Goal: Information Seeking & Learning: Learn about a topic

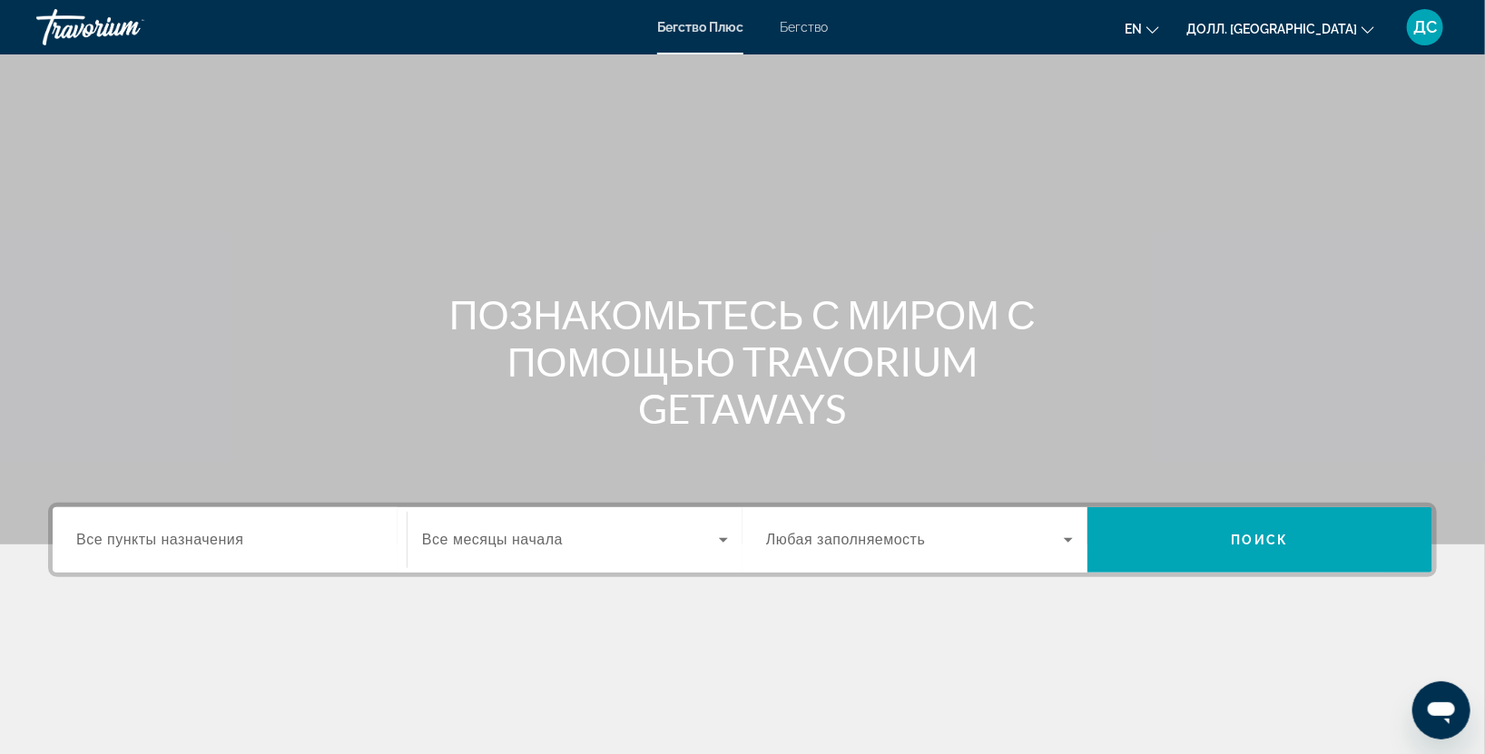
click at [154, 552] on div "Виджет поиска" at bounding box center [229, 541] width 307 height 52
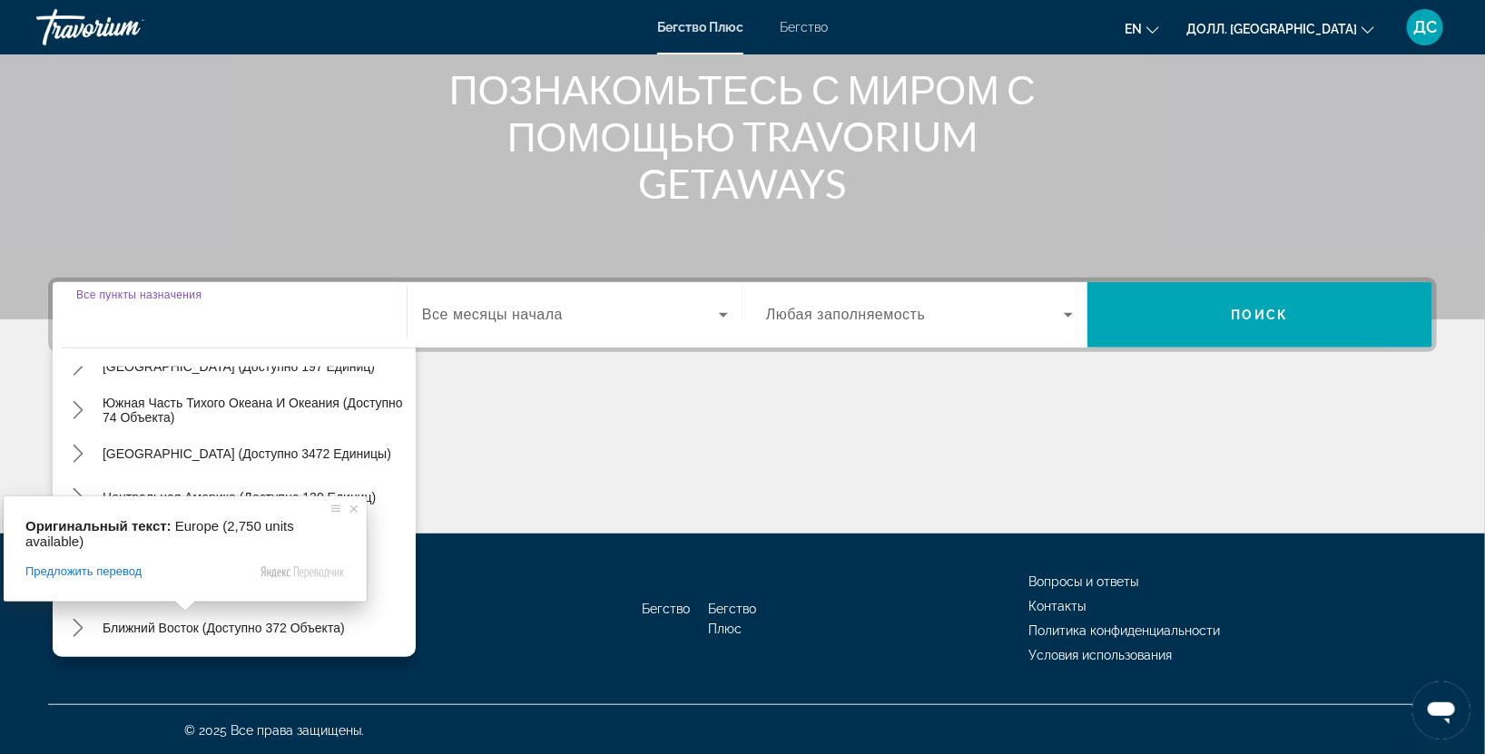
scroll to position [293, 0]
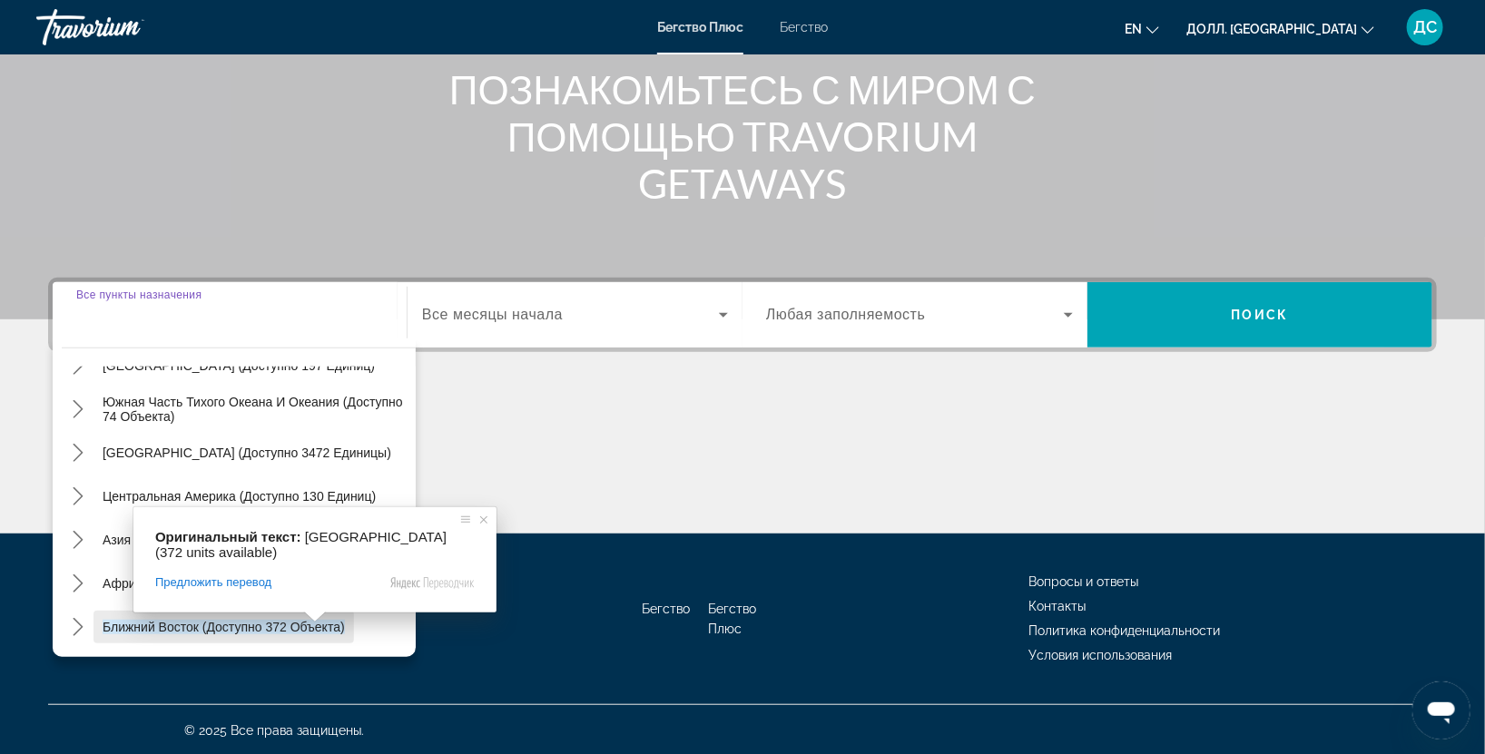
click at [290, 624] on ya-tr-span "Ближний Восток (доступно 372 объекта)" at bounding box center [224, 627] width 242 height 15
type input "**********"
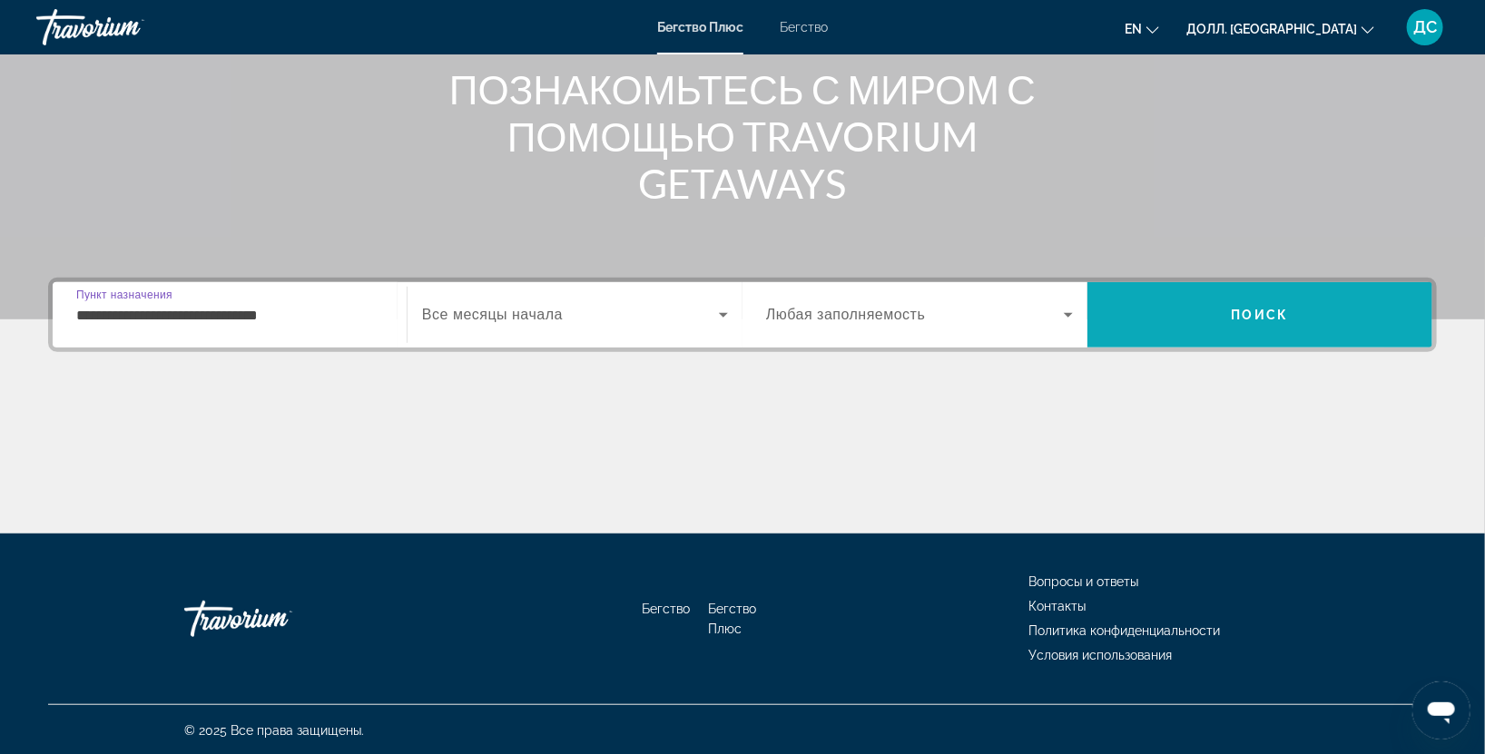
click at [1294, 319] on span "Поиск" at bounding box center [1259, 315] width 345 height 44
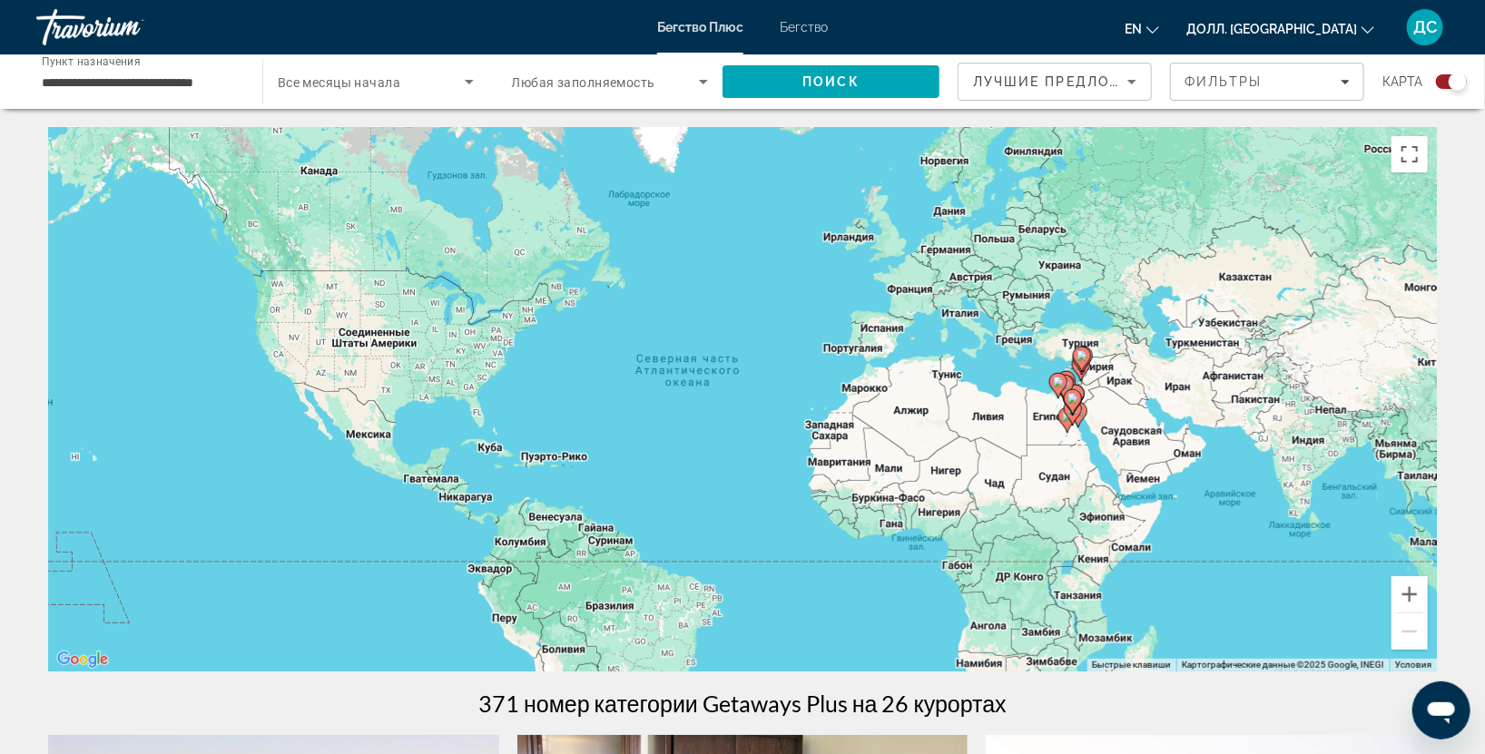
click at [1101, 377] on div "Чтобы активировать перетаскивание с помощью клавиатуры, нажмите Alt + Enter. По…" at bounding box center [742, 399] width 1388 height 544
click at [1090, 358] on icon "Основное содержание" at bounding box center [1082, 359] width 18 height 25
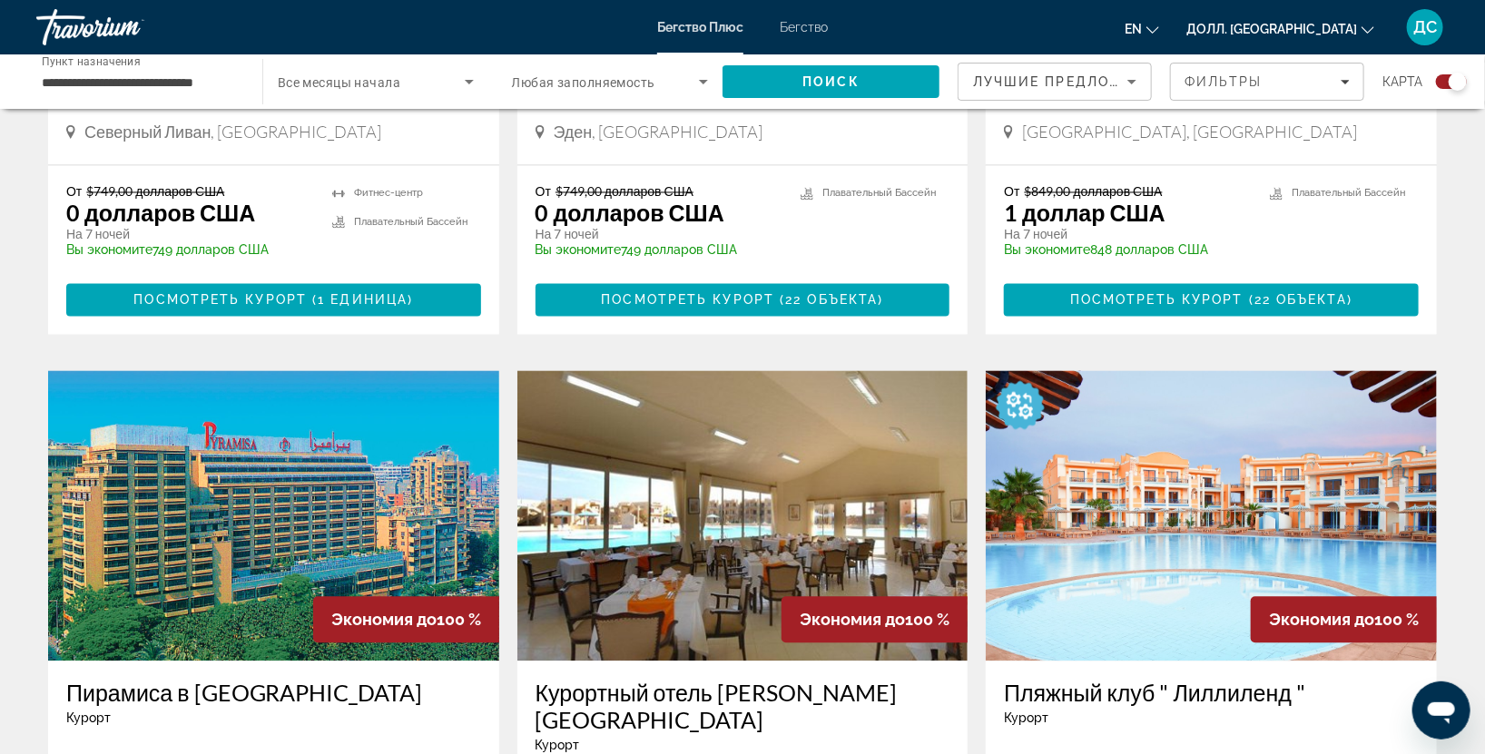
scroll to position [1074, 0]
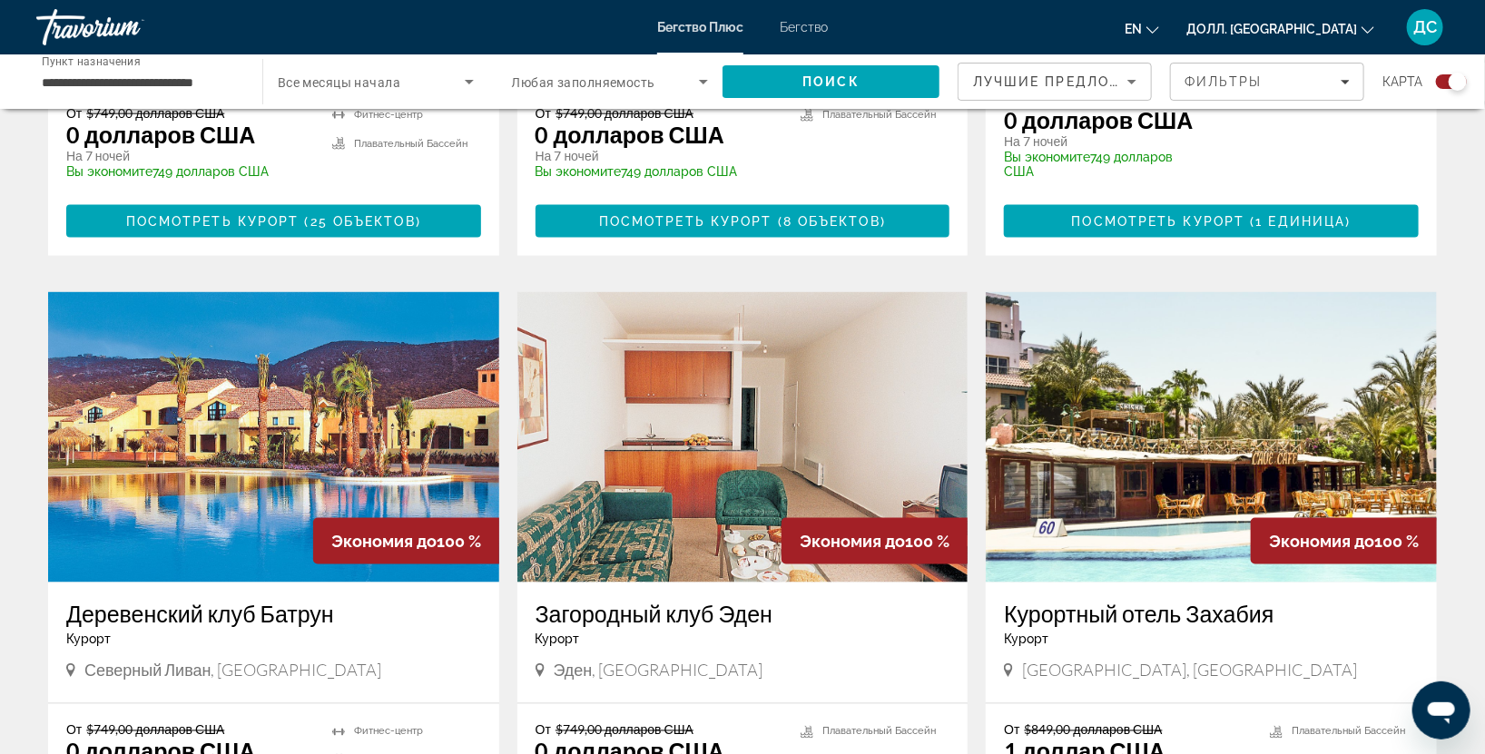
click at [1247, 385] on img "Основное содержание" at bounding box center [1210, 437] width 451 height 290
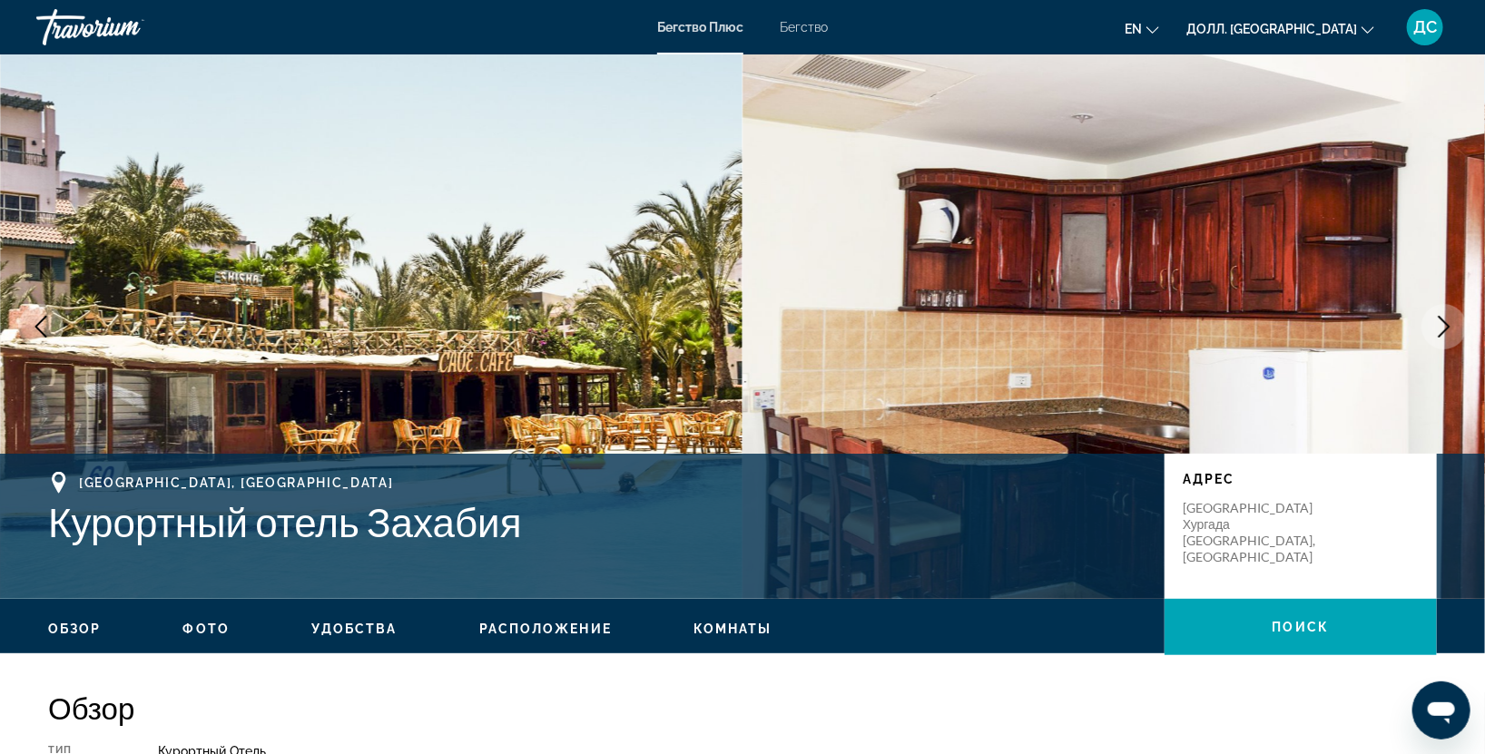
scroll to position [537, 0]
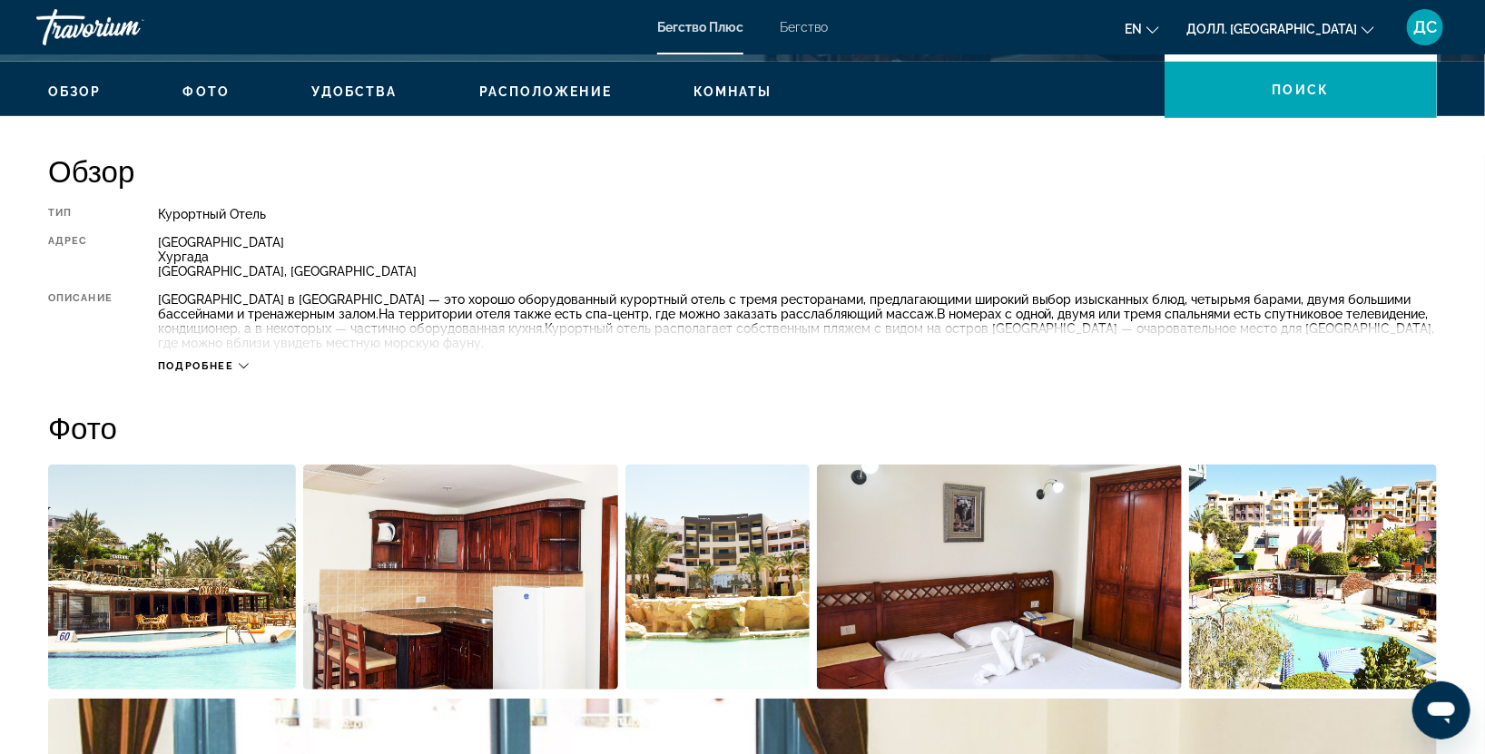
click at [240, 364] on icon "Основное содержание" at bounding box center [244, 366] width 10 height 5
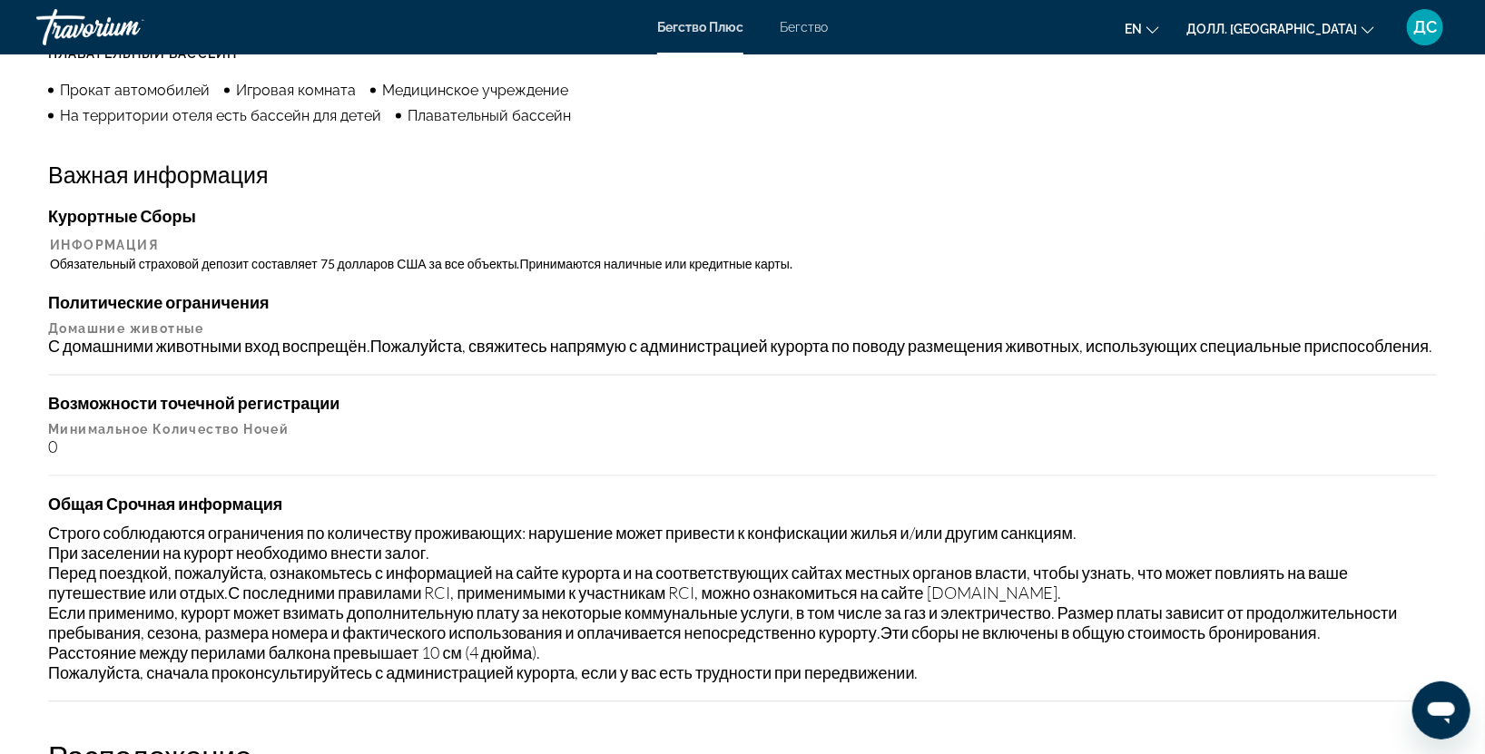
scroll to position [0, 0]
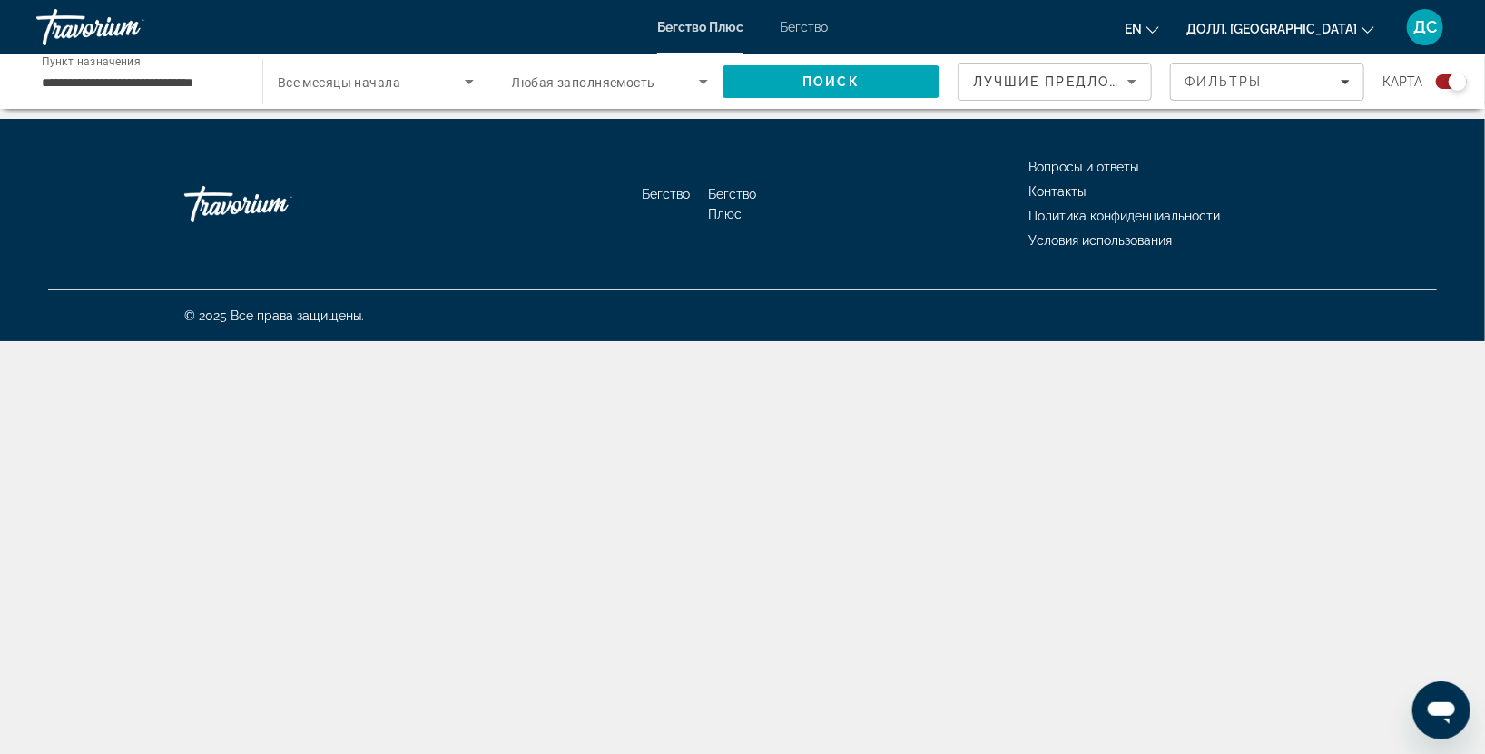
scroll to position [2688, 0]
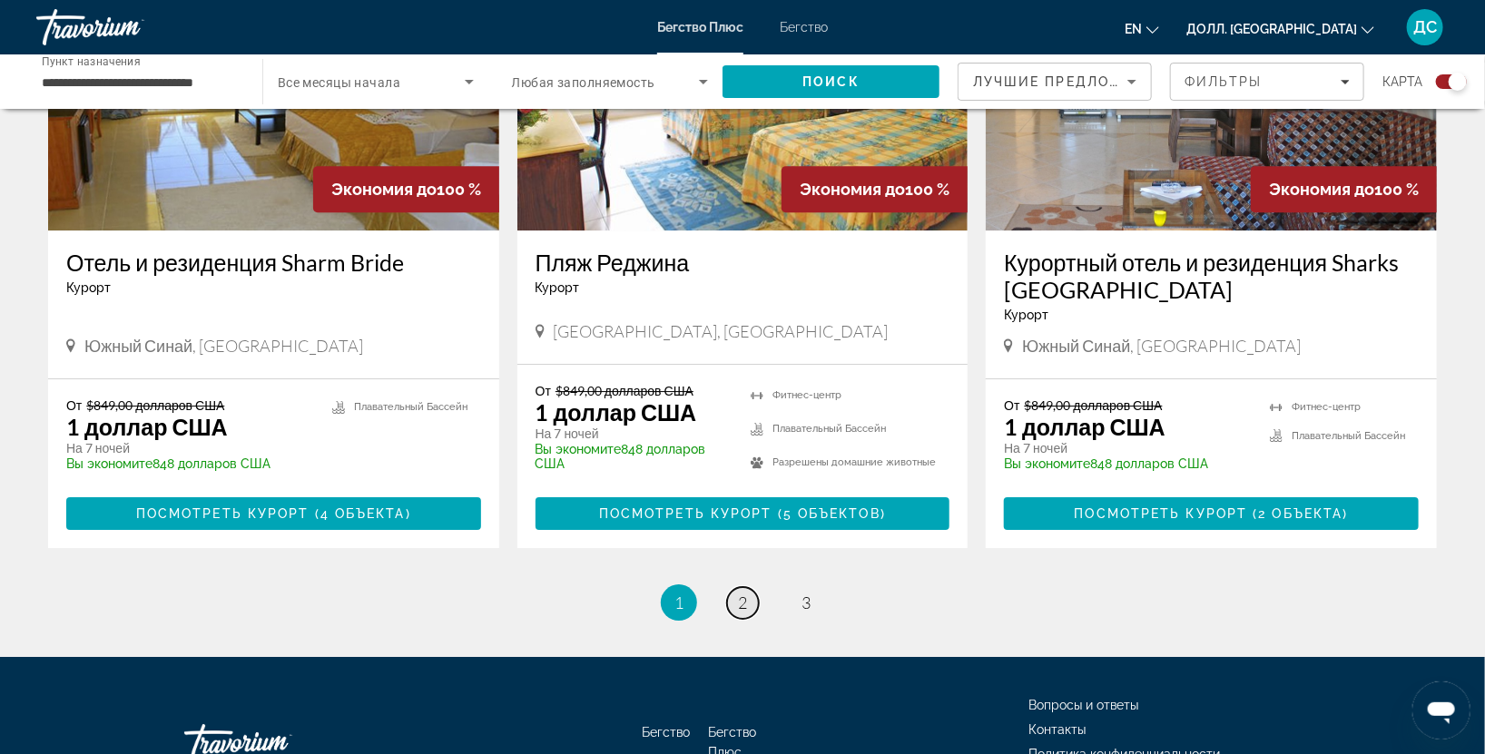
click at [750, 587] on link "страница 2" at bounding box center [743, 603] width 32 height 32
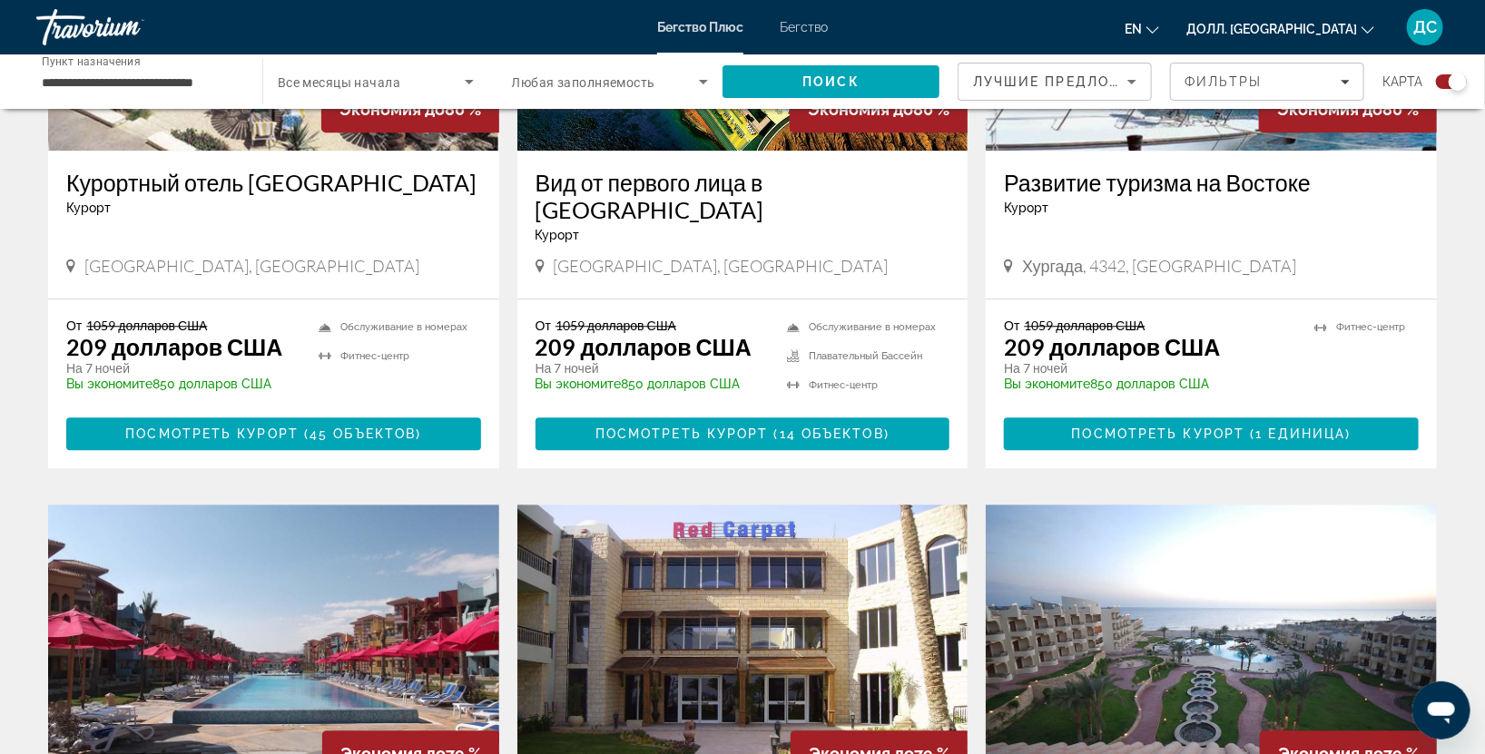
scroll to position [2688, 0]
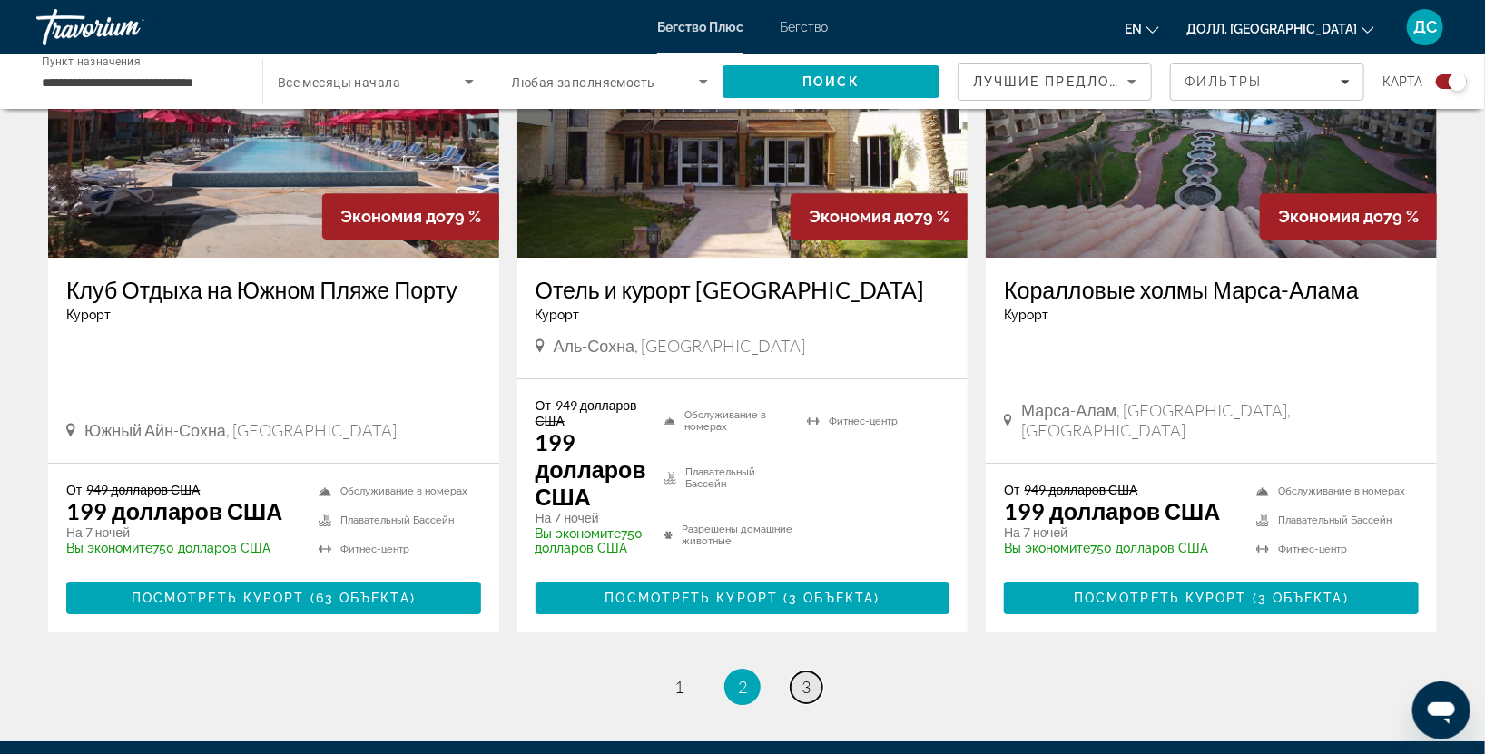
click at [806, 697] on ya-tr-span "3" at bounding box center [805, 687] width 9 height 20
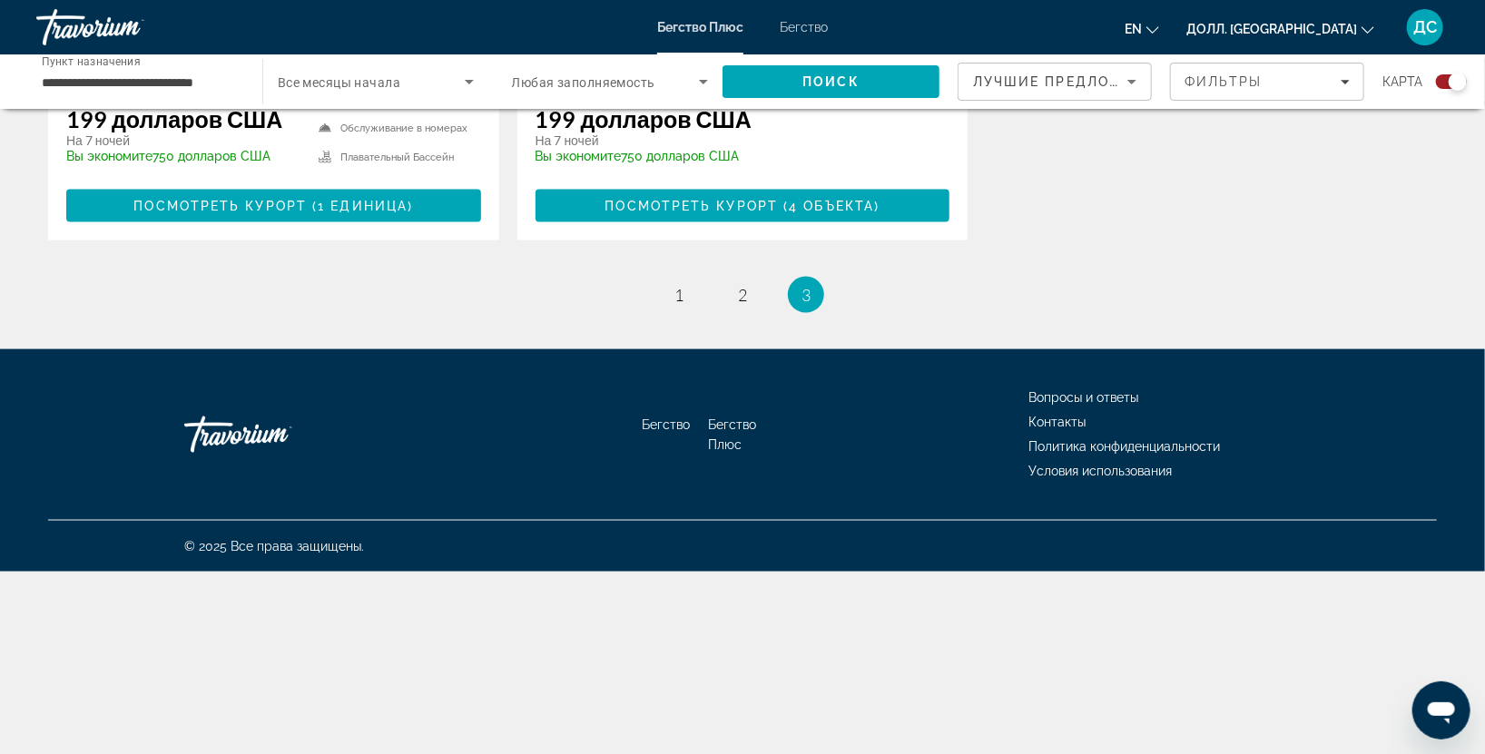
scroll to position [537, 0]
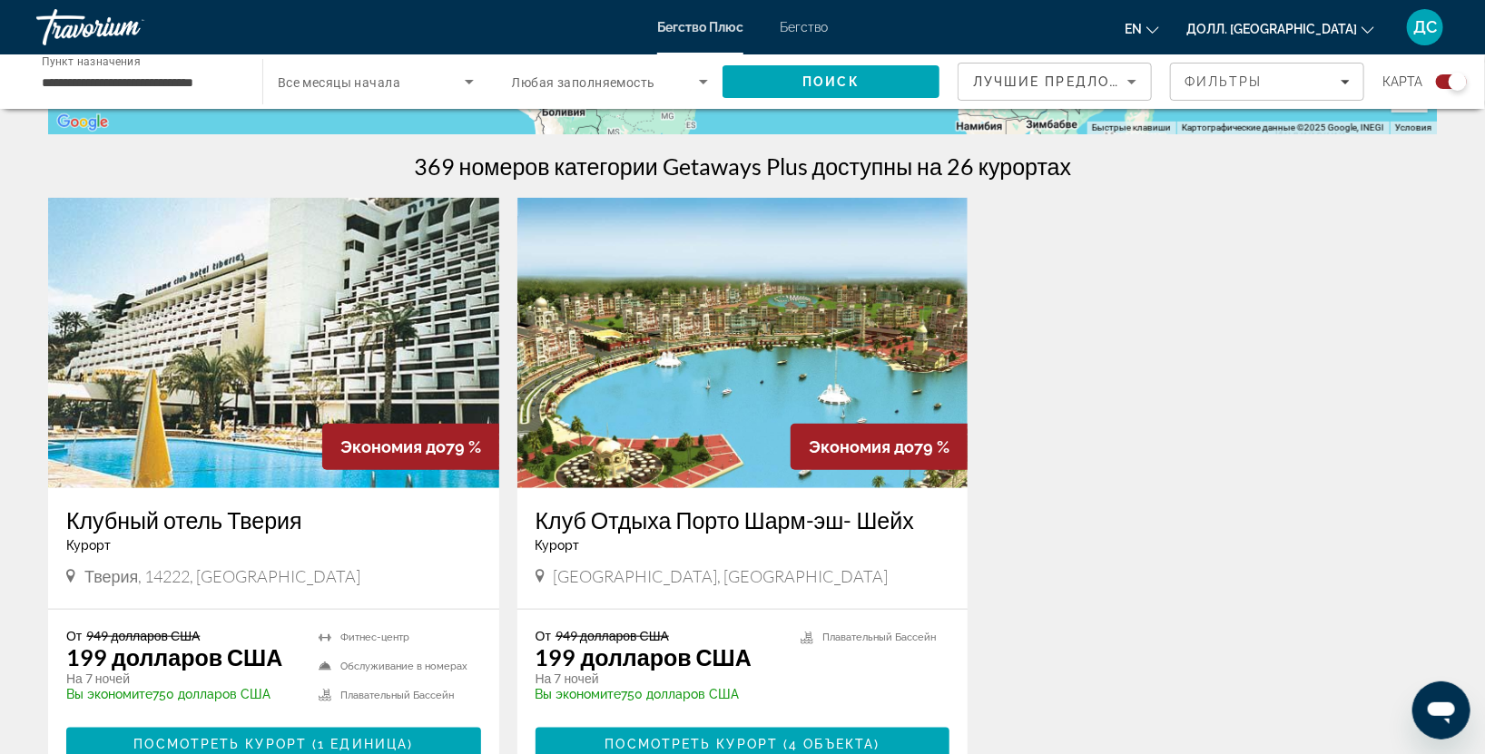
click at [717, 391] on img "Основное содержание" at bounding box center [742, 343] width 451 height 290
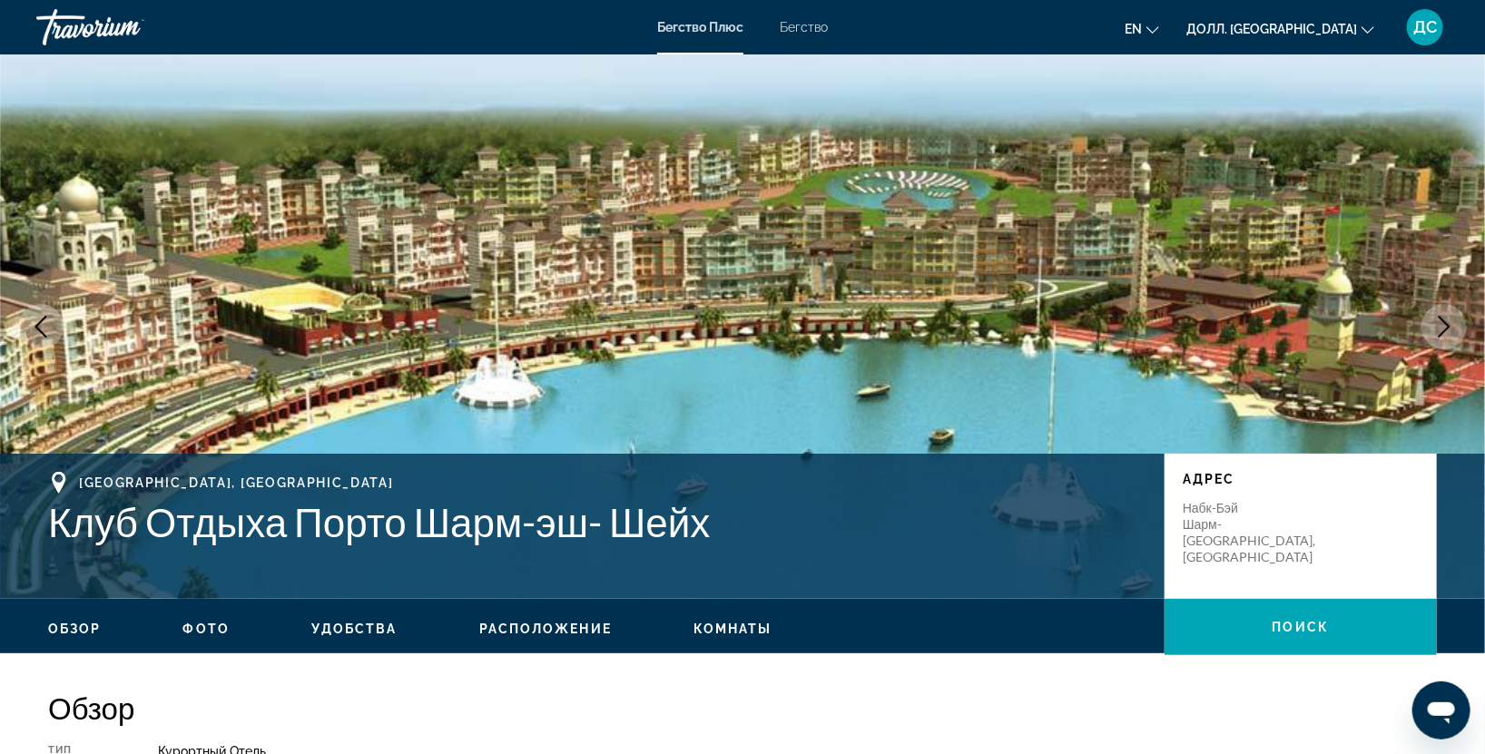
scroll to position [537, 0]
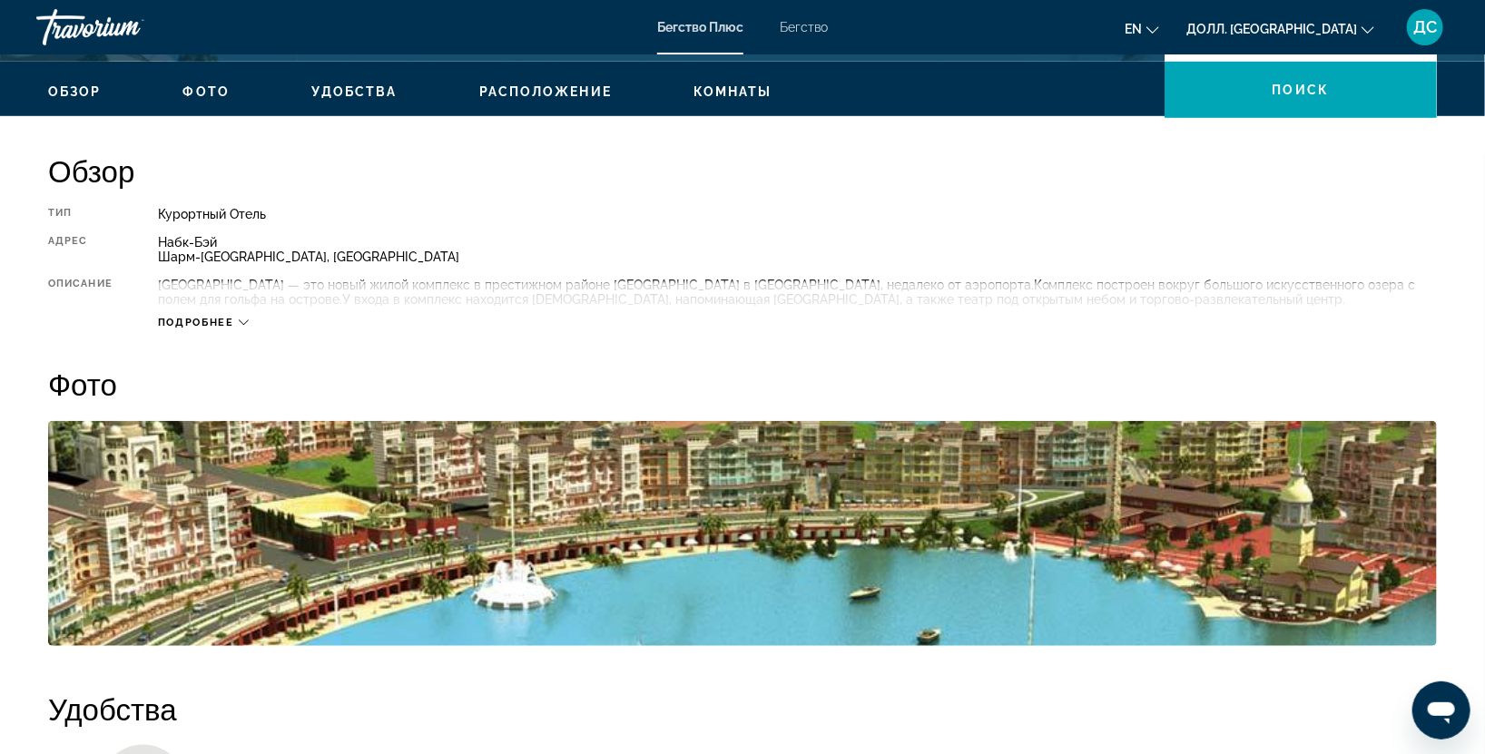
click at [237, 319] on div "Подробнее" at bounding box center [203, 323] width 91 height 12
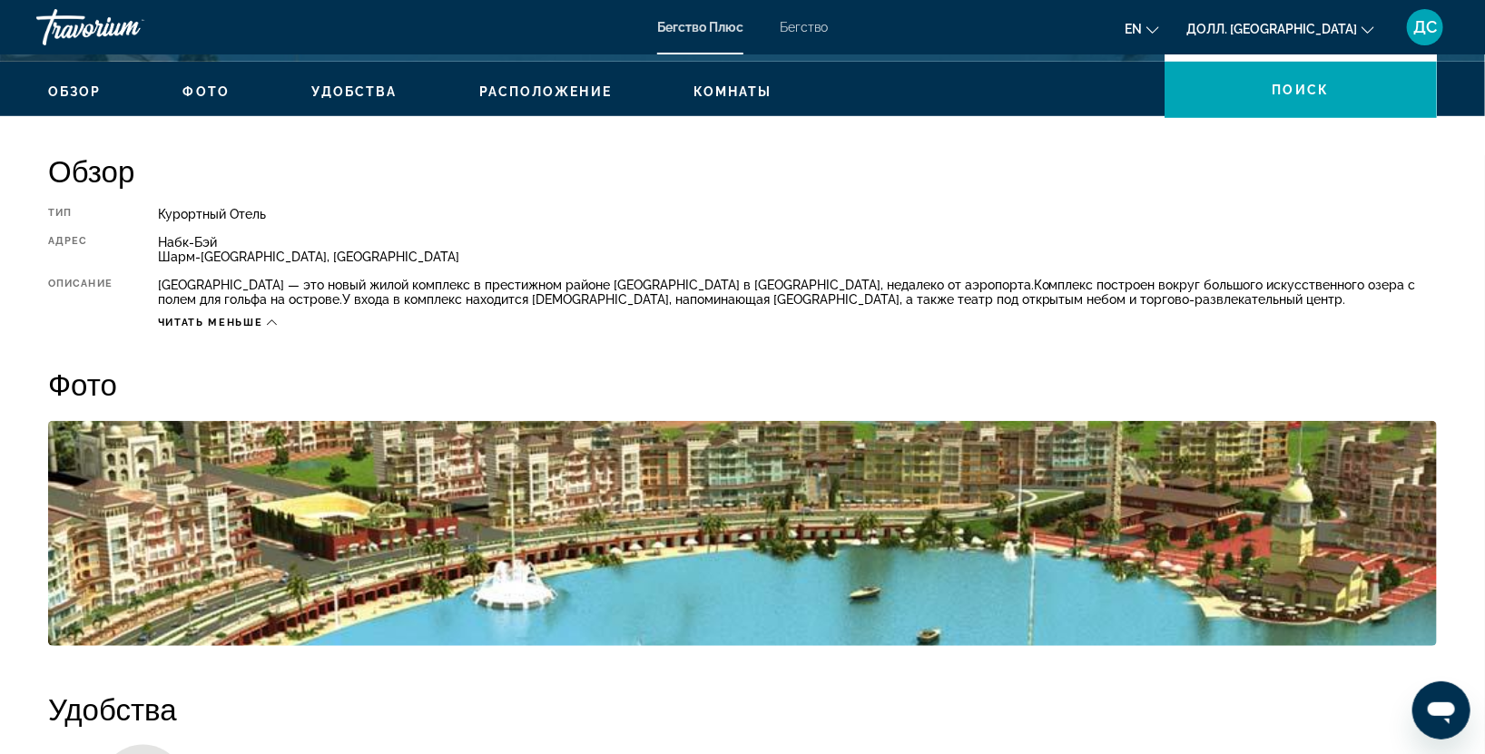
click at [269, 324] on icon "Основное содержание" at bounding box center [272, 322] width 10 height 5
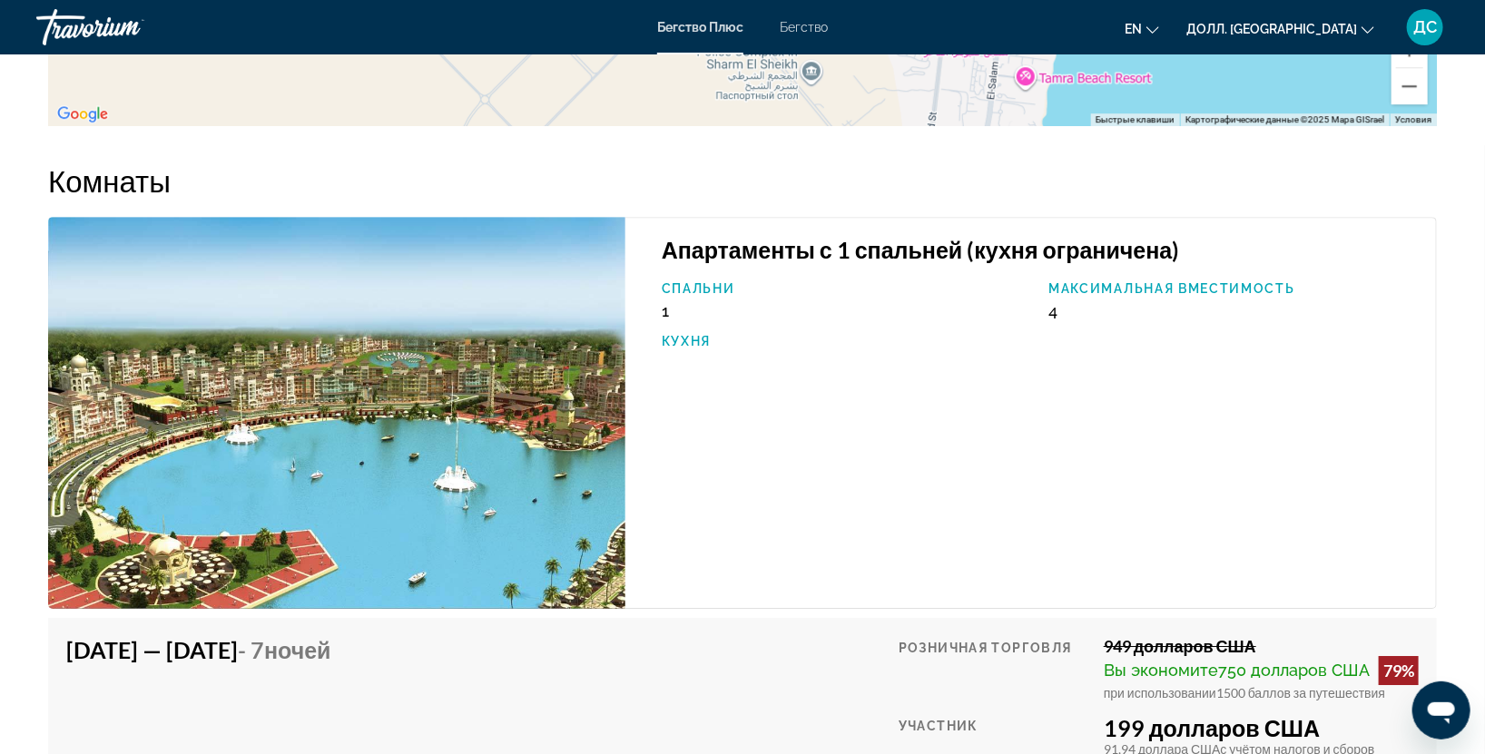
scroll to position [2085, 0]
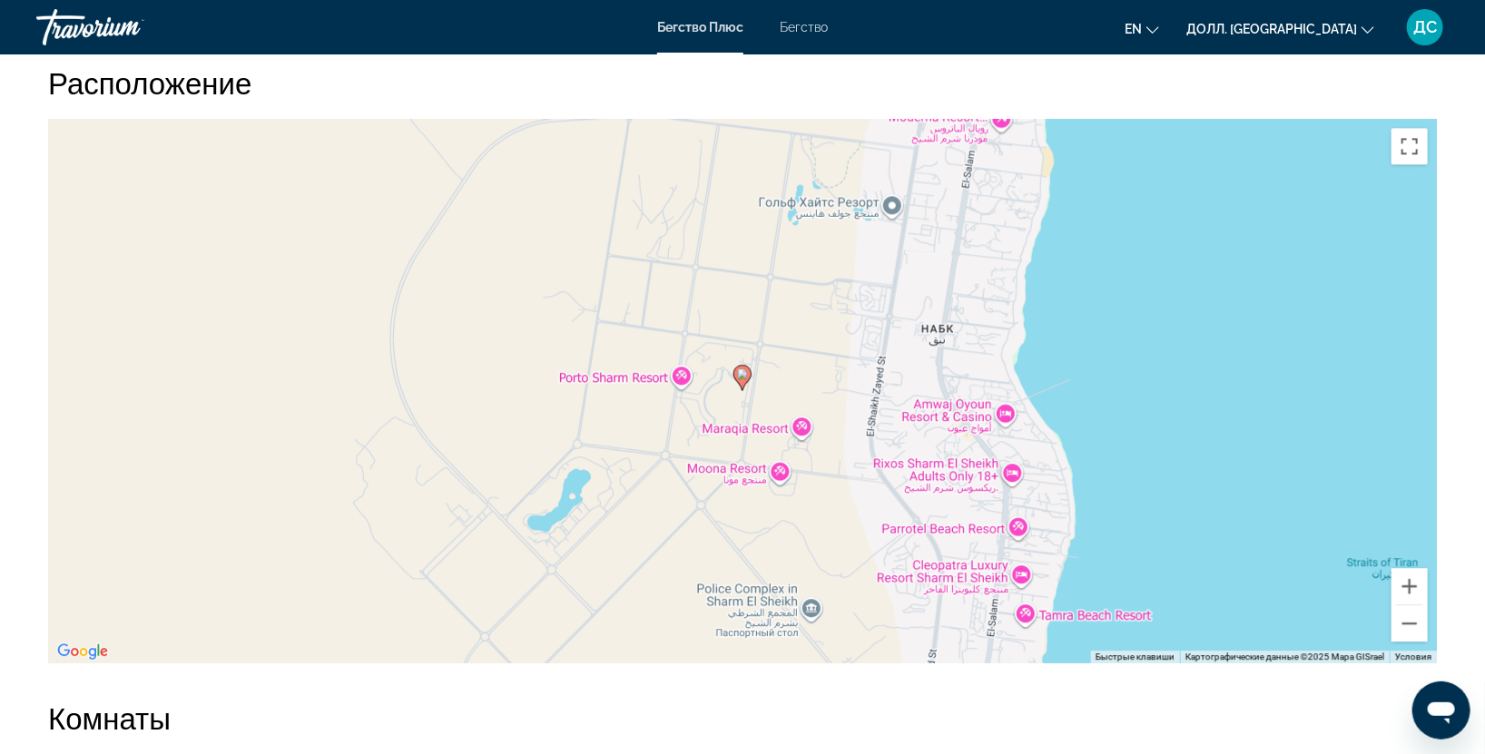
click at [1321, 427] on div "Чтобы активировать перетаскивание с помощью клавиатуры, нажмите Alt + Enter. По…" at bounding box center [742, 391] width 1388 height 544
click at [1418, 128] on button "Включить полноэкранный режим" at bounding box center [1409, 146] width 36 height 36
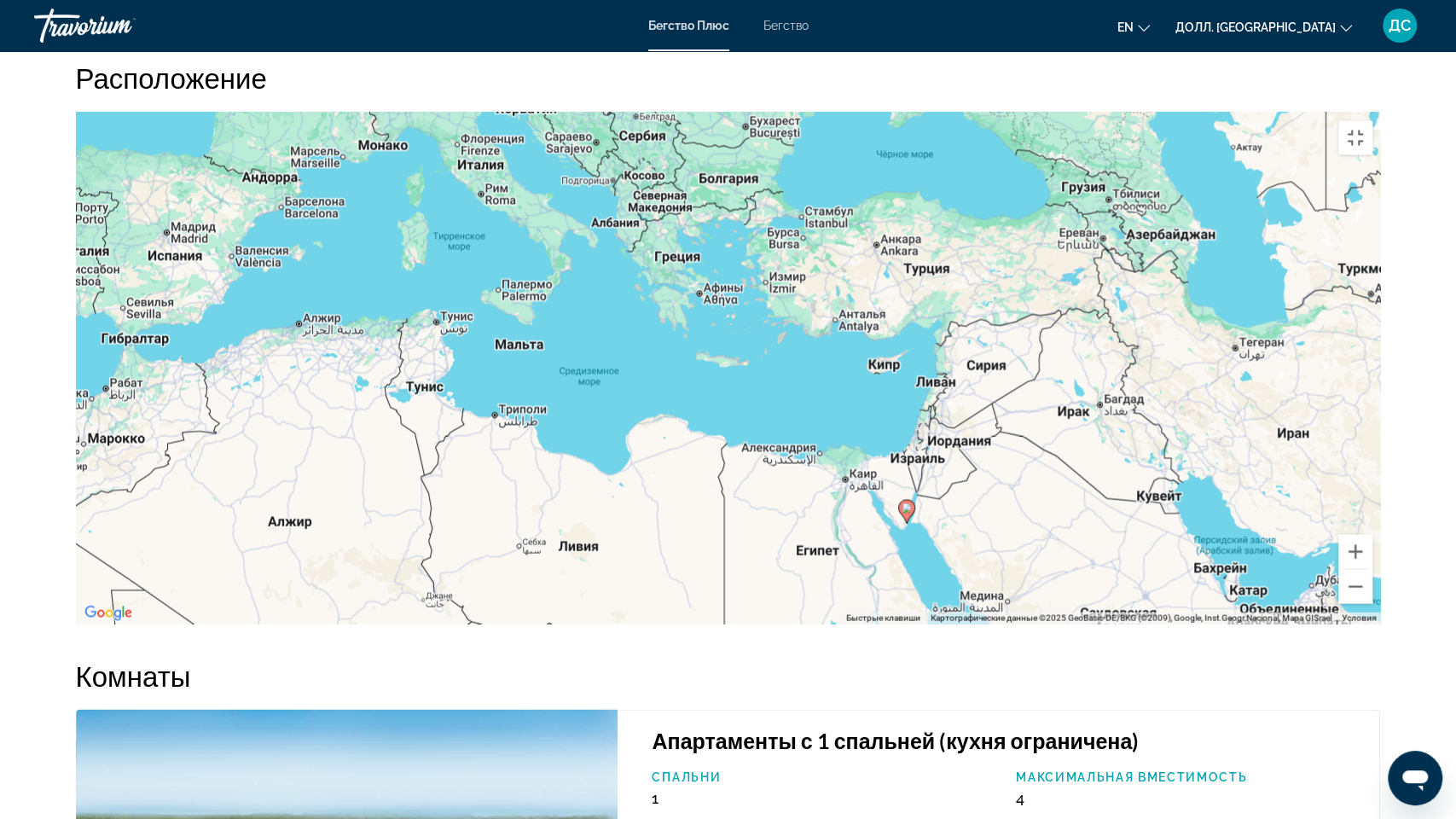
drag, startPoint x: 869, startPoint y: 383, endPoint x: 682, endPoint y: 514, distance: 228.3
click at [682, 514] on div "Чтобы активировать перетаскивание с помощью клавиатуры, нажмите Alt + Enter. По…" at bounding box center [728, 368] width 1305 height 512
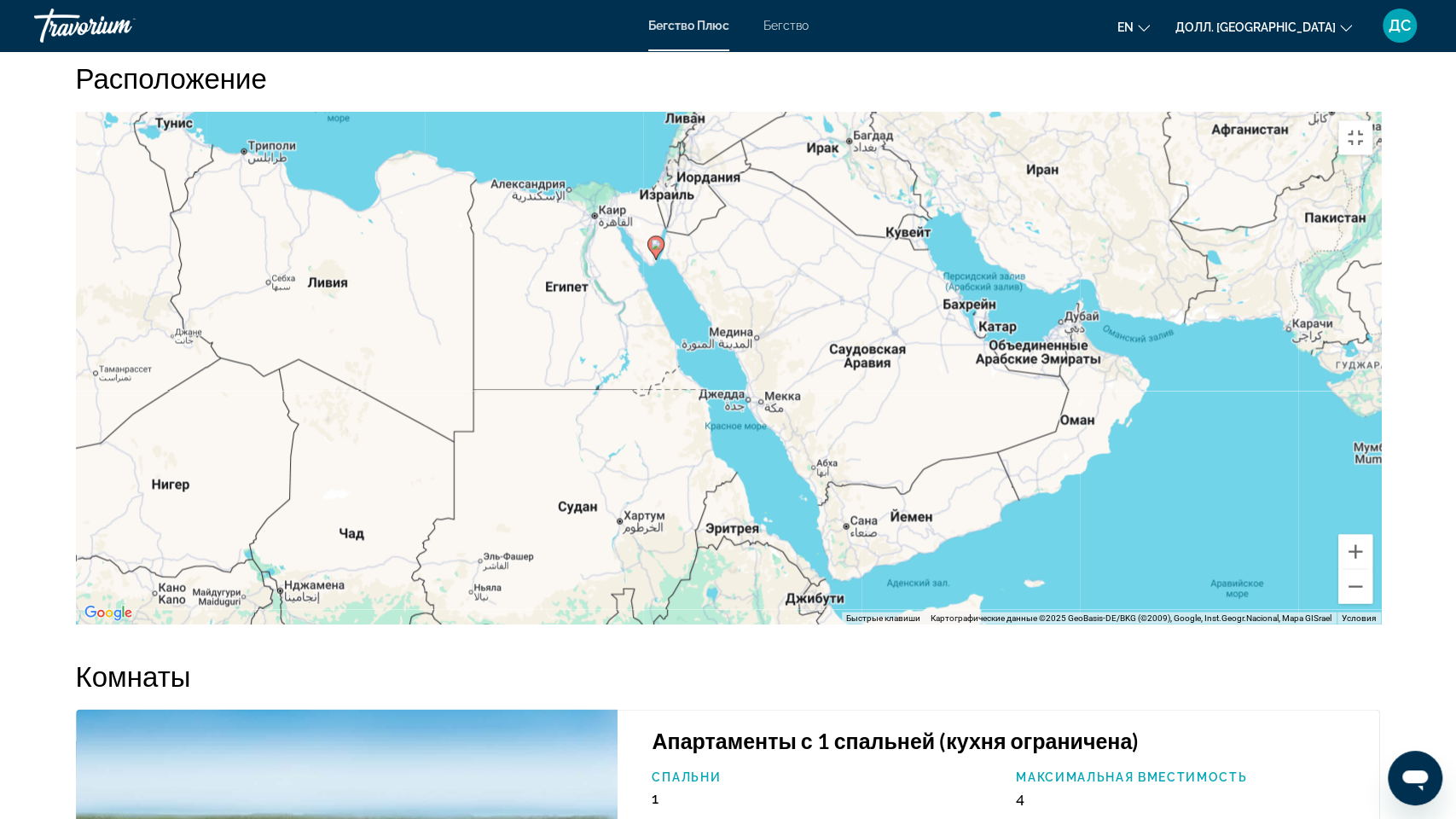
drag, startPoint x: 818, startPoint y: 641, endPoint x: 567, endPoint y: 376, distance: 365.0
click at [567, 376] on div "Чтобы активировать перетаскивание с помощью клавиатуры, нажмите Alt + Enter. По…" at bounding box center [728, 368] width 1305 height 512
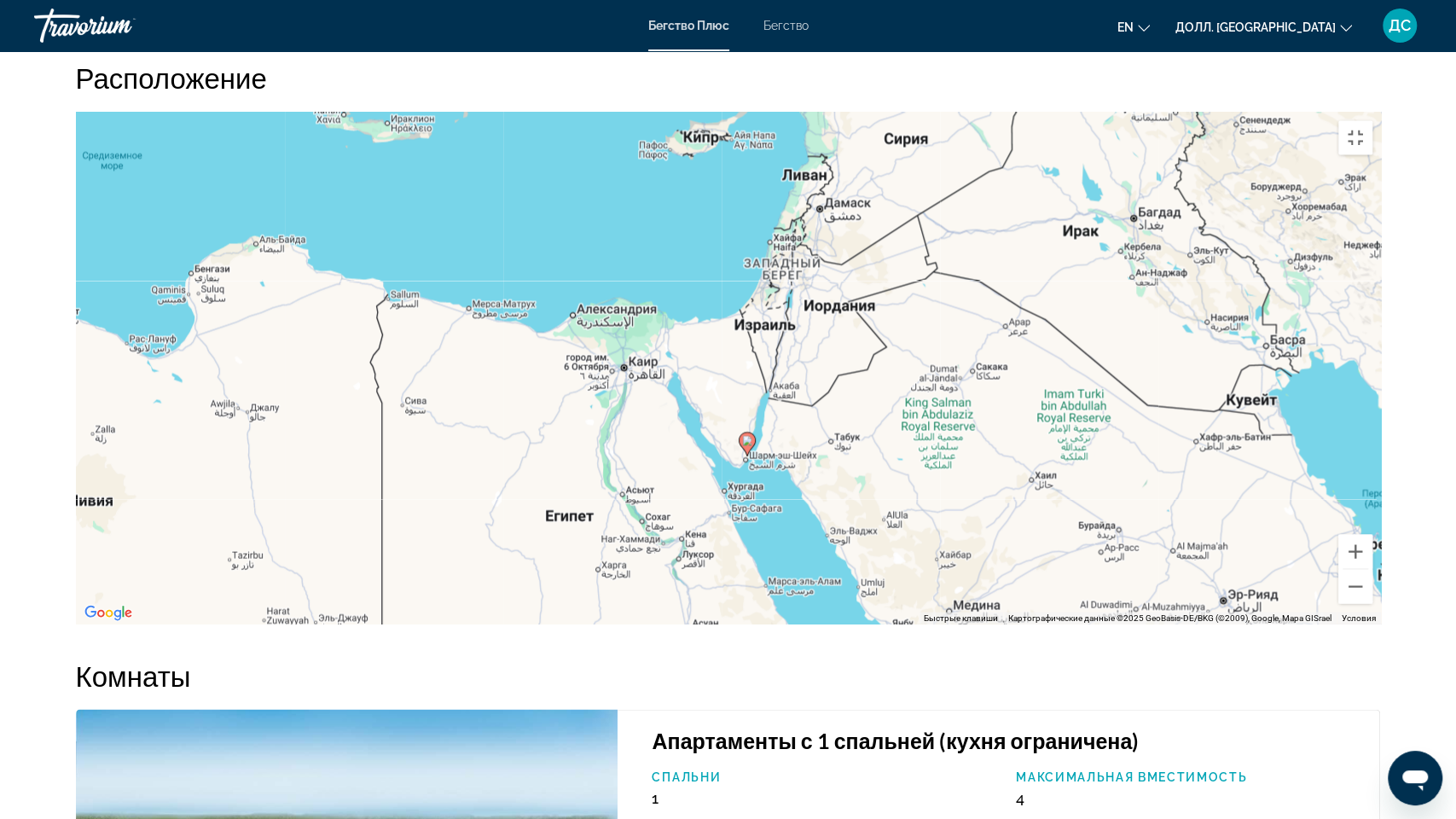
drag, startPoint x: 419, startPoint y: 254, endPoint x: 493, endPoint y: 456, distance: 215.1
click at [493, 456] on div "Чтобы активировать перетаскивание с помощью клавиатуры, нажмите Alt + Enter. По…" at bounding box center [728, 368] width 1305 height 512
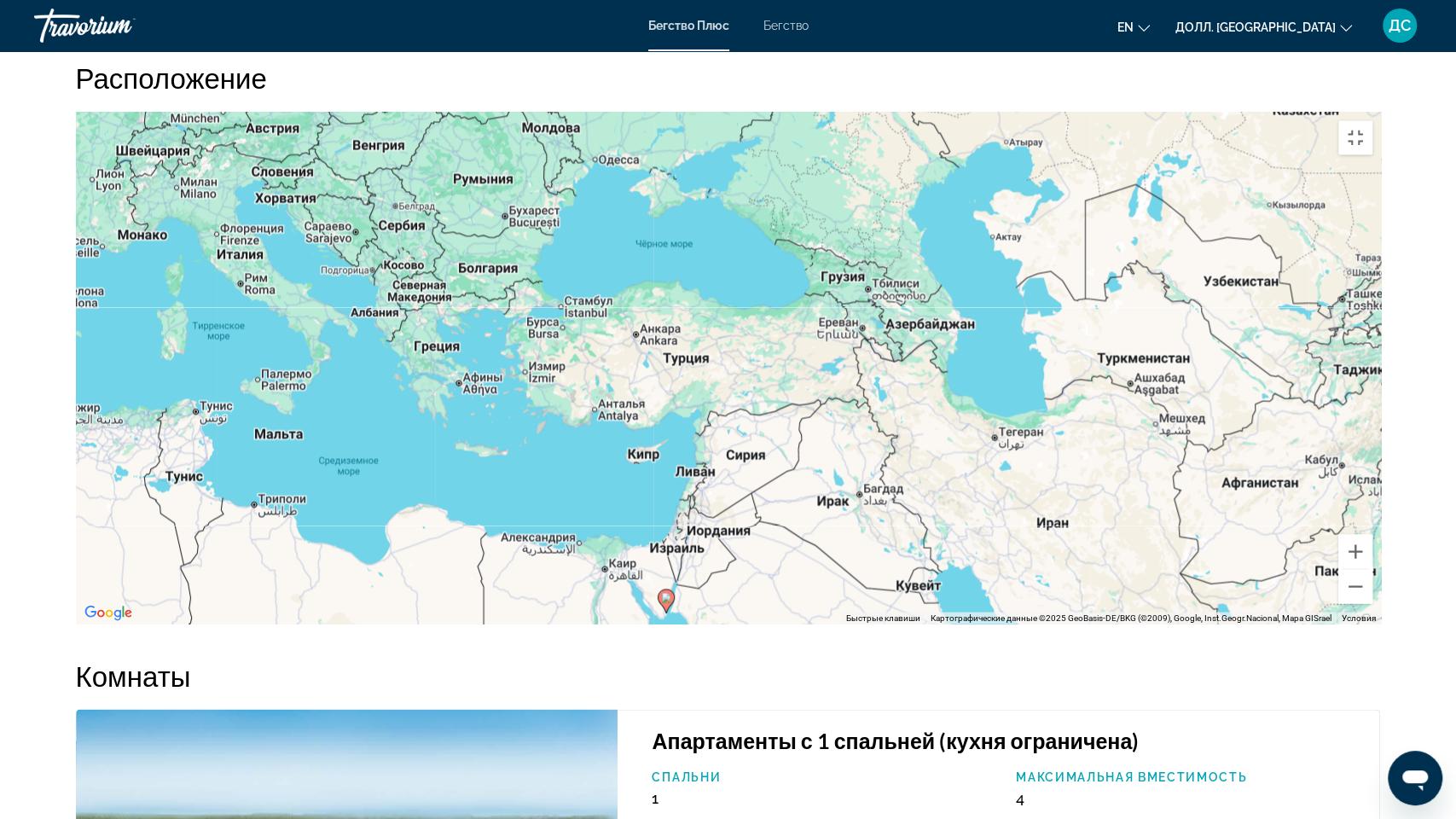
drag, startPoint x: 410, startPoint y: 283, endPoint x: 483, endPoint y: 542, distance: 269.1
click at [483, 545] on div "Чтобы активировать перетаскивание с помощью клавиатуры, нажмите Alt + Enter. По…" at bounding box center [728, 368] width 1305 height 512
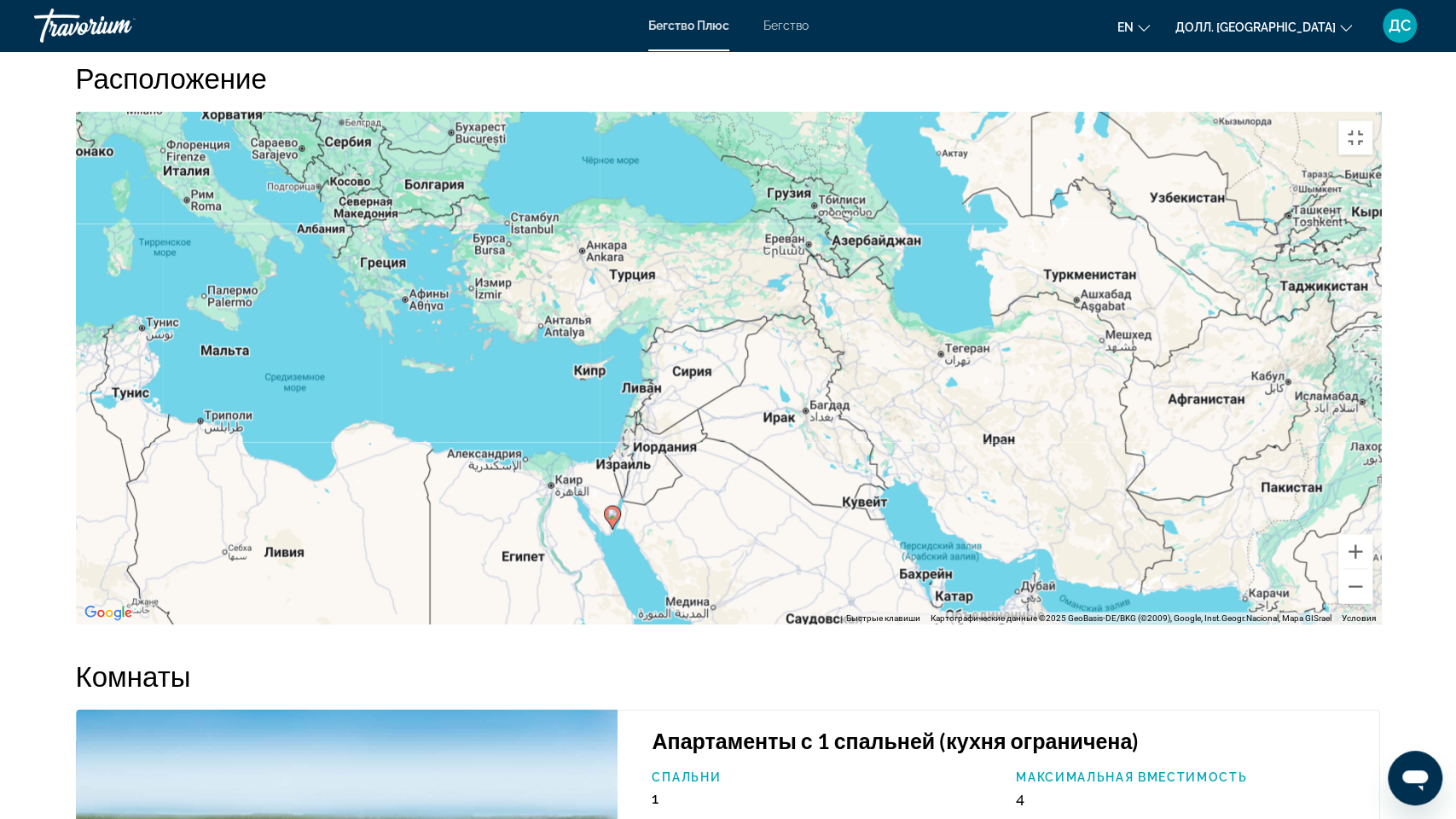
drag, startPoint x: 604, startPoint y: 237, endPoint x: 548, endPoint y: 154, distance: 100.1
click at [548, 154] on div "Чтобы активировать перетаскивание с помощью клавиатуры, нажмите Alt + Enter. По…" at bounding box center [728, 368] width 1305 height 512
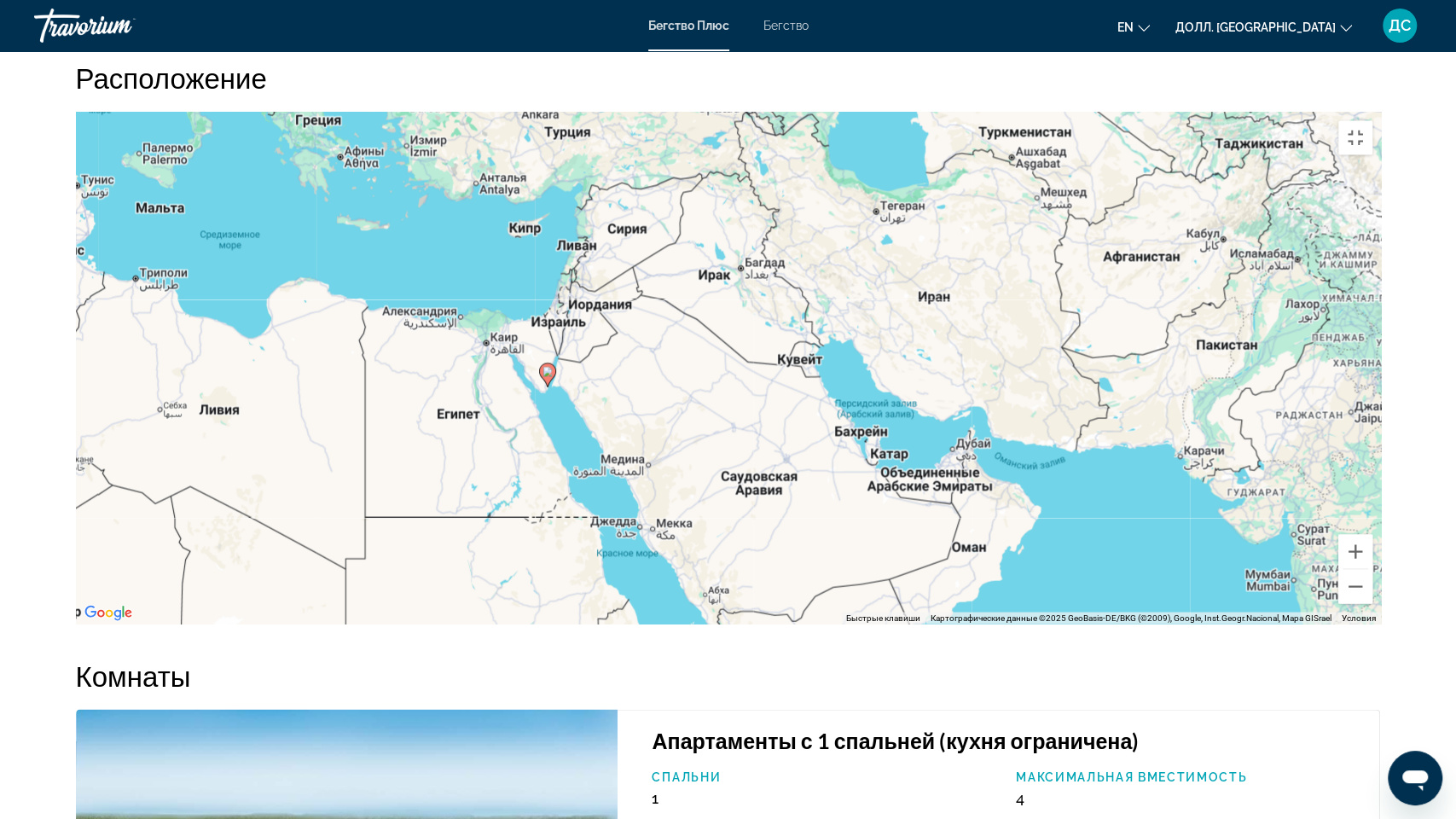
drag, startPoint x: 686, startPoint y: 452, endPoint x: 621, endPoint y: 308, distance: 158.0
click at [621, 308] on div "Чтобы активировать перетаскивание с помощью клавиатуры, нажмите Alt + Enter. По…" at bounding box center [728, 368] width 1305 height 512
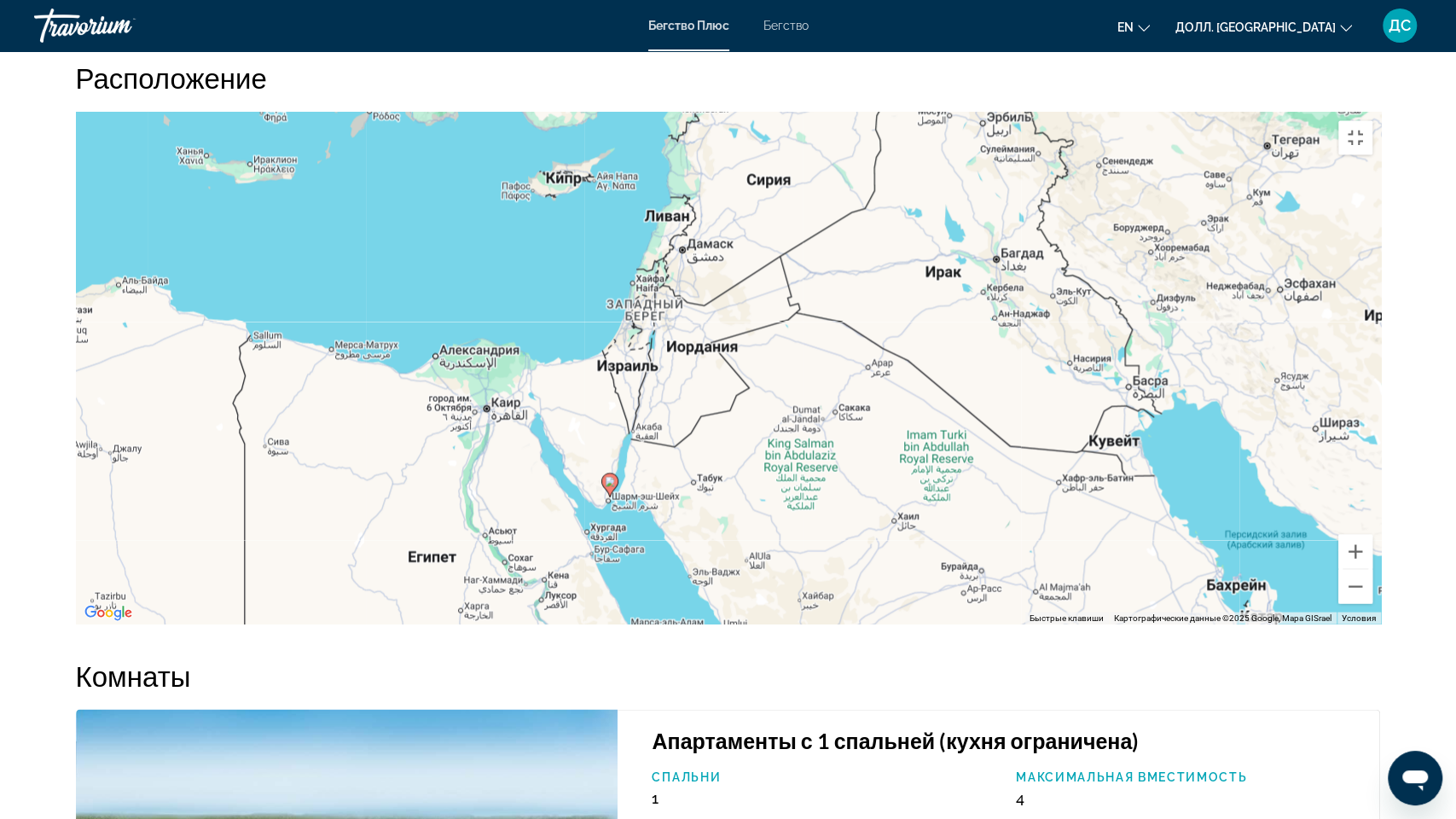
drag, startPoint x: 350, startPoint y: 409, endPoint x: 546, endPoint y: 492, distance: 212.8
click at [546, 492] on div "Чтобы активировать перетаскивание с помощью клавиатуры, нажмите Alt + Enter. По…" at bounding box center [728, 368] width 1305 height 512
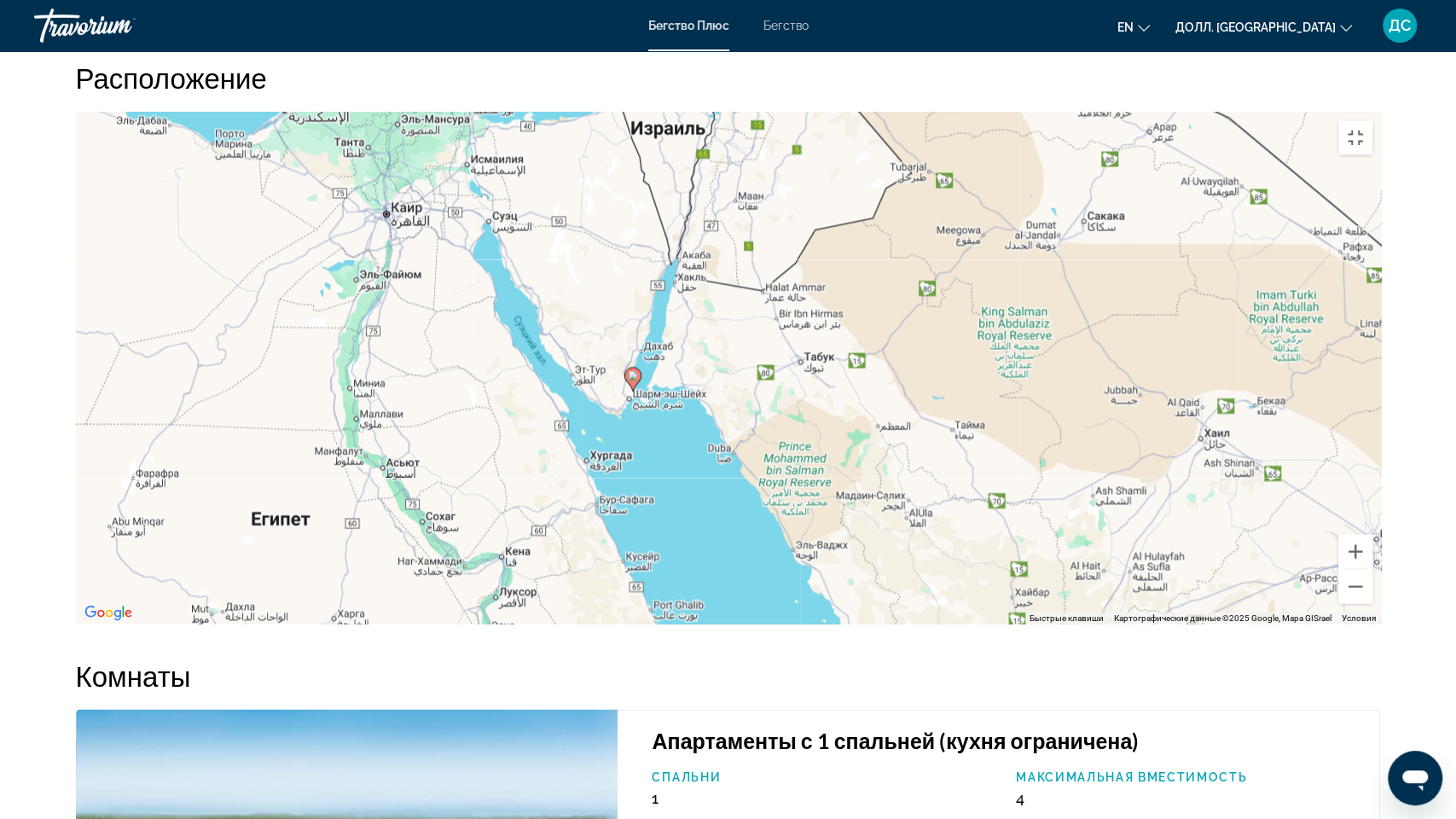
drag, startPoint x: 601, startPoint y: 564, endPoint x: 612, endPoint y: 496, distance: 68.9
click at [612, 496] on div "Чтобы активировать перетаскивание с помощью клавиатуры, нажмите Alt + Enter. По…" at bounding box center [728, 368] width 1305 height 512
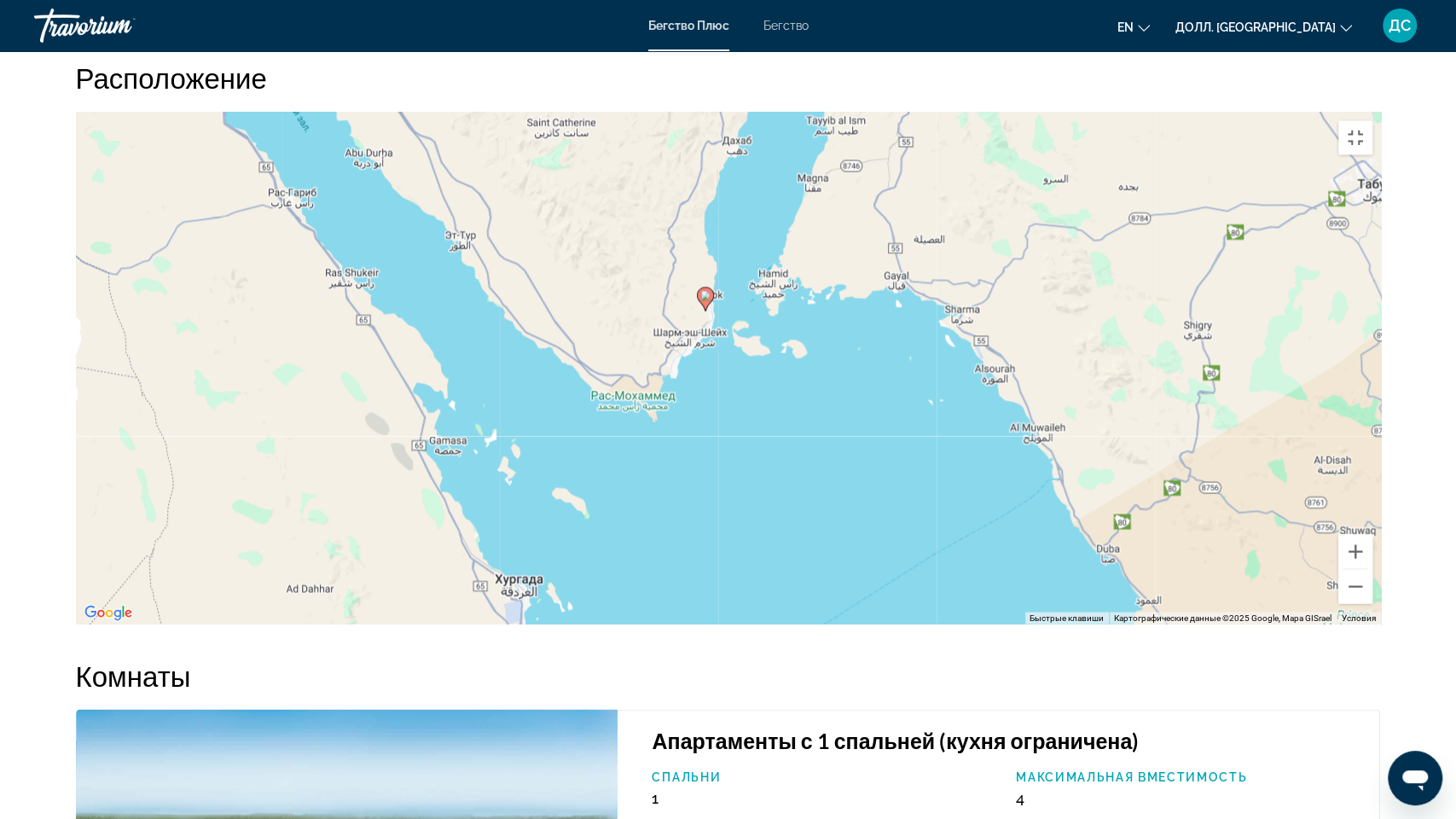
drag, startPoint x: 603, startPoint y: 434, endPoint x: 649, endPoint y: 341, distance: 103.8
click at [649, 341] on div "Чтобы активировать перетаскивание с помощью клавиатуры, нажмите Alt + Enter. По…" at bounding box center [728, 368] width 1305 height 512
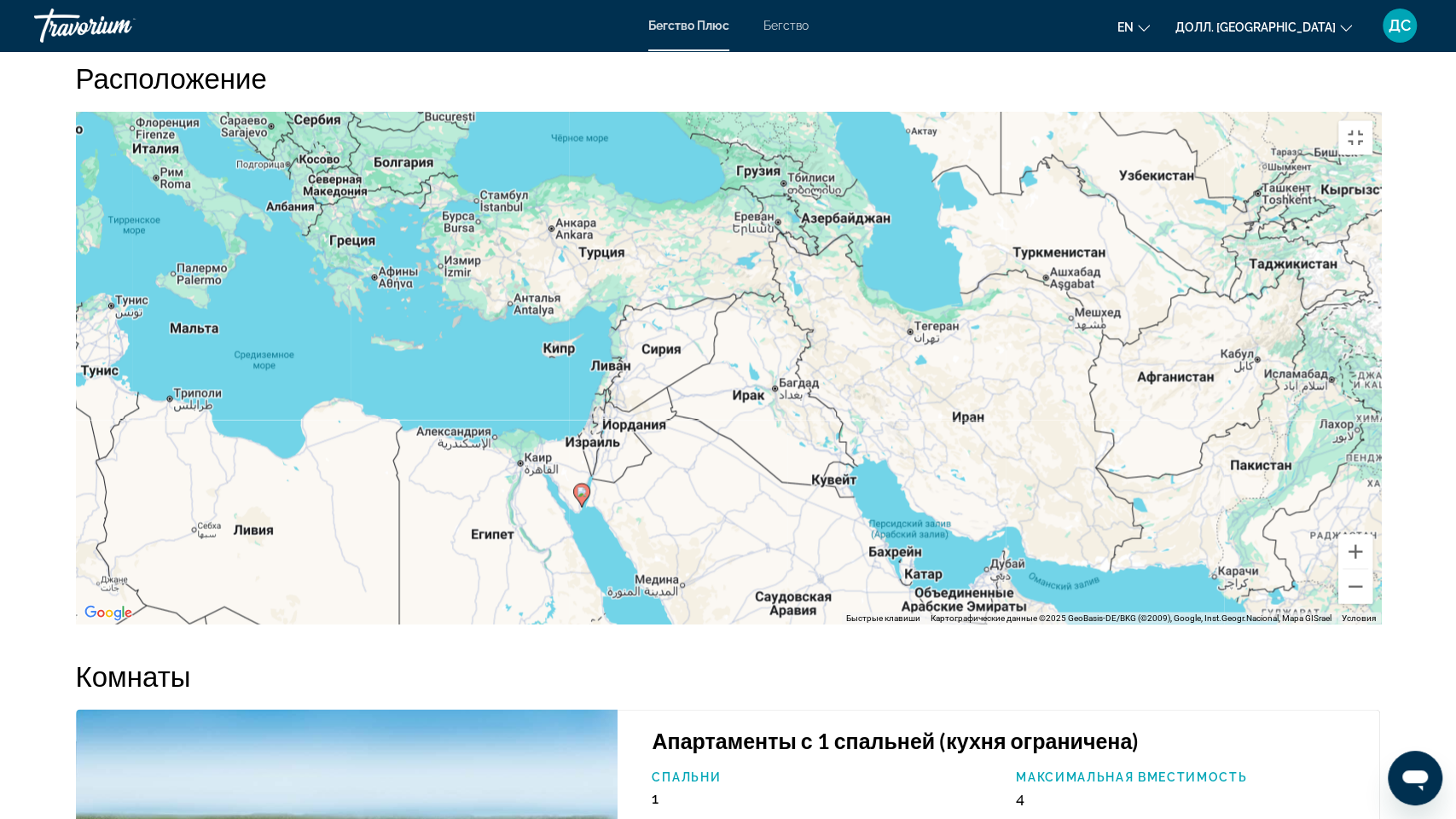
drag, startPoint x: 556, startPoint y: 395, endPoint x: 580, endPoint y: 653, distance: 259.1
click at [580, 623] on div "Чтобы активировать перетаскивание с помощью клавиатуры, нажмите Alt + Enter. По…" at bounding box center [728, 368] width 1305 height 512
click at [569, 539] on div "Чтобы активировать перетаскивание с помощью клавиатуры, нажмите Alt + Enter. По…" at bounding box center [728, 368] width 1305 height 512
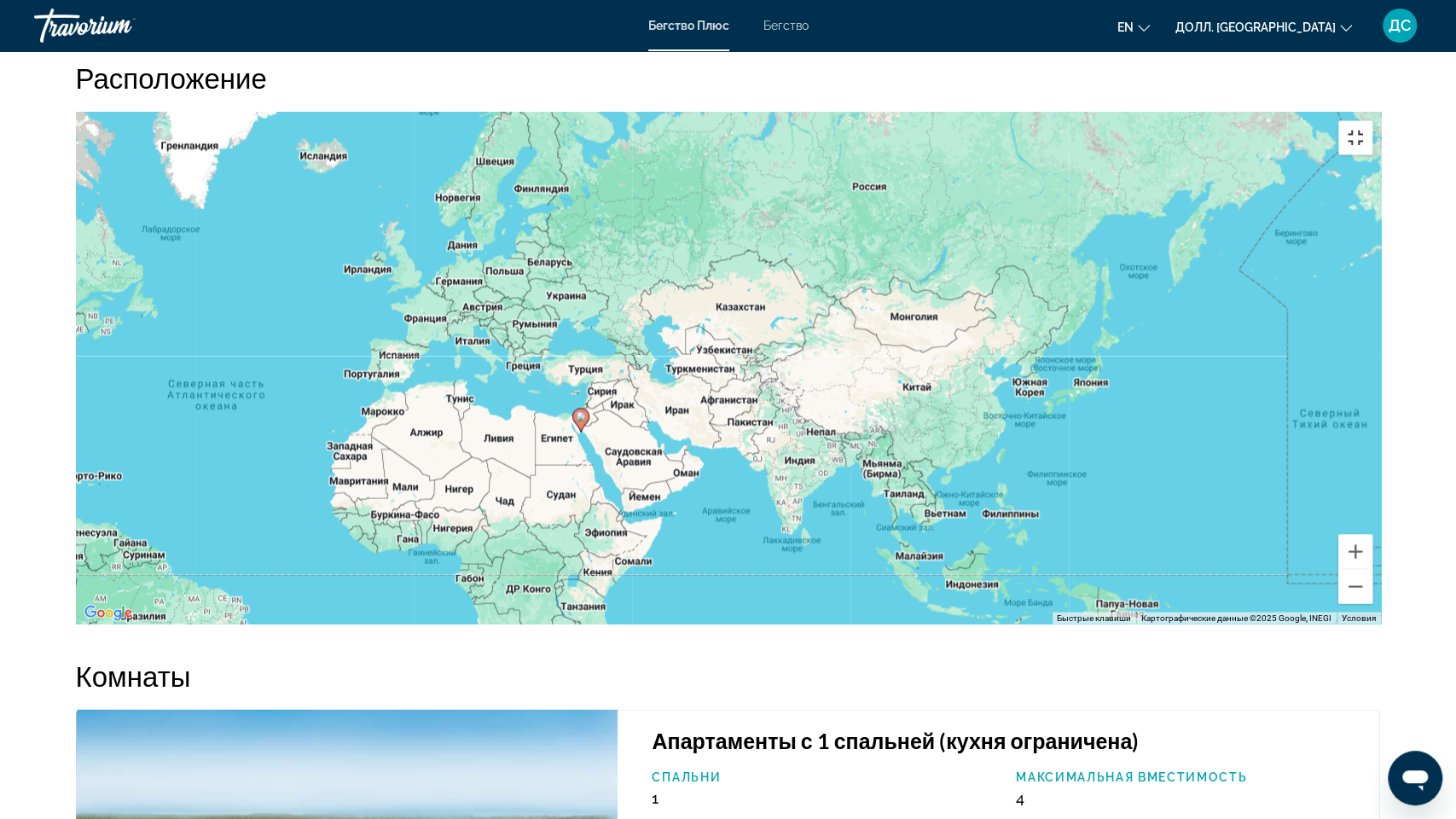
click at [1372, 120] on button "Включить полноэкранный режим" at bounding box center [1355, 137] width 34 height 34
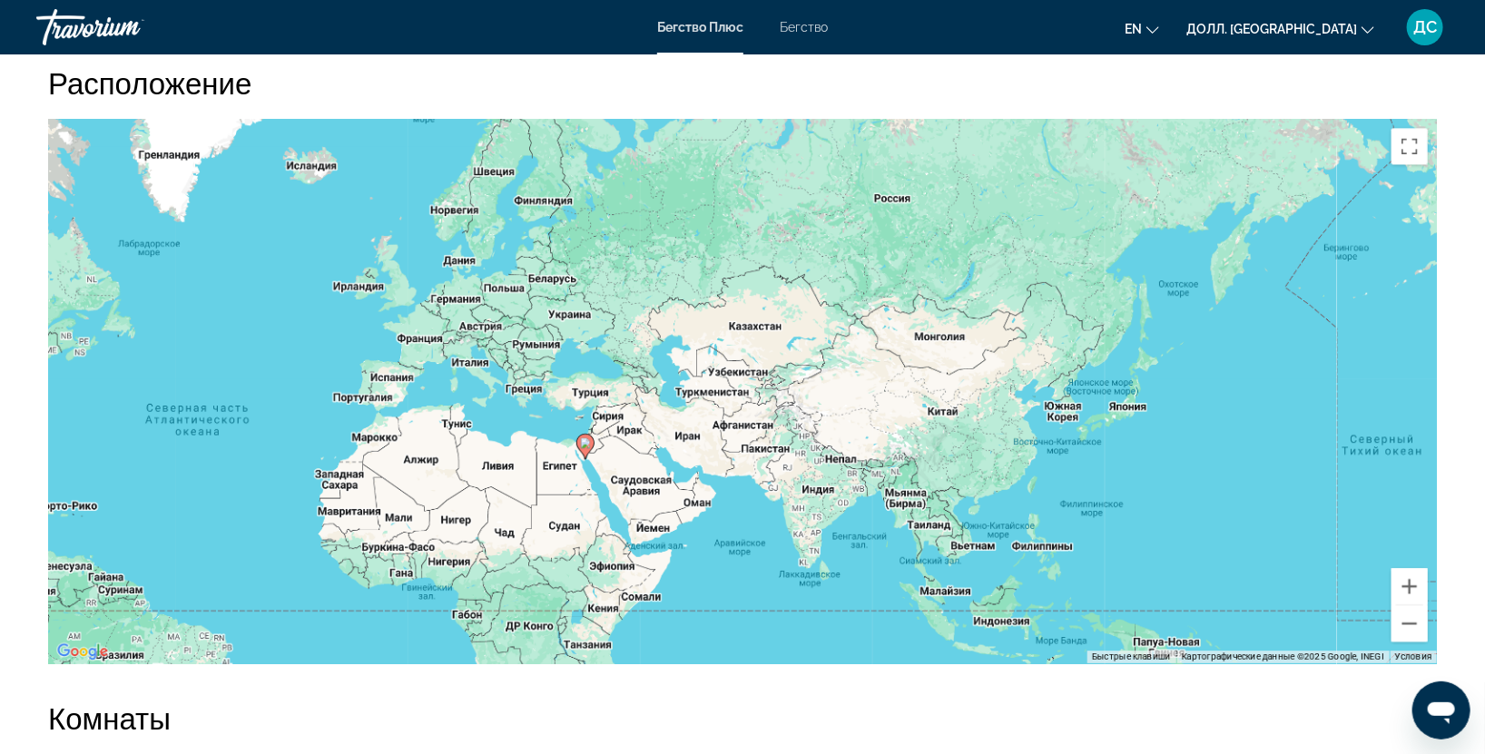
click at [797, 27] on ya-tr-span "Бегство" at bounding box center [804, 27] width 48 height 15
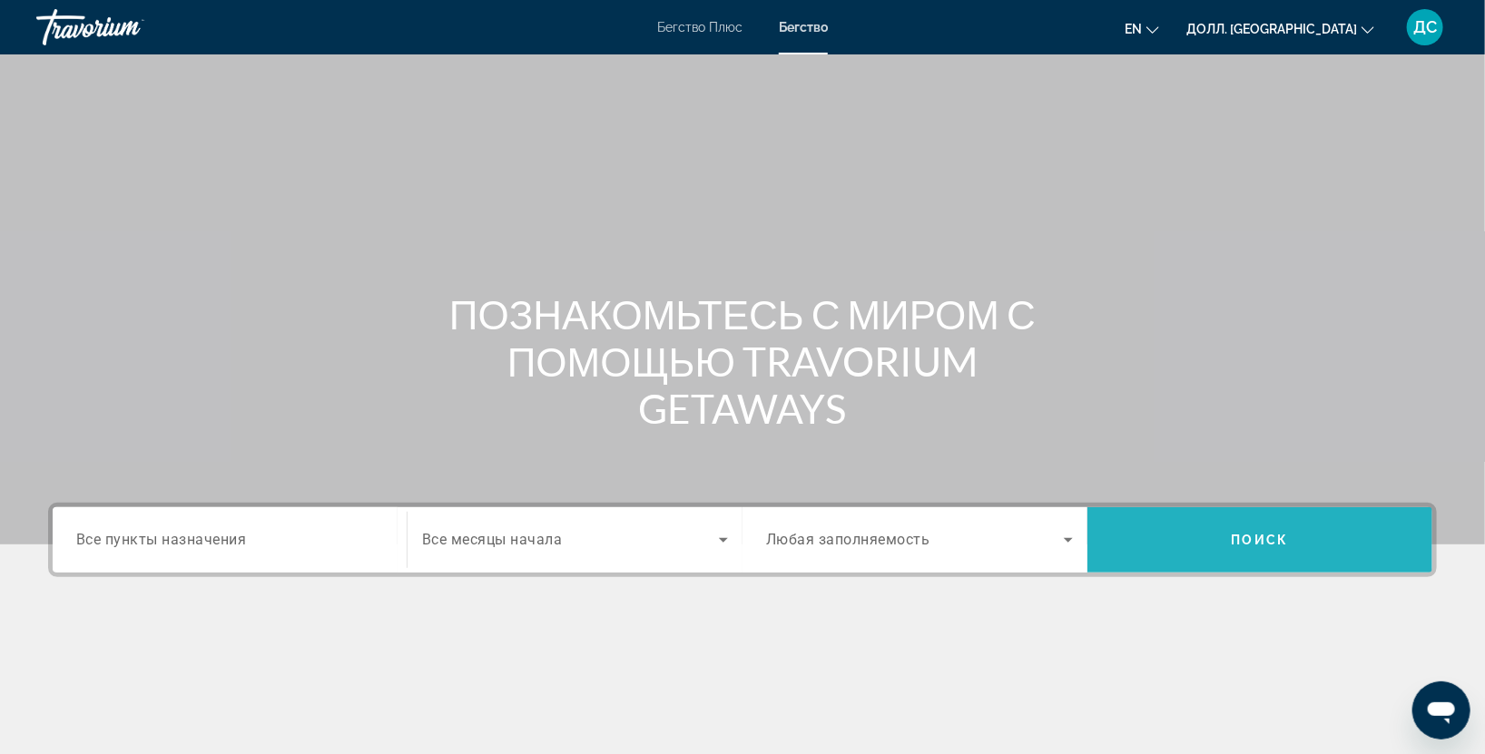
click at [1243, 557] on span "Поиск" at bounding box center [1259, 540] width 345 height 44
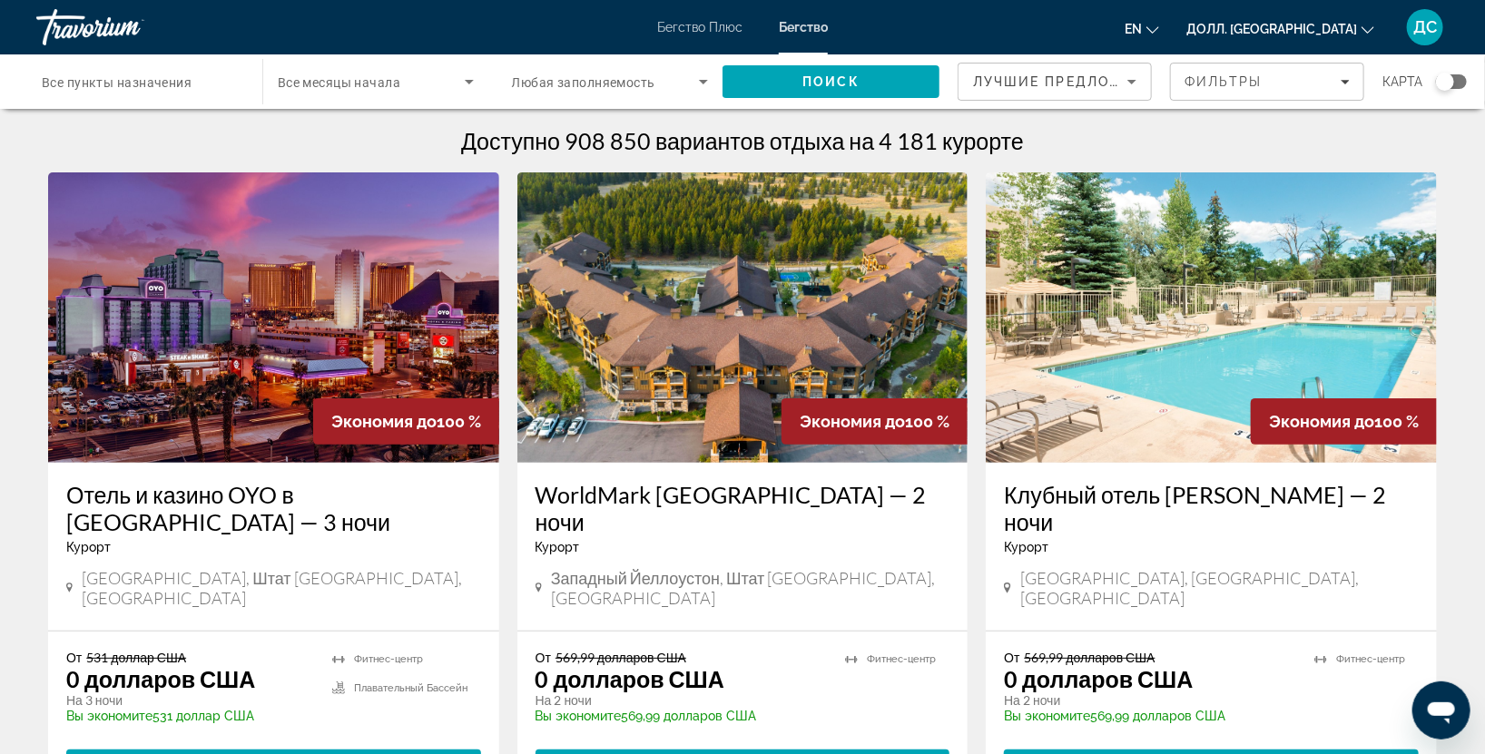
click at [240, 84] on div "Пункт назначения Все пункты назначения" at bounding box center [140, 82] width 226 height 52
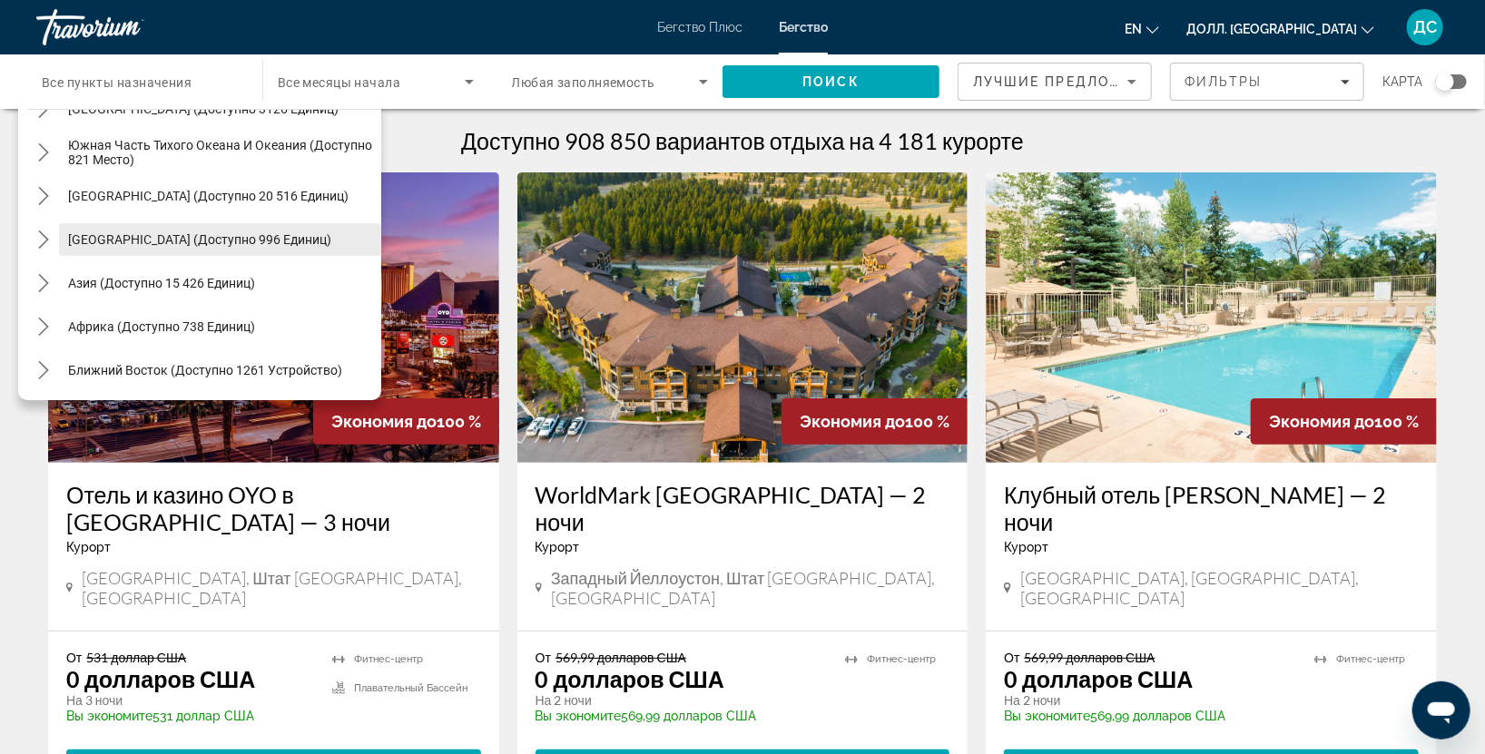
scroll to position [537, 0]
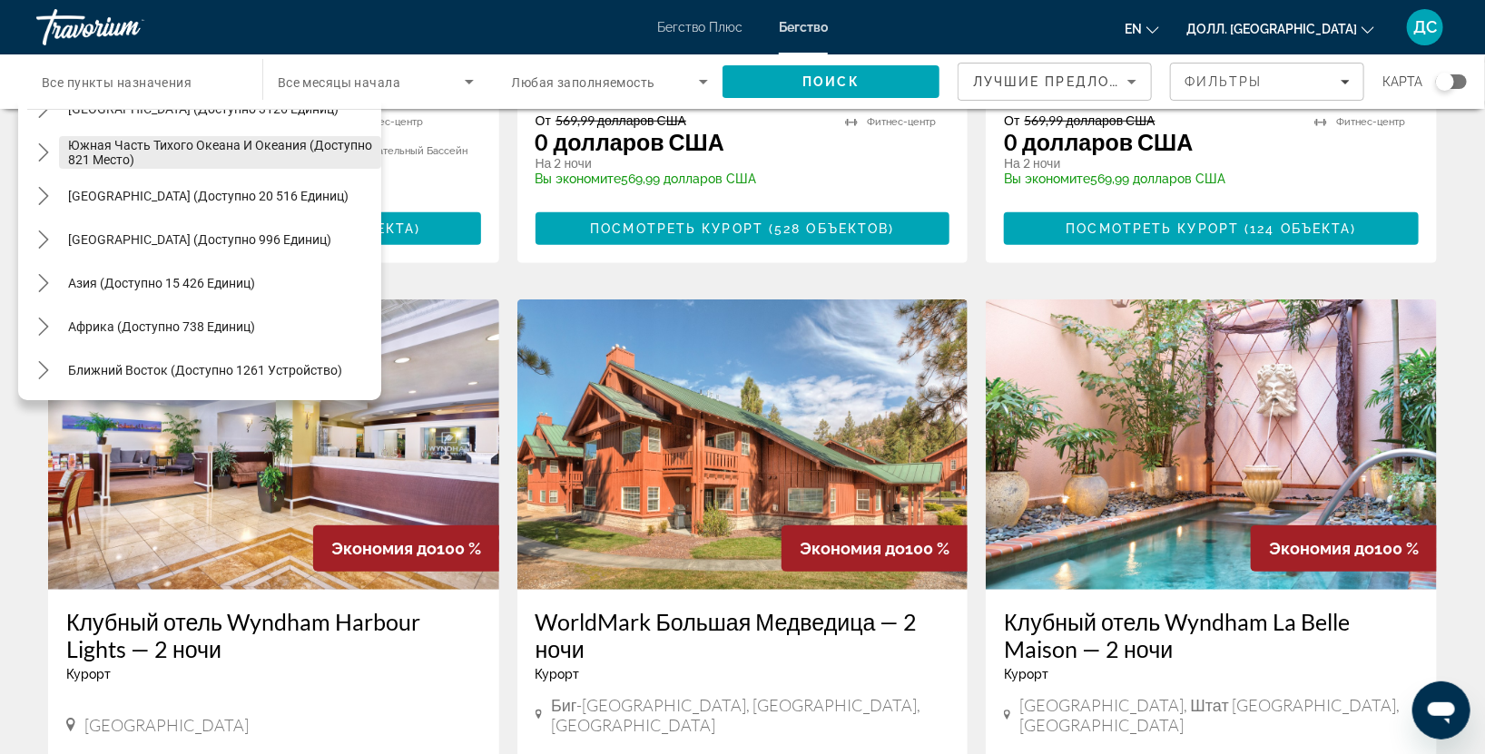
click at [242, 154] on mat-tree "Все пункты назначения Соединённые Штаты (683 928 единиц в наличии) [GEOGRAPHIC_…" at bounding box center [204, 109] width 354 height 566
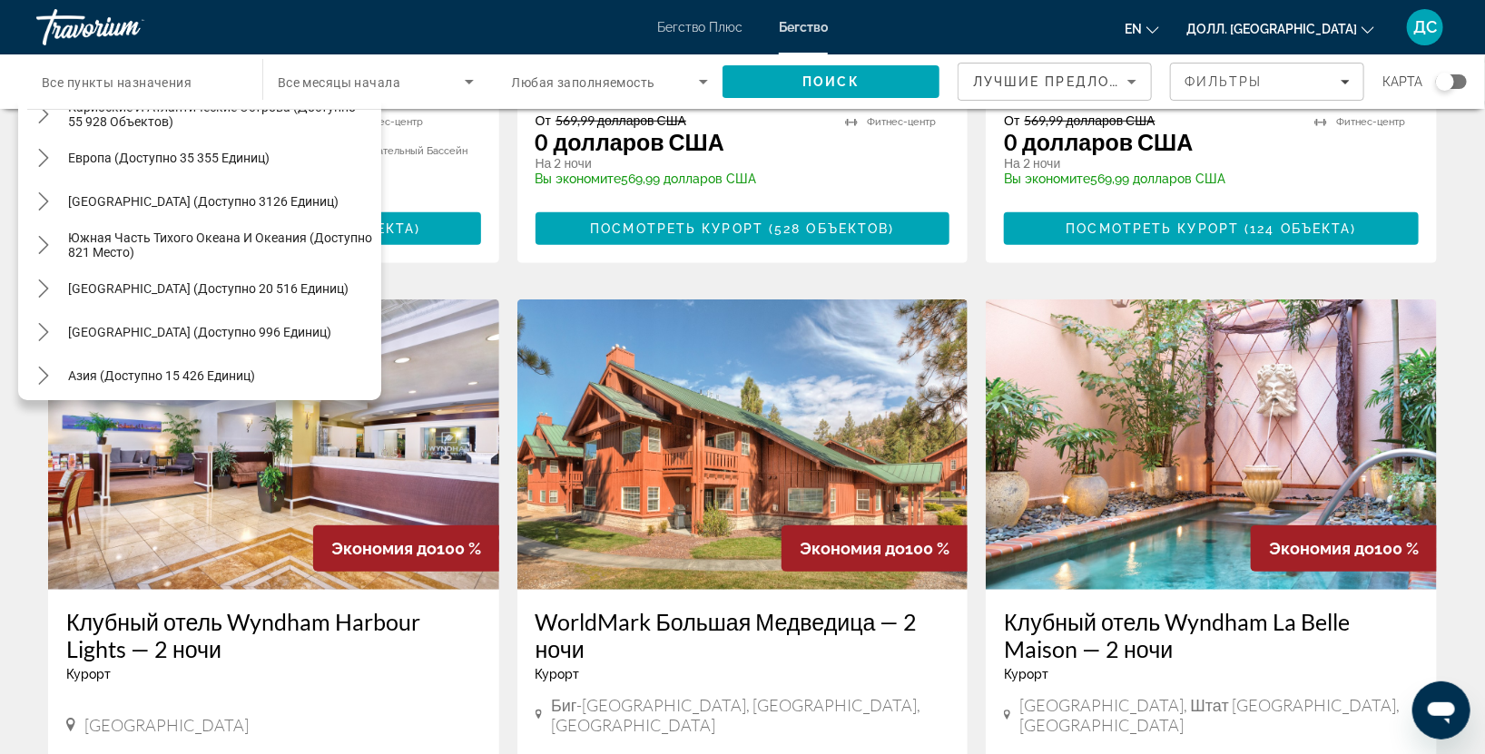
scroll to position [293, 0]
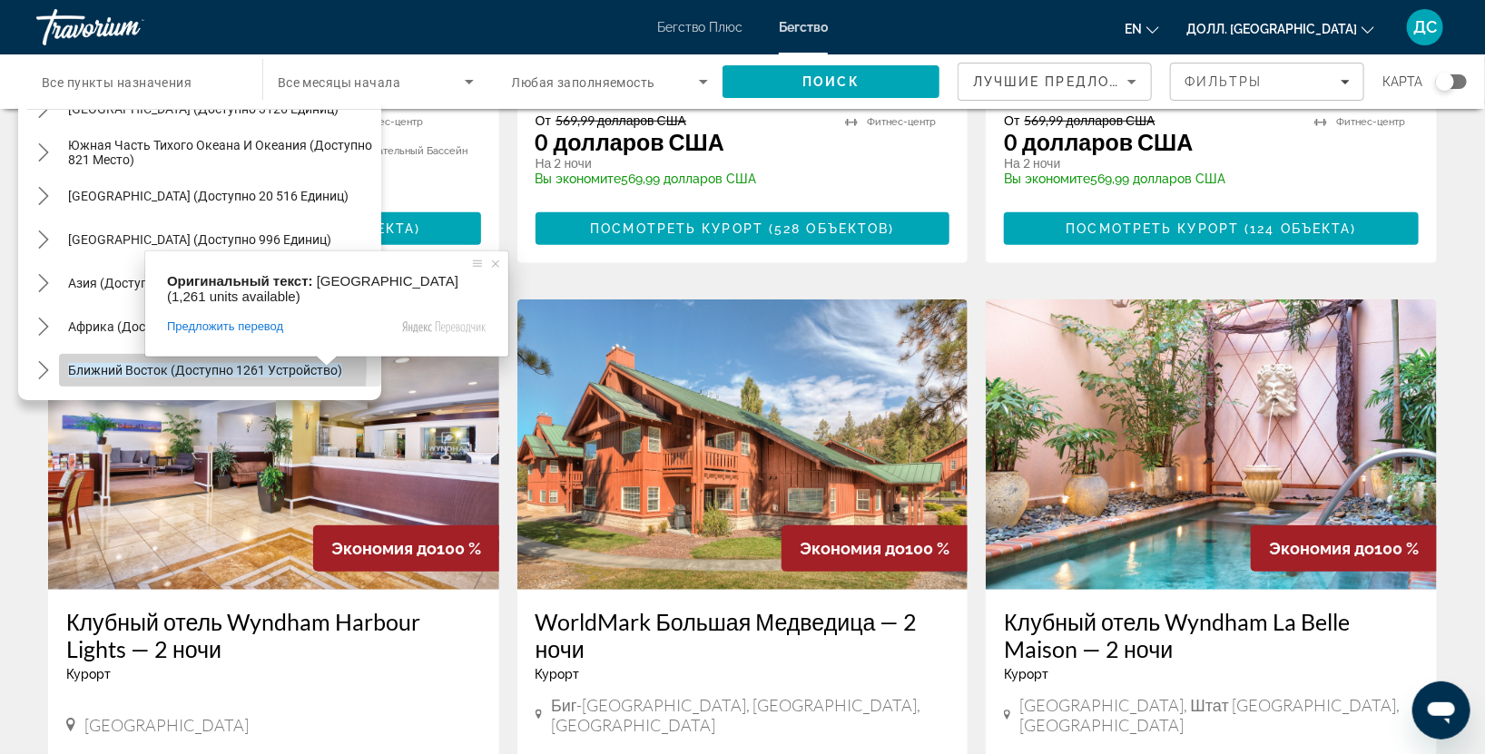
click at [174, 366] on ya-tr-span "Ближний Восток (доступно 1261 устройство)" at bounding box center [205, 370] width 274 height 15
type input "**********"
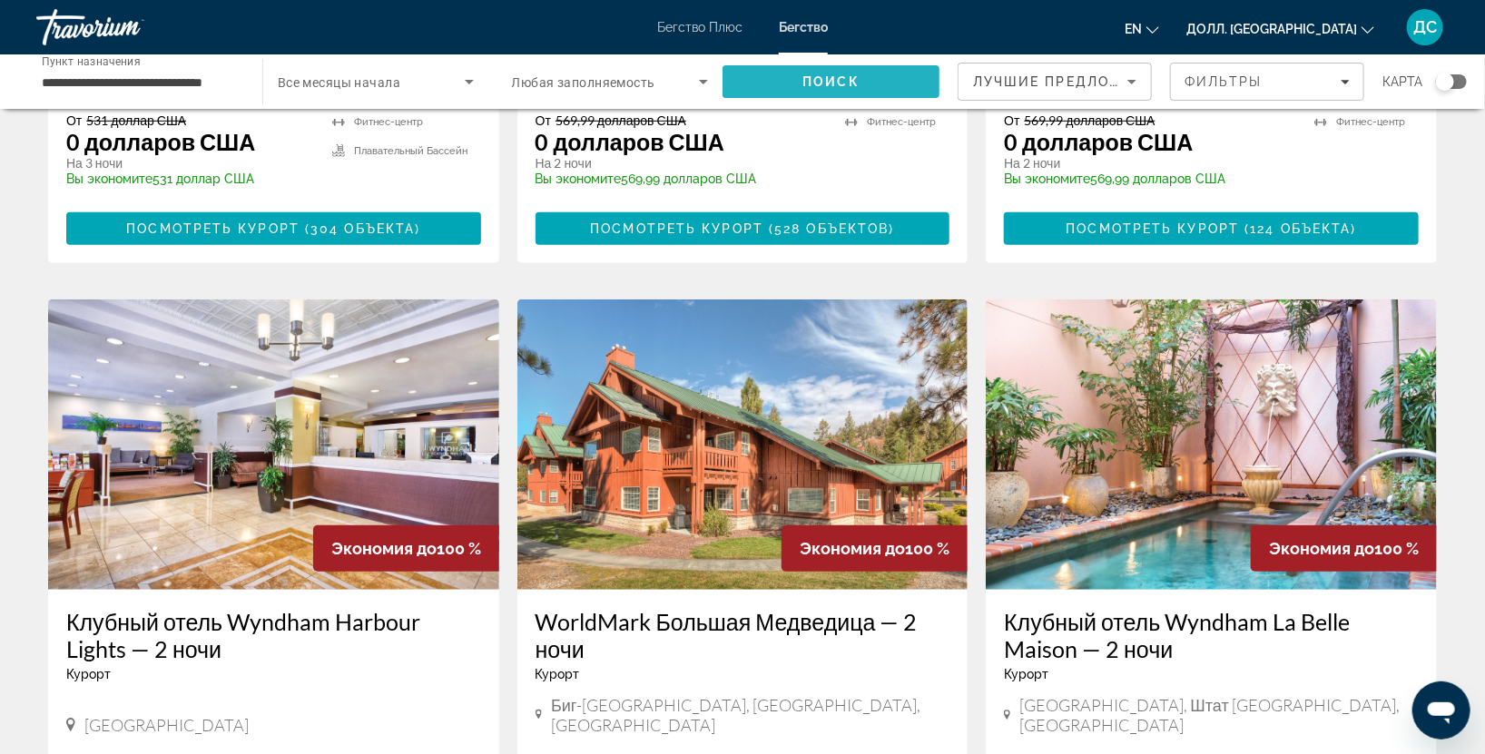
click at [849, 74] on span "Поиск" at bounding box center [830, 81] width 57 height 15
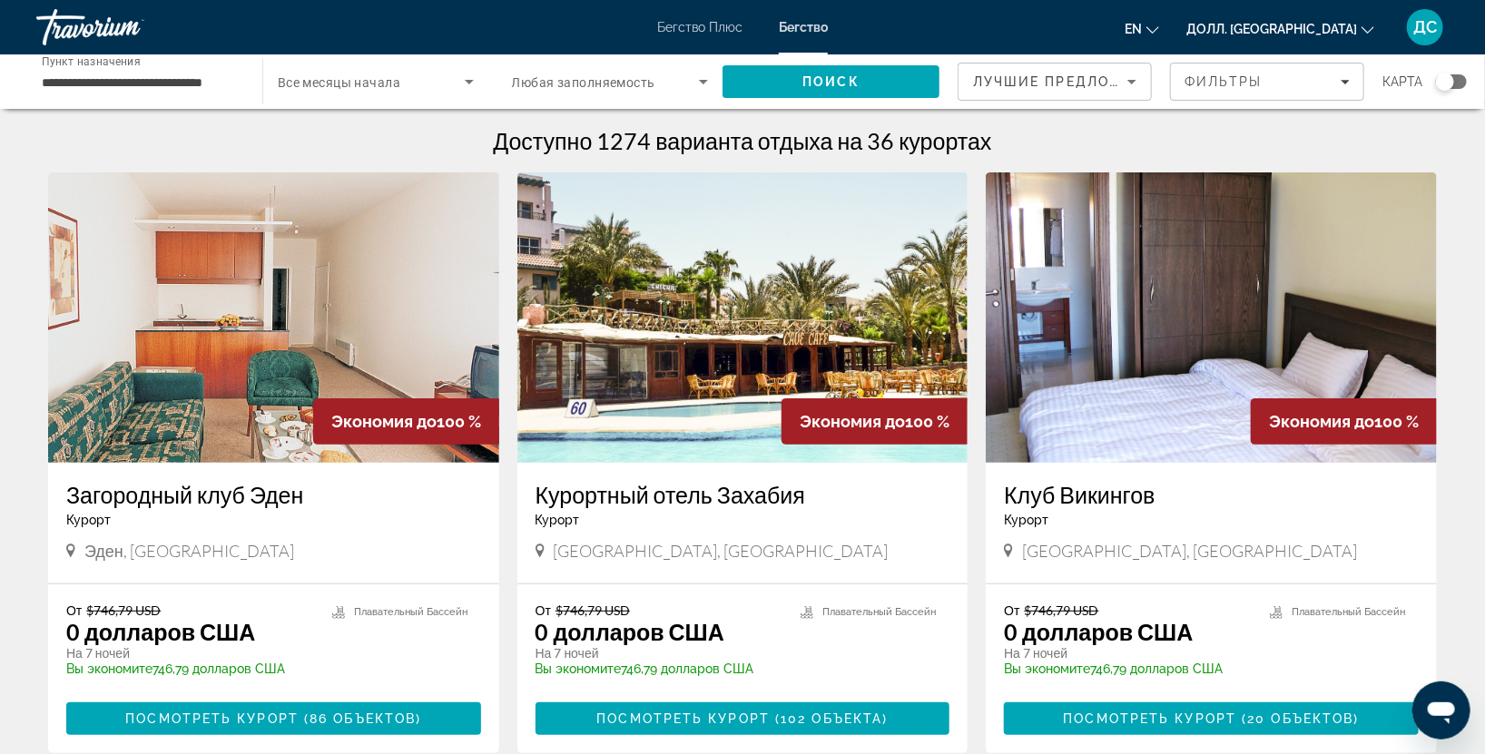
click at [1227, 238] on img "Основное содержание" at bounding box center [1210, 317] width 451 height 290
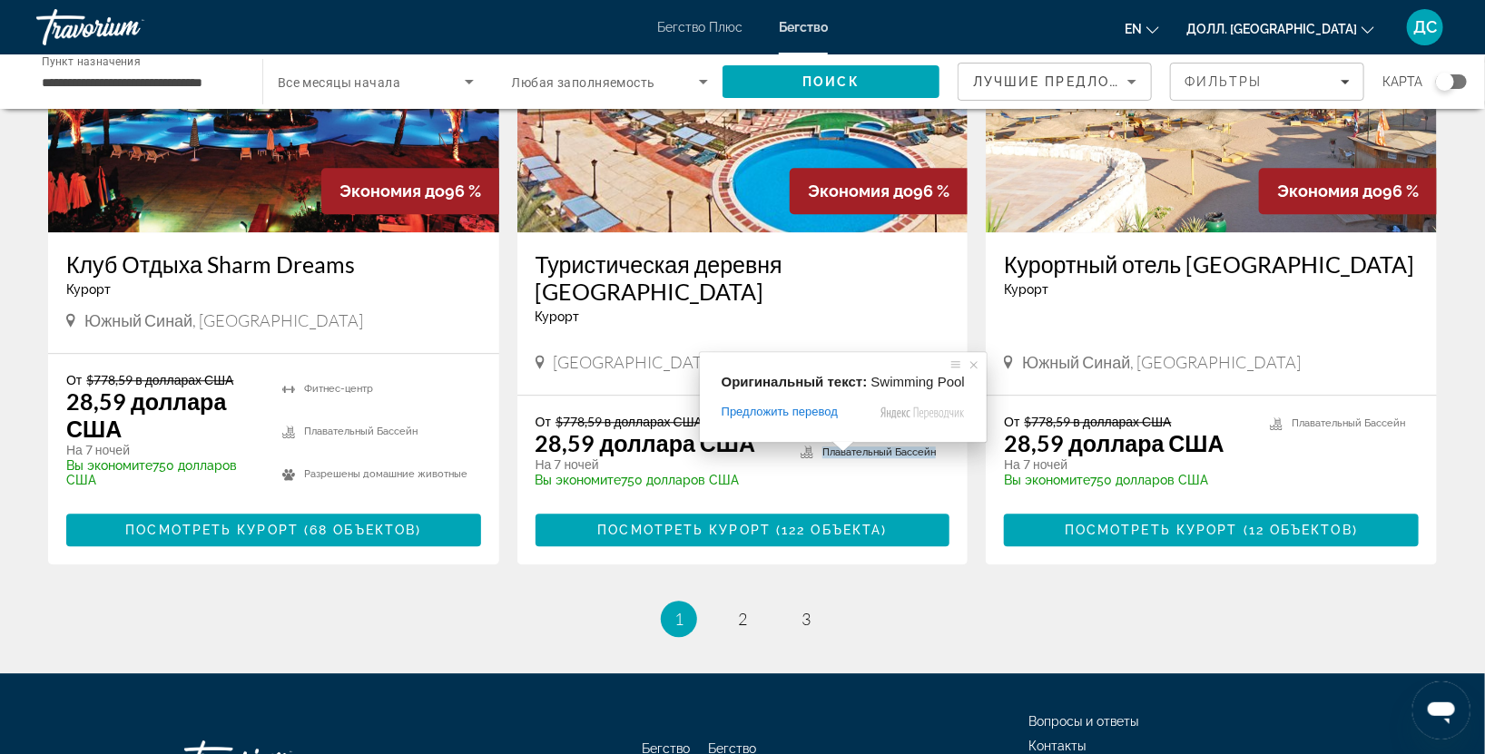
scroll to position [2291, 0]
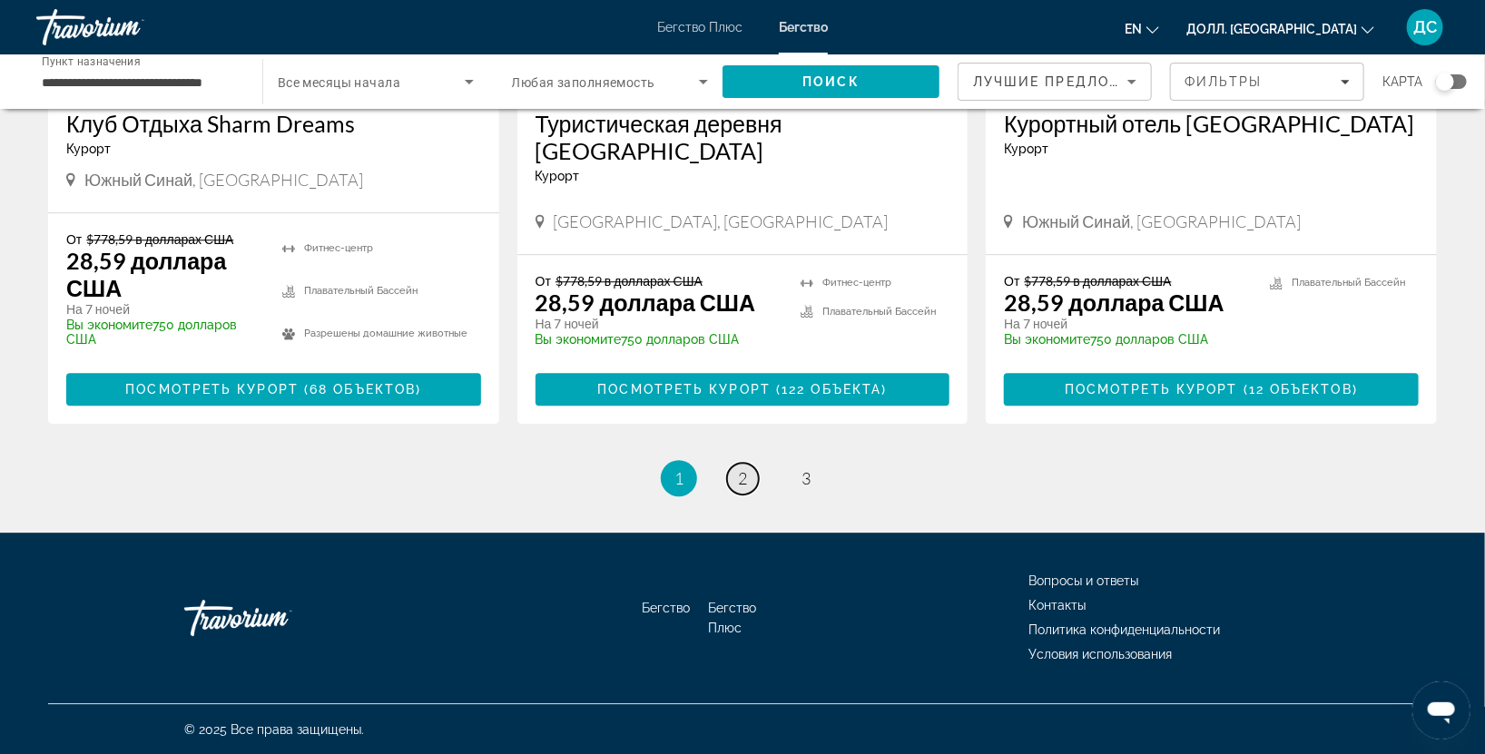
click at [735, 476] on link "страница 2" at bounding box center [743, 479] width 32 height 32
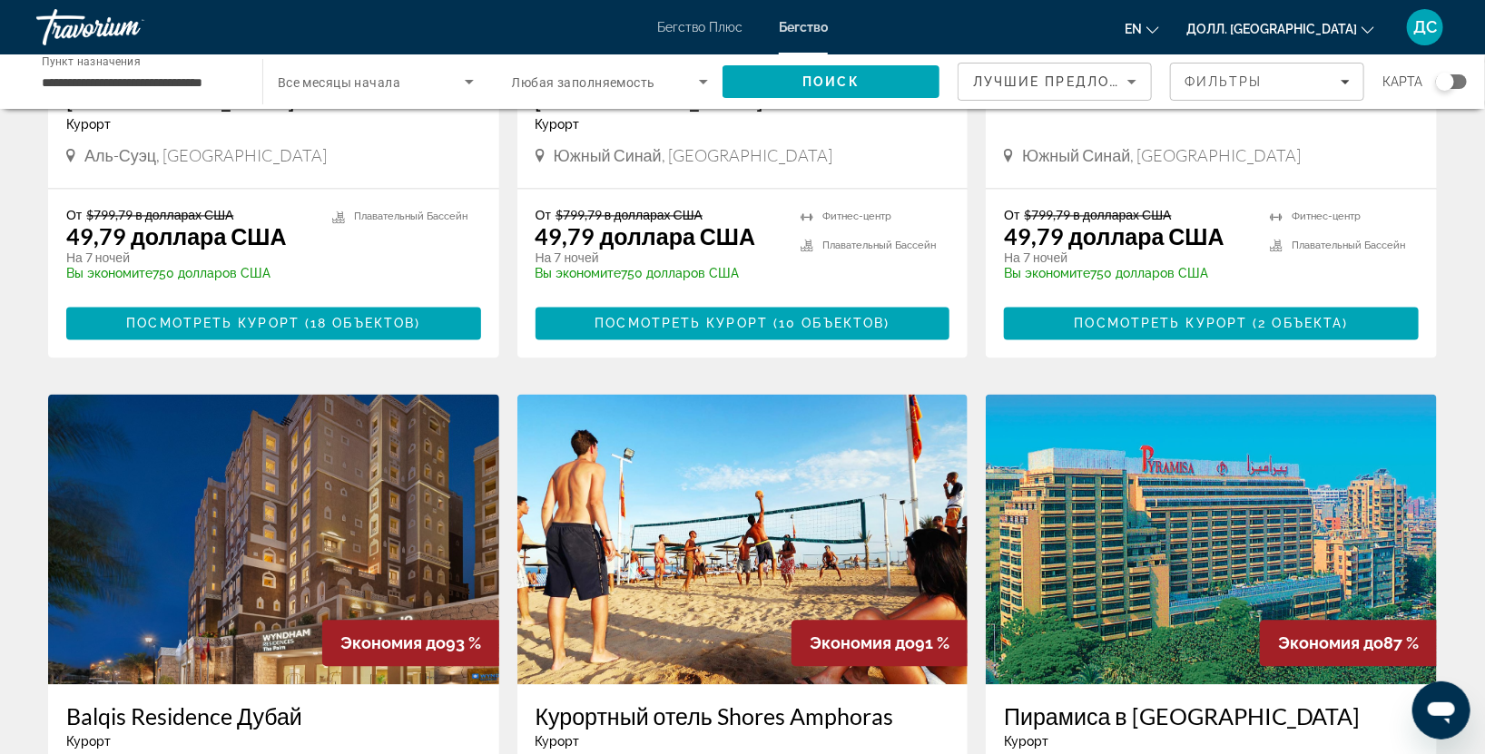
scroll to position [2222, 0]
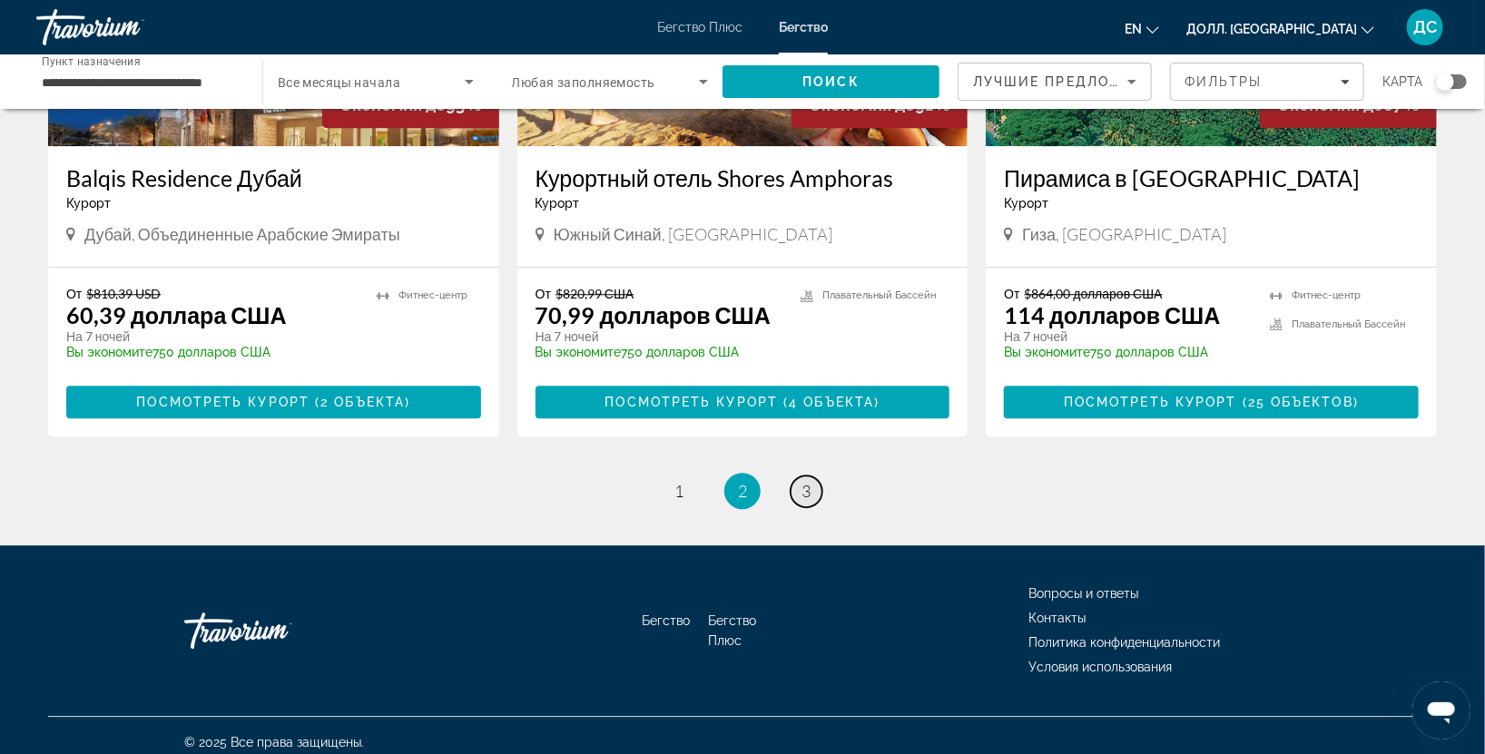
click at [807, 481] on ya-tr-span "3" at bounding box center [805, 491] width 9 height 20
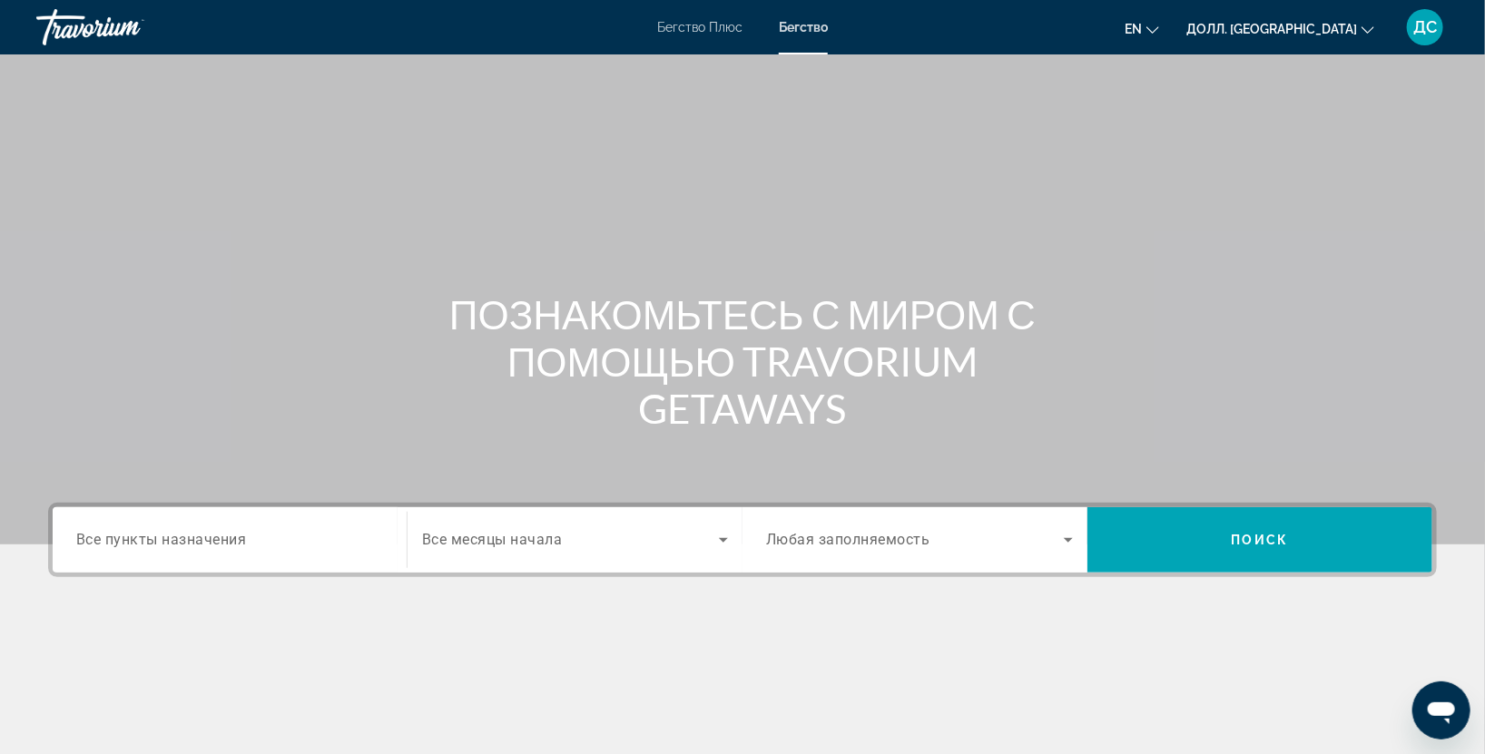
click at [396, 554] on div "Пункт назначения Все пункты назначения" at bounding box center [230, 541] width 336 height 52
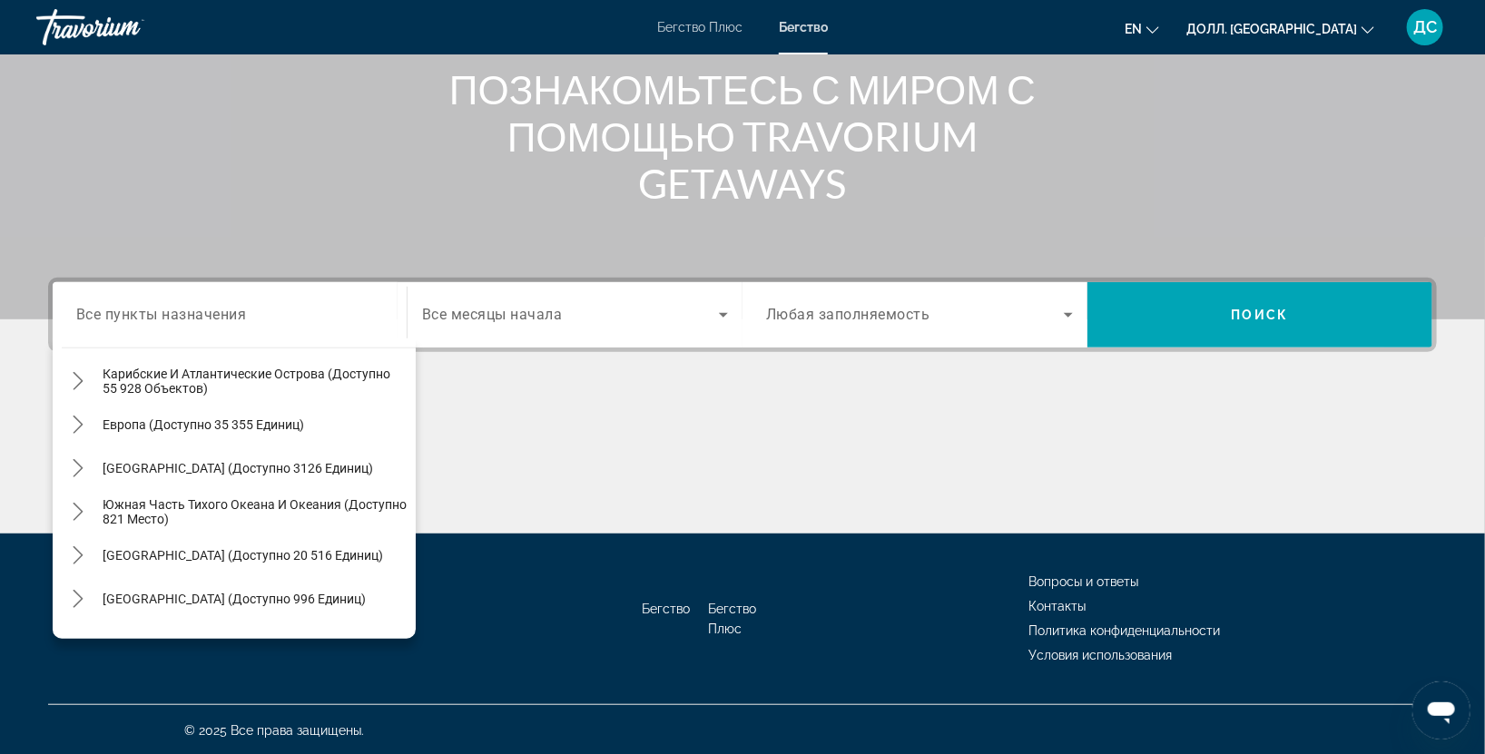
scroll to position [132, 0]
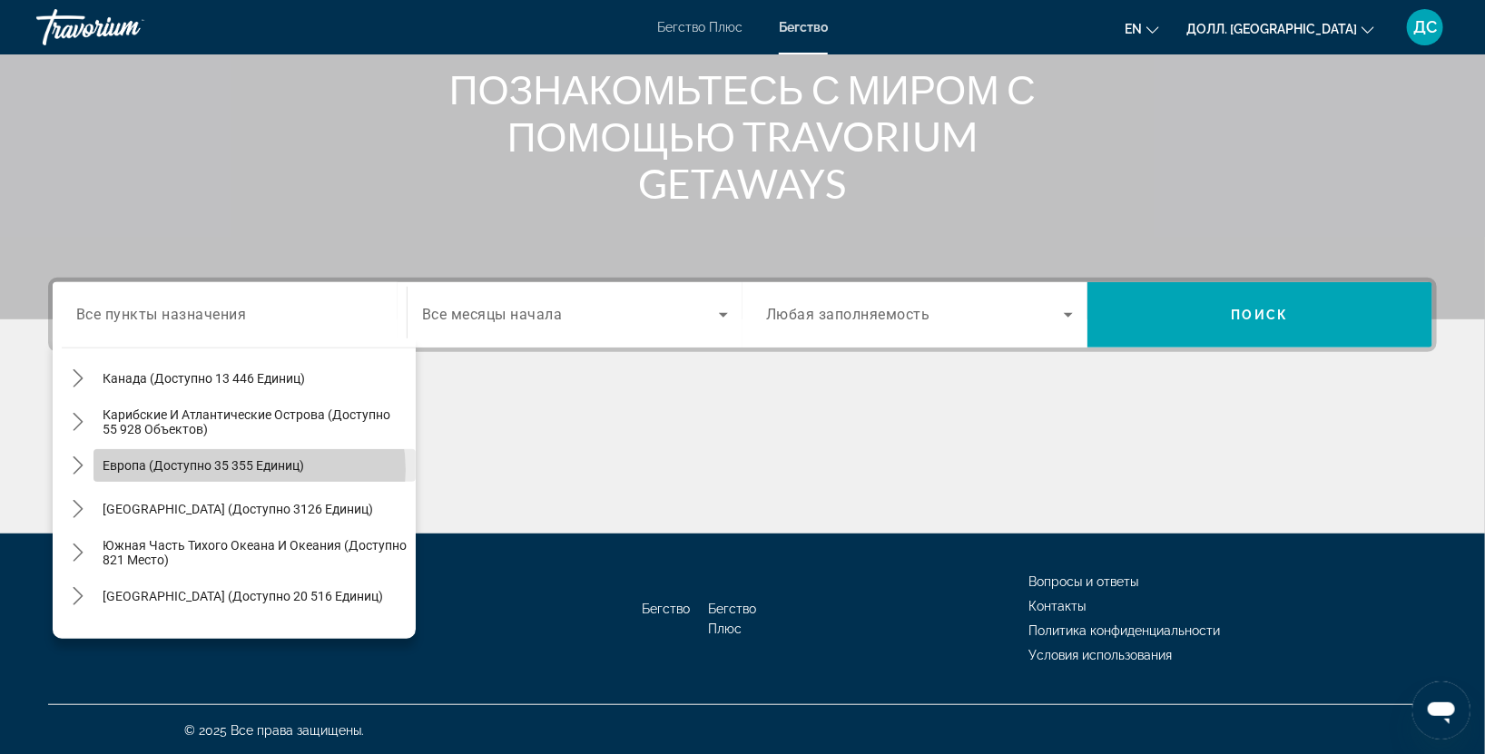
click at [249, 468] on ya-tr-span "Европа (доступно 35 355 единиц)" at bounding box center [203, 465] width 201 height 15
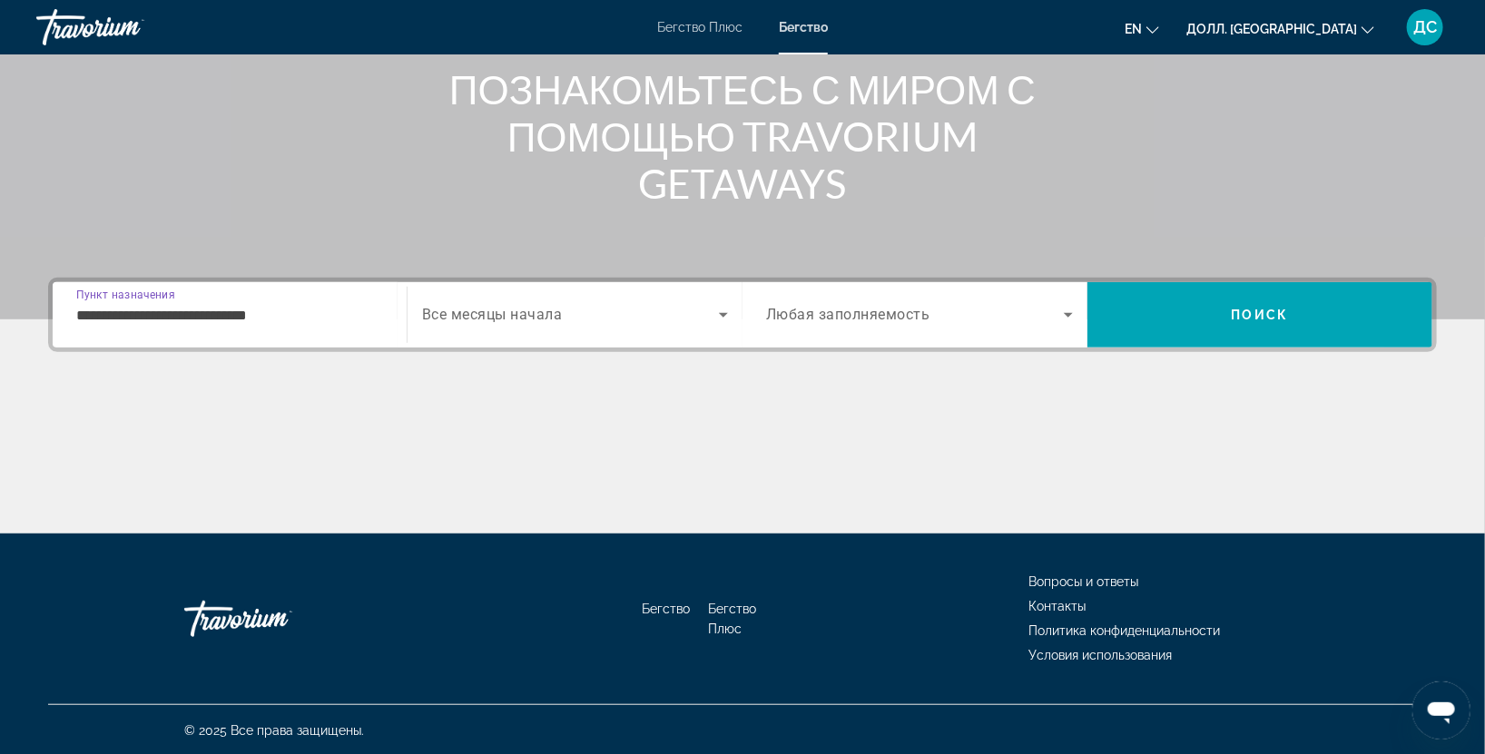
click at [335, 319] on input "**********" at bounding box center [229, 316] width 307 height 22
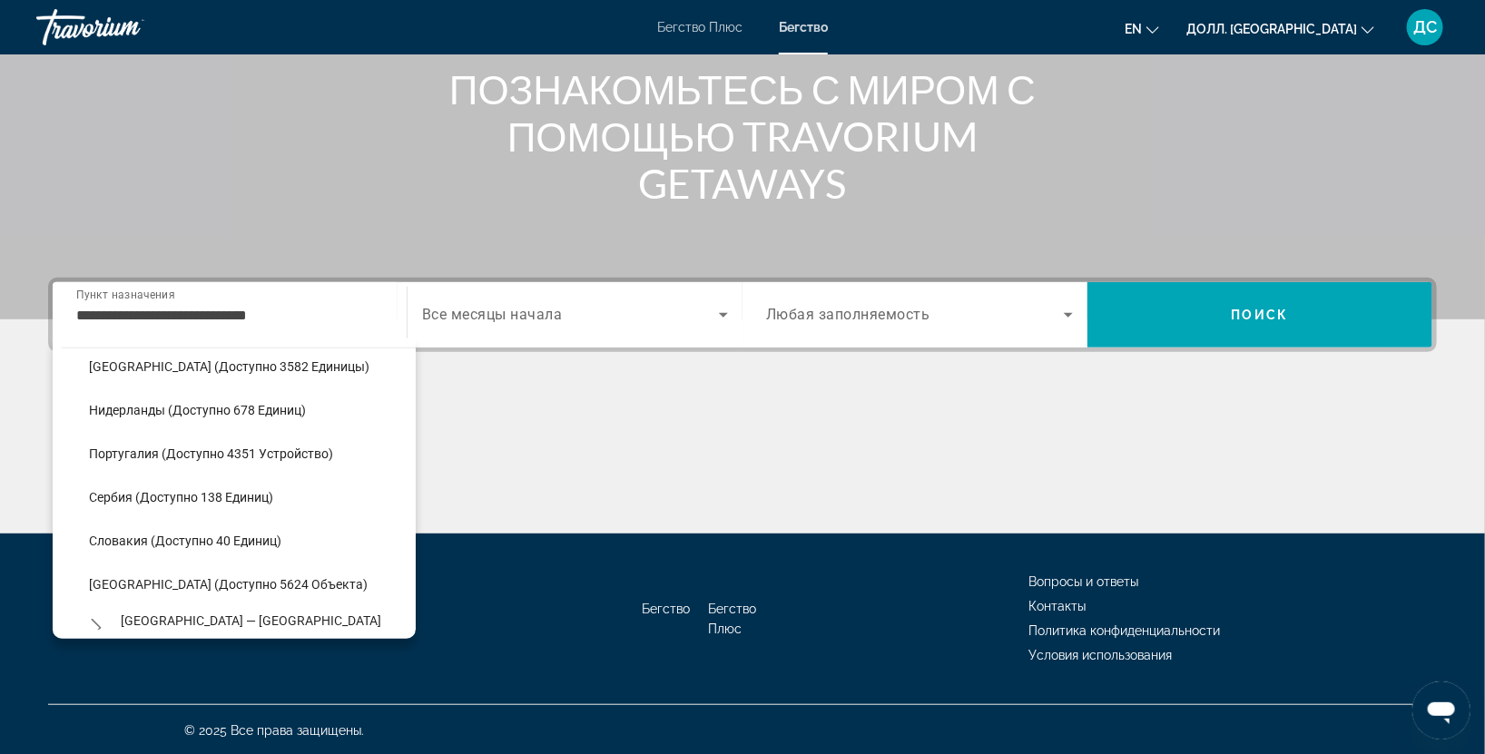
scroll to position [793, 0]
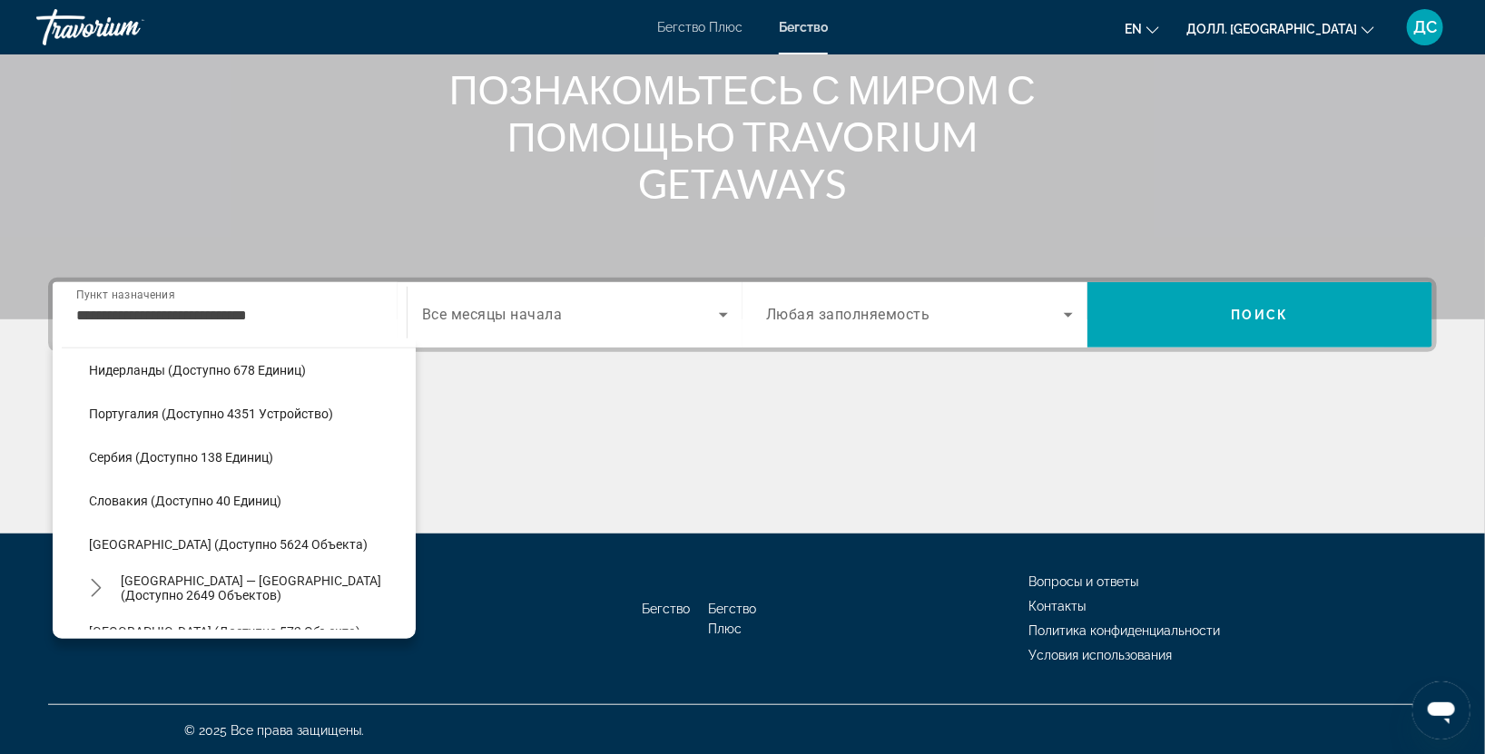
click at [415, 613] on div "Бегство Бегство Плюс Вопросы и ответы Контакты Политика конфиденциальности Усло…" at bounding box center [742, 619] width 1388 height 171
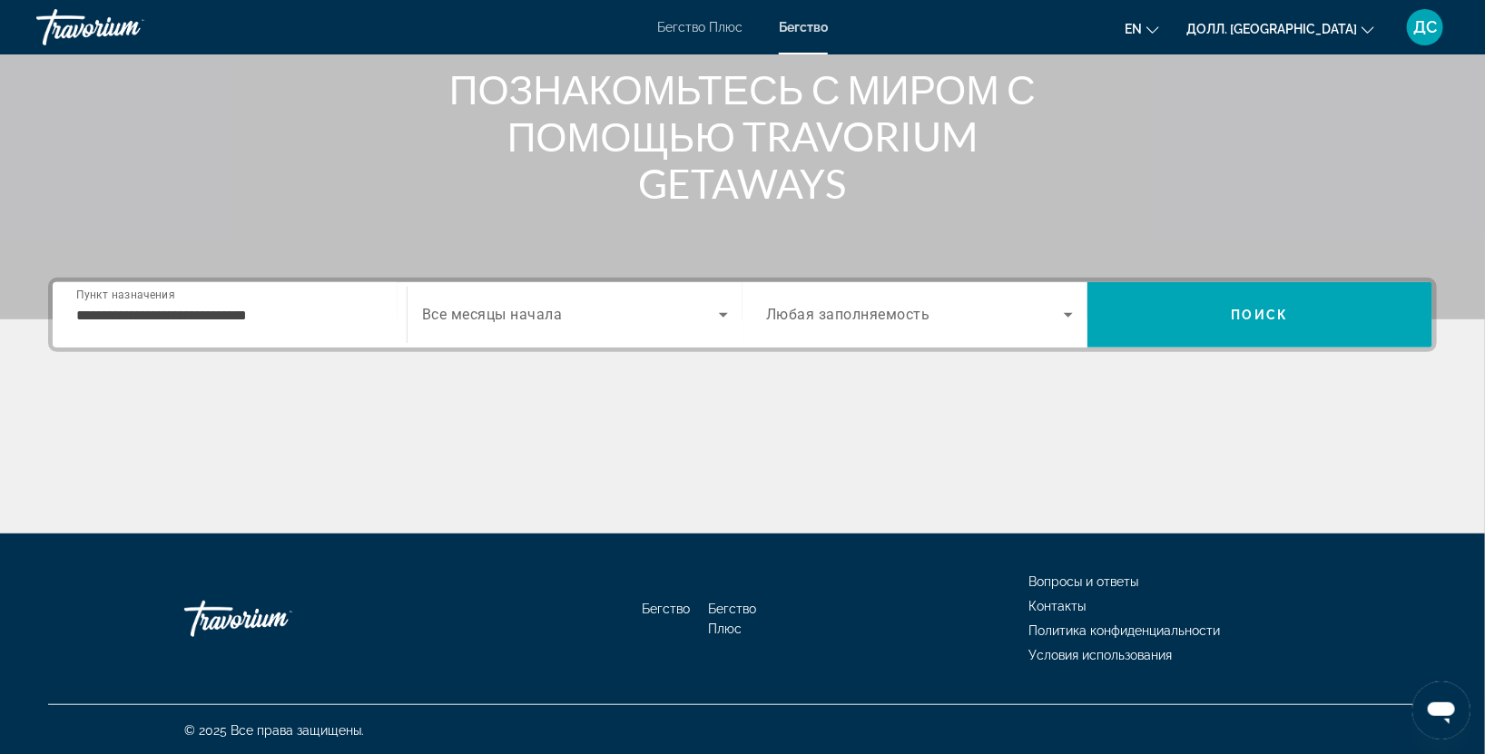
click at [415, 613] on div "Бегство Бегство Плюс Вопросы и ответы Контакты Политика конфиденциальности Усло…" at bounding box center [742, 619] width 1388 height 171
click at [324, 319] on input "**********" at bounding box center [229, 316] width 307 height 22
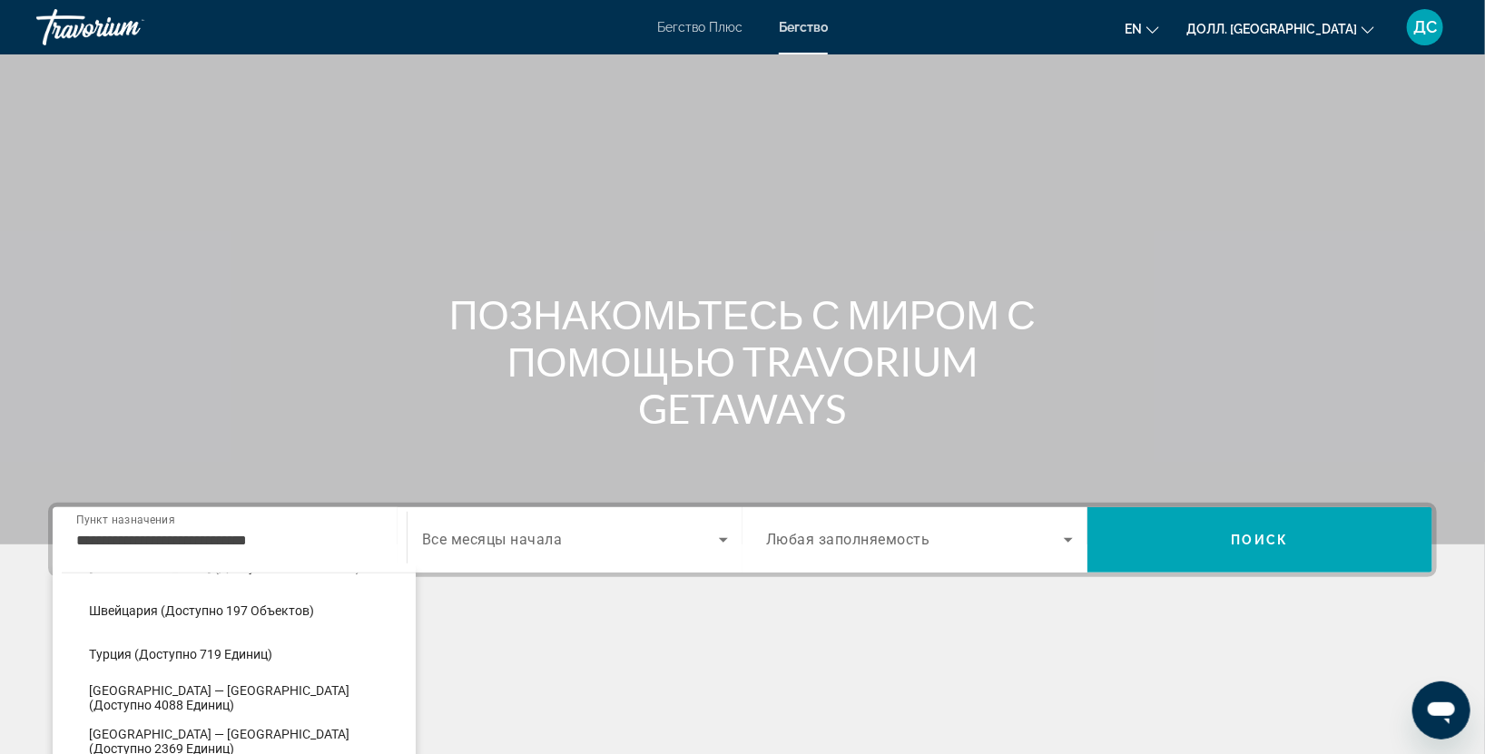
scroll to position [1073, 0]
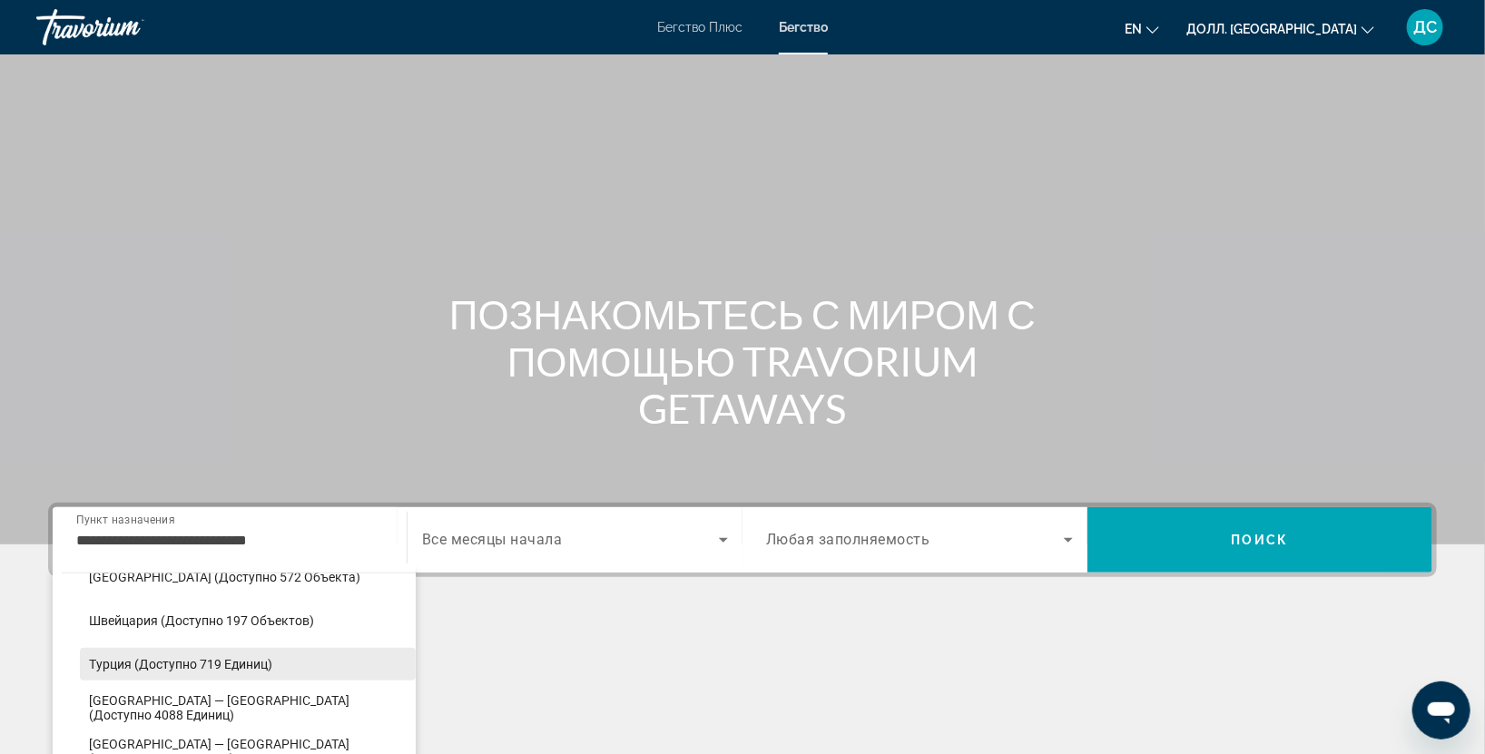
click at [155, 667] on ya-tr-span "Турция (доступно 719 единиц)" at bounding box center [180, 664] width 183 height 15
type input "**********"
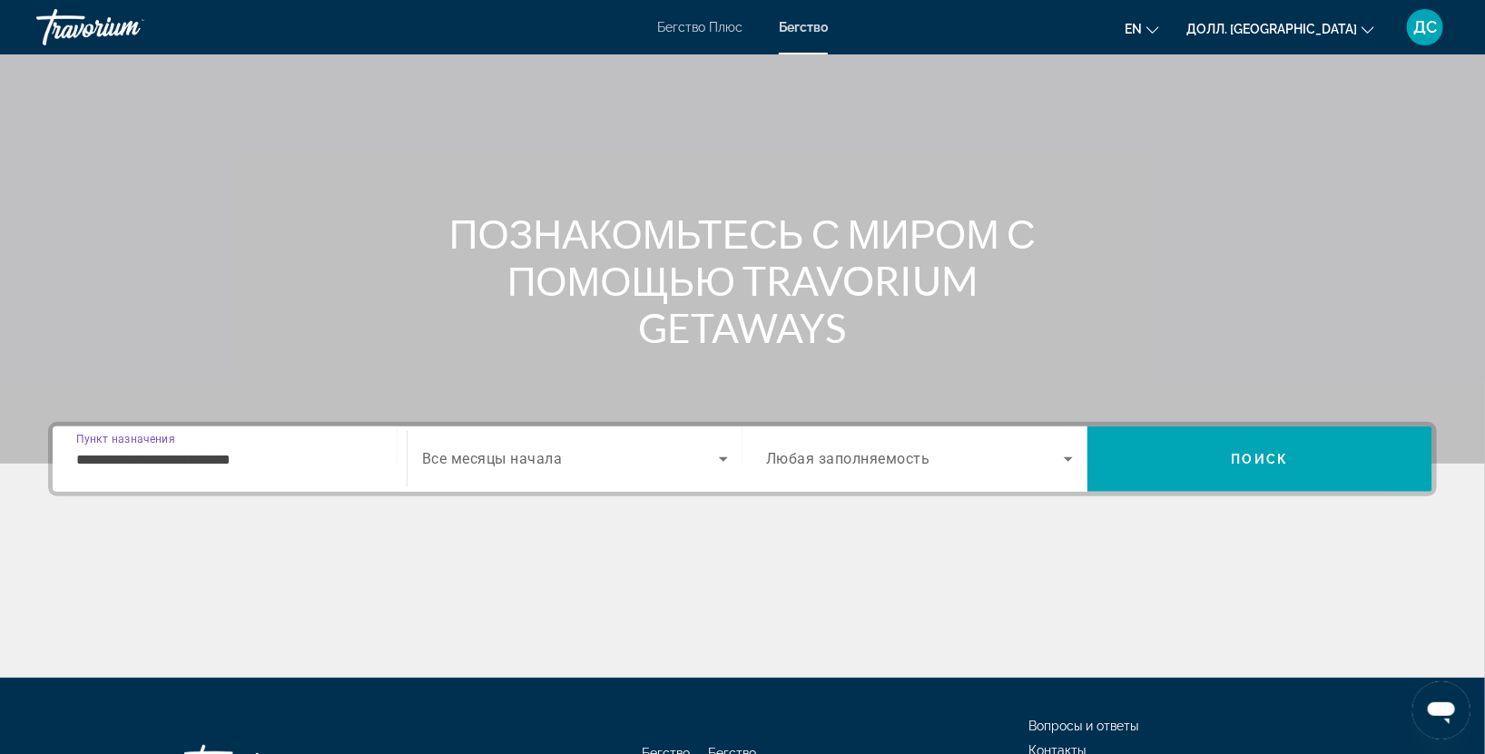
scroll to position [225, 0]
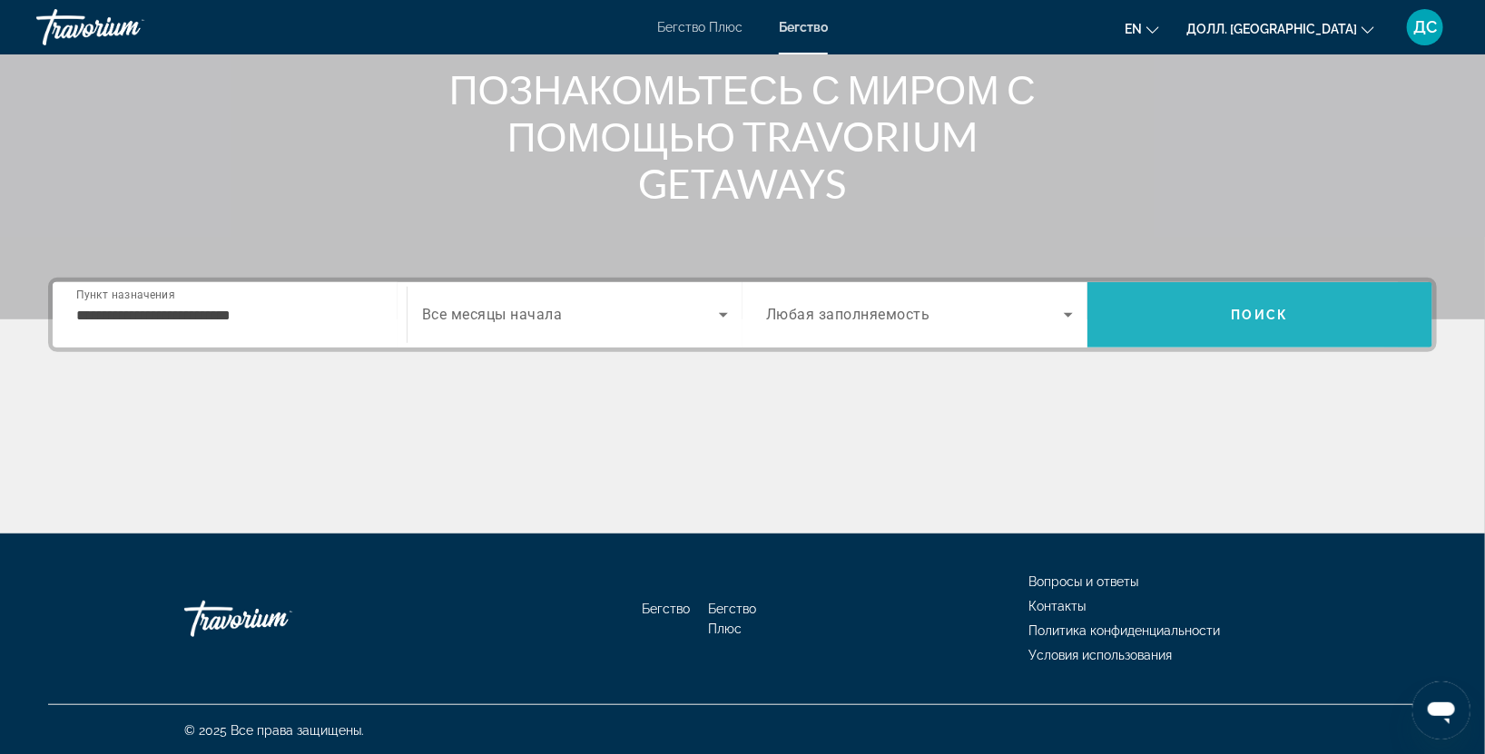
click at [1186, 304] on span "Поиск" at bounding box center [1259, 315] width 345 height 44
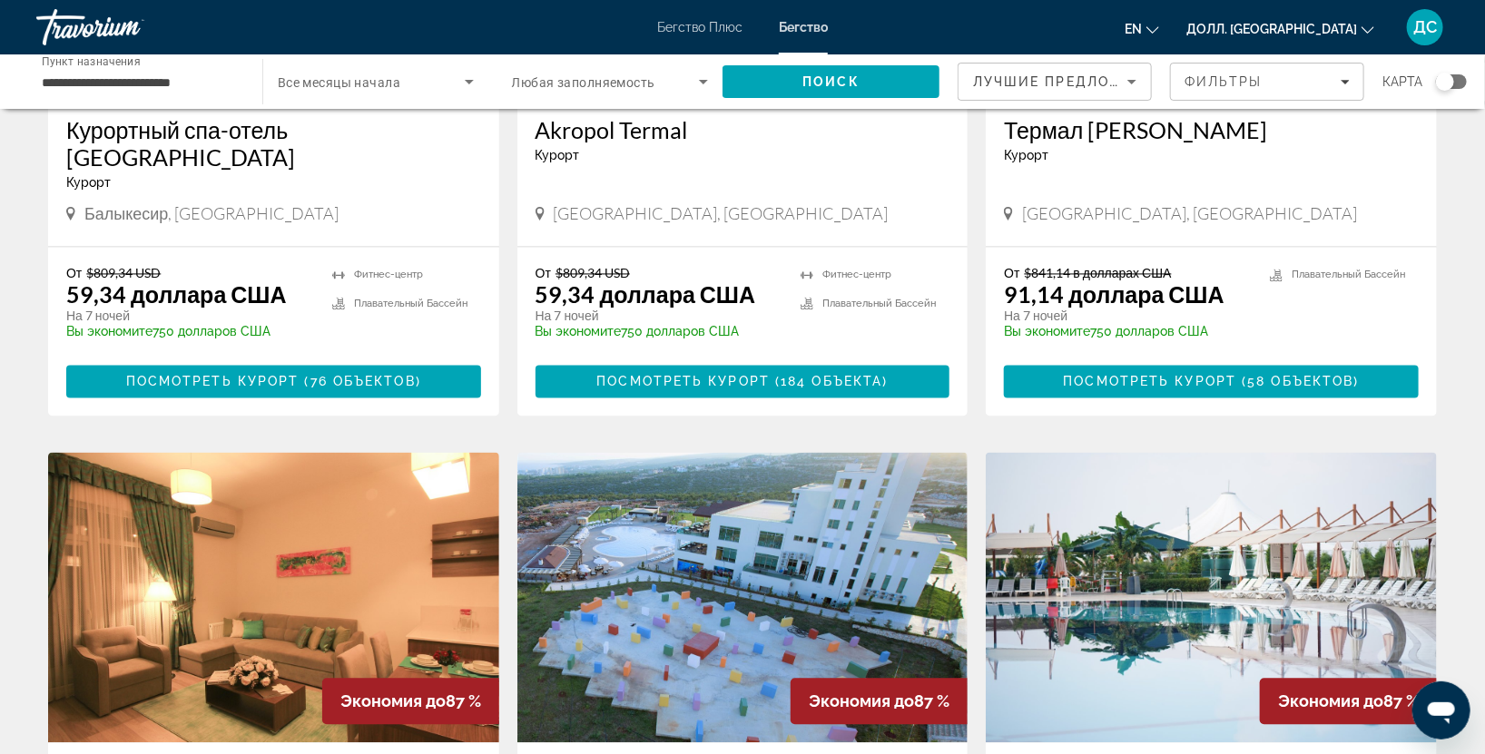
scroll to position [2151, 0]
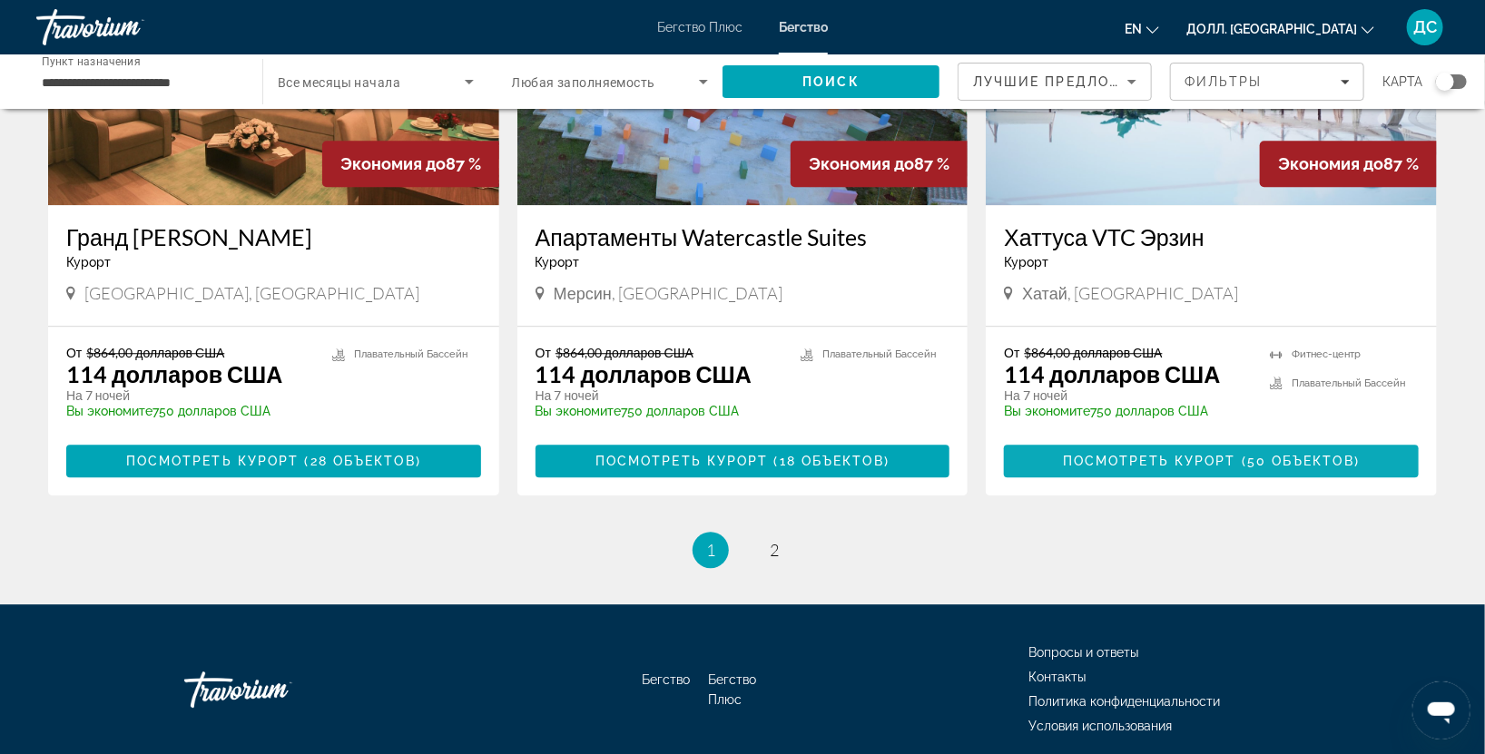
click at [1172, 454] on span "Посмотреть курорт" at bounding box center [1149, 461] width 173 height 15
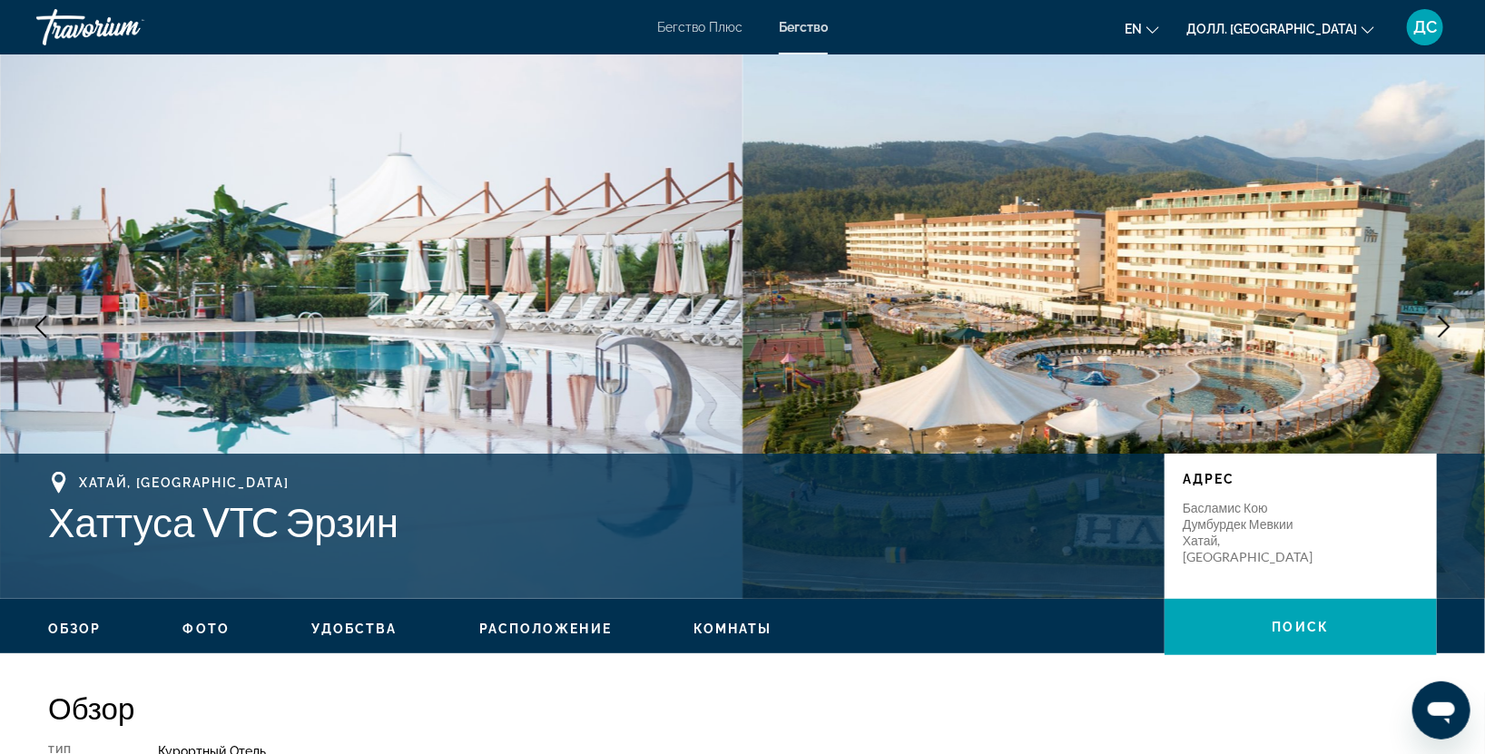
scroll to position [537, 0]
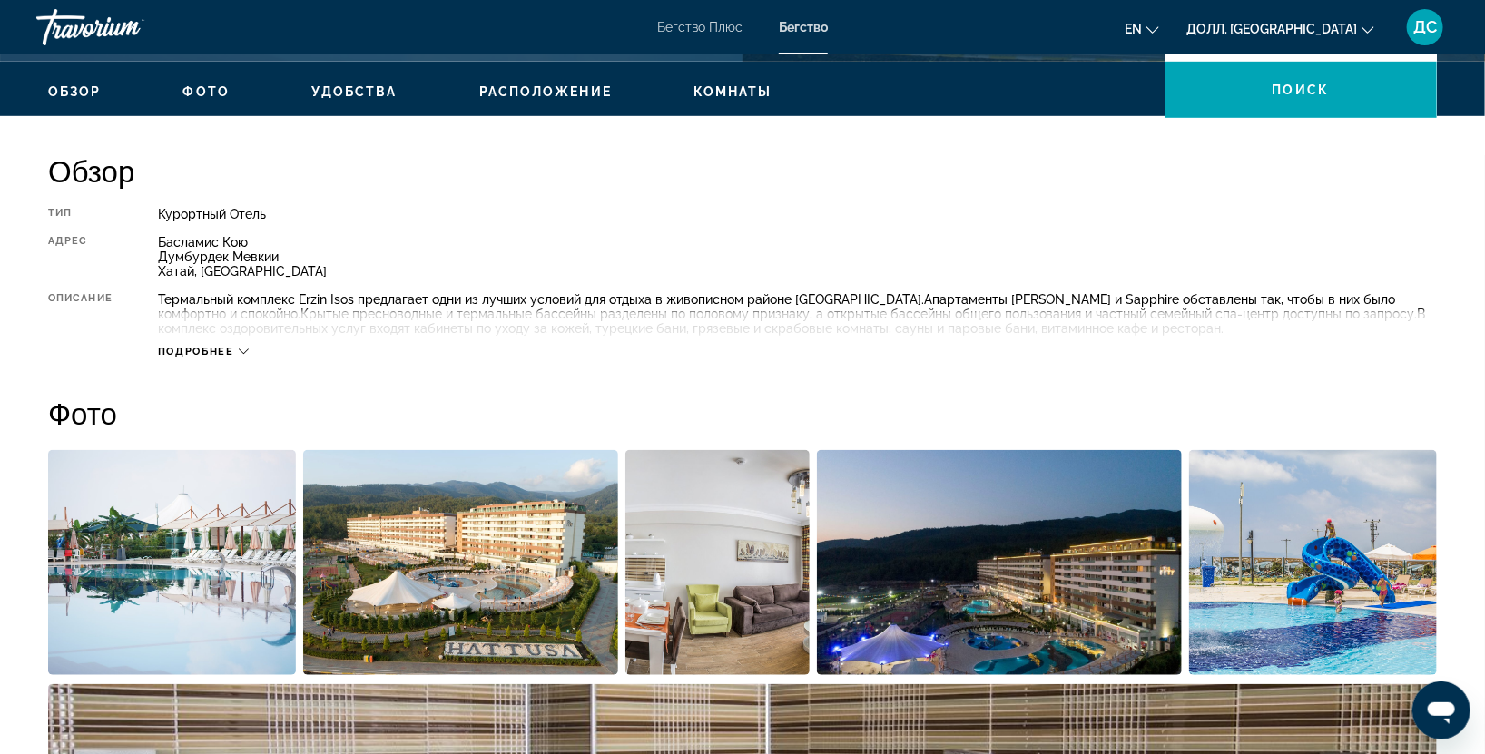
click at [244, 355] on icon "Основное содержание" at bounding box center [244, 352] width 10 height 10
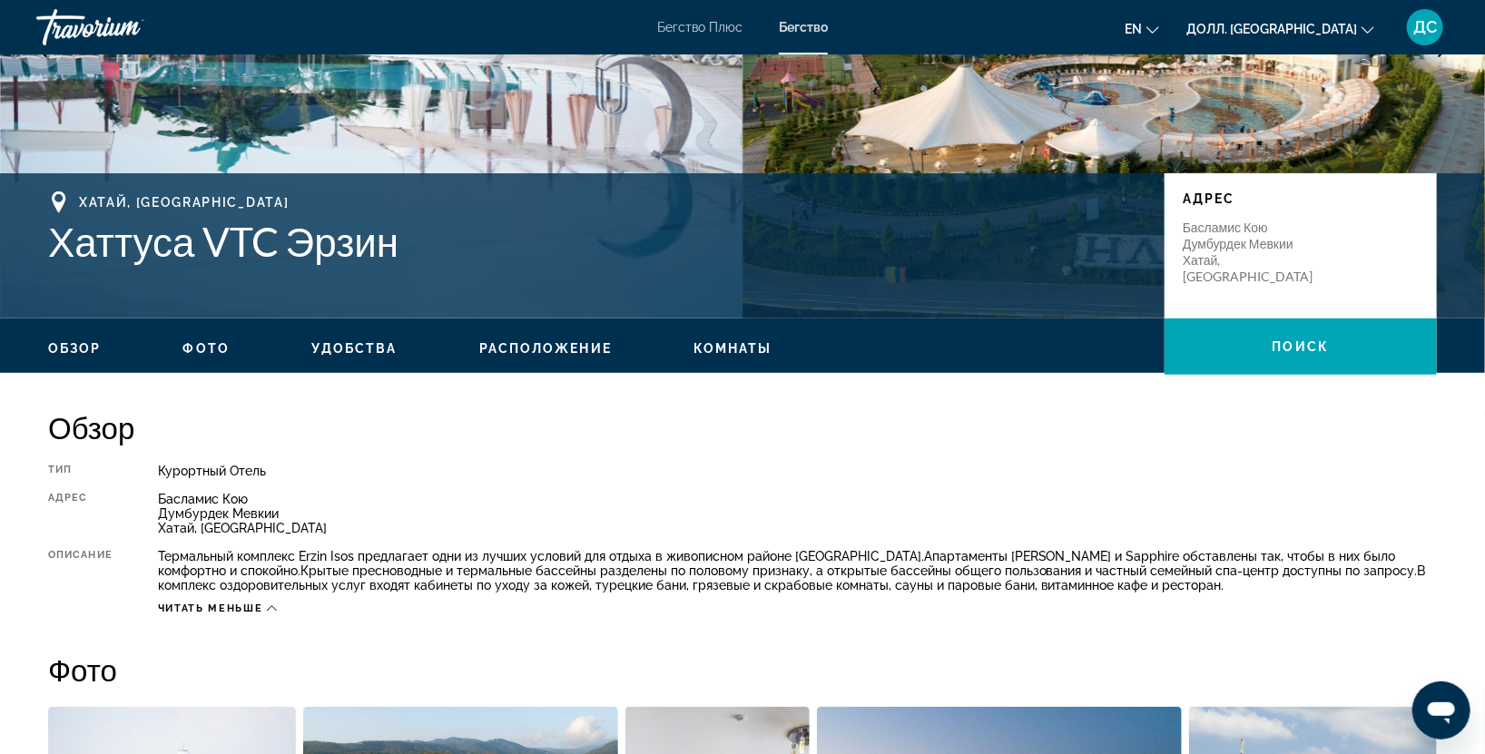
scroll to position [0, 0]
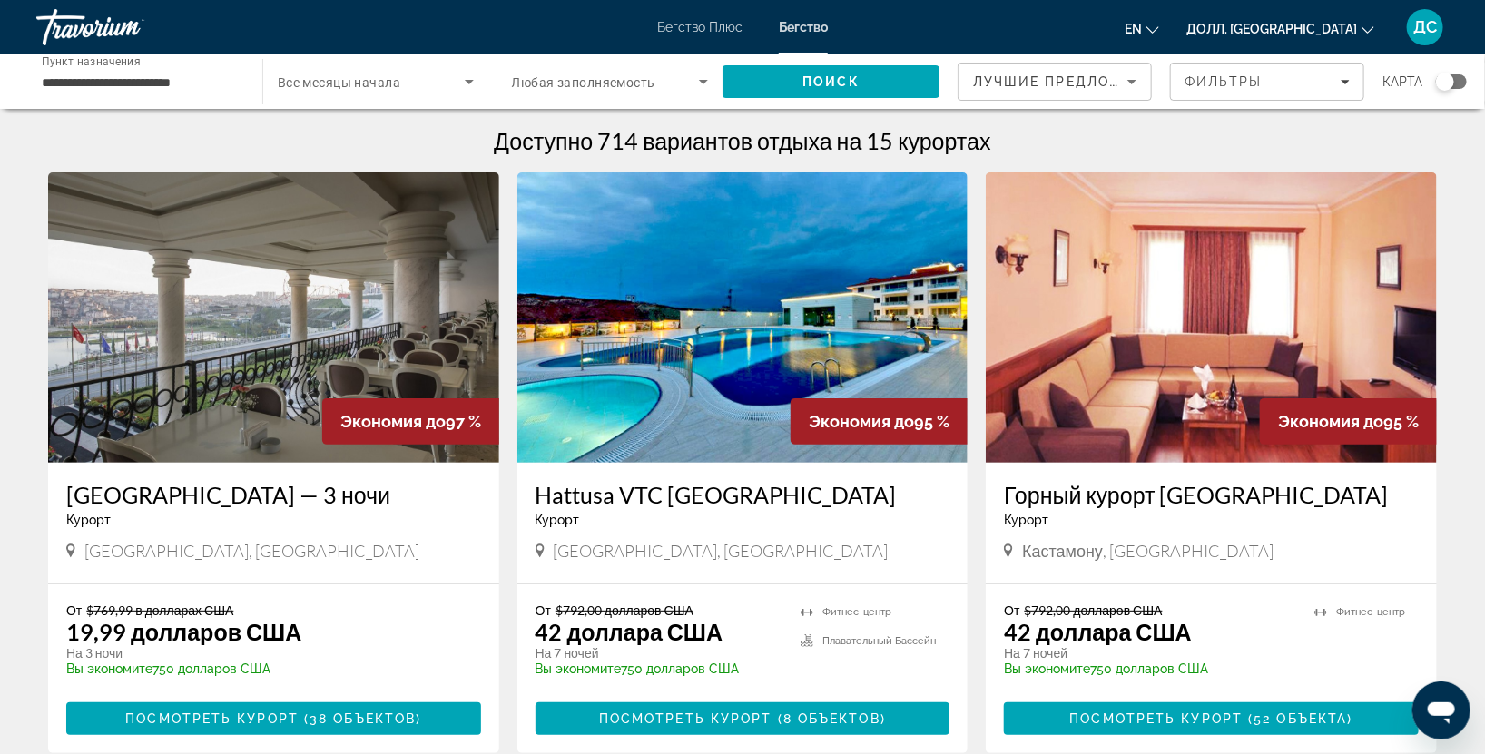
scroll to position [1074, 0]
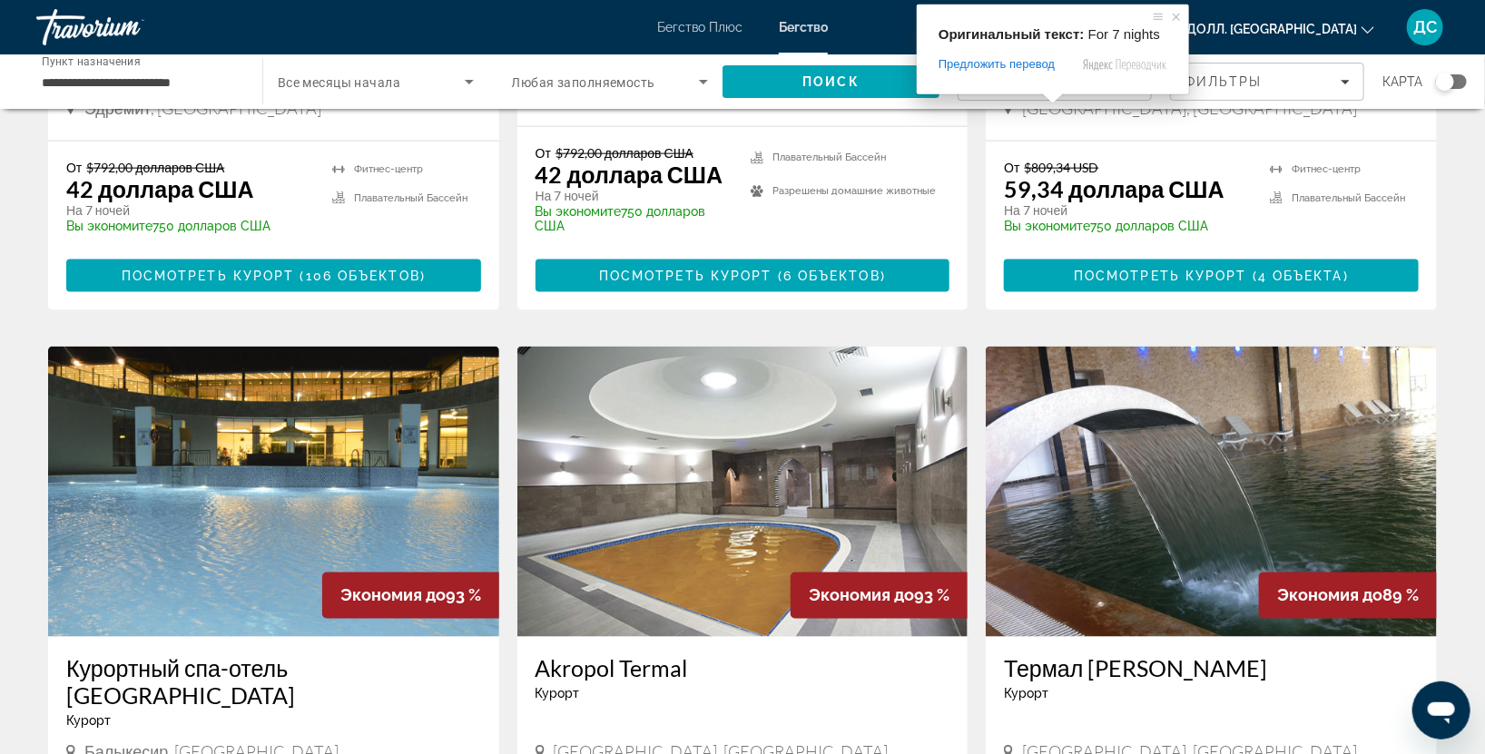
click at [1111, 533] on img "Основное содержание" at bounding box center [1210, 492] width 451 height 290
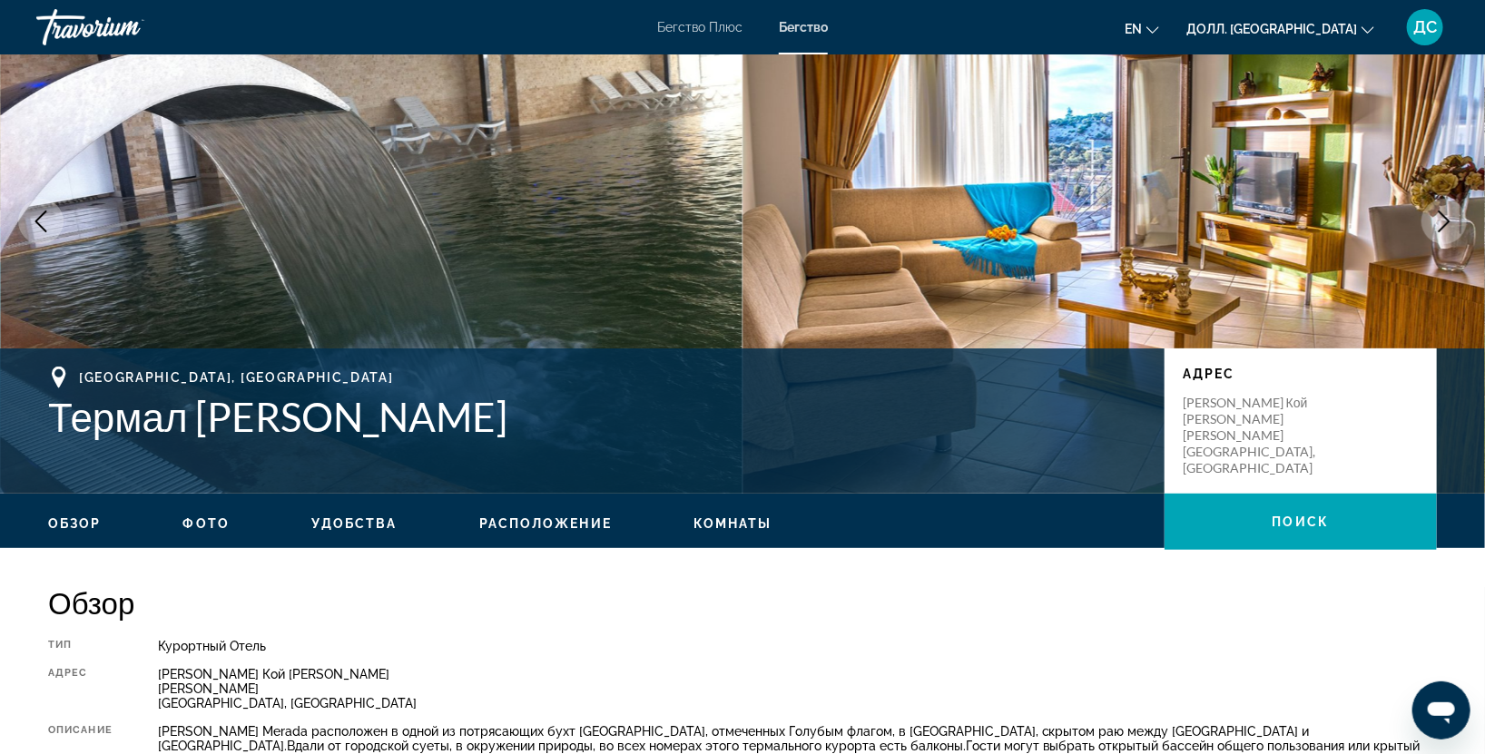
scroll to position [642, 0]
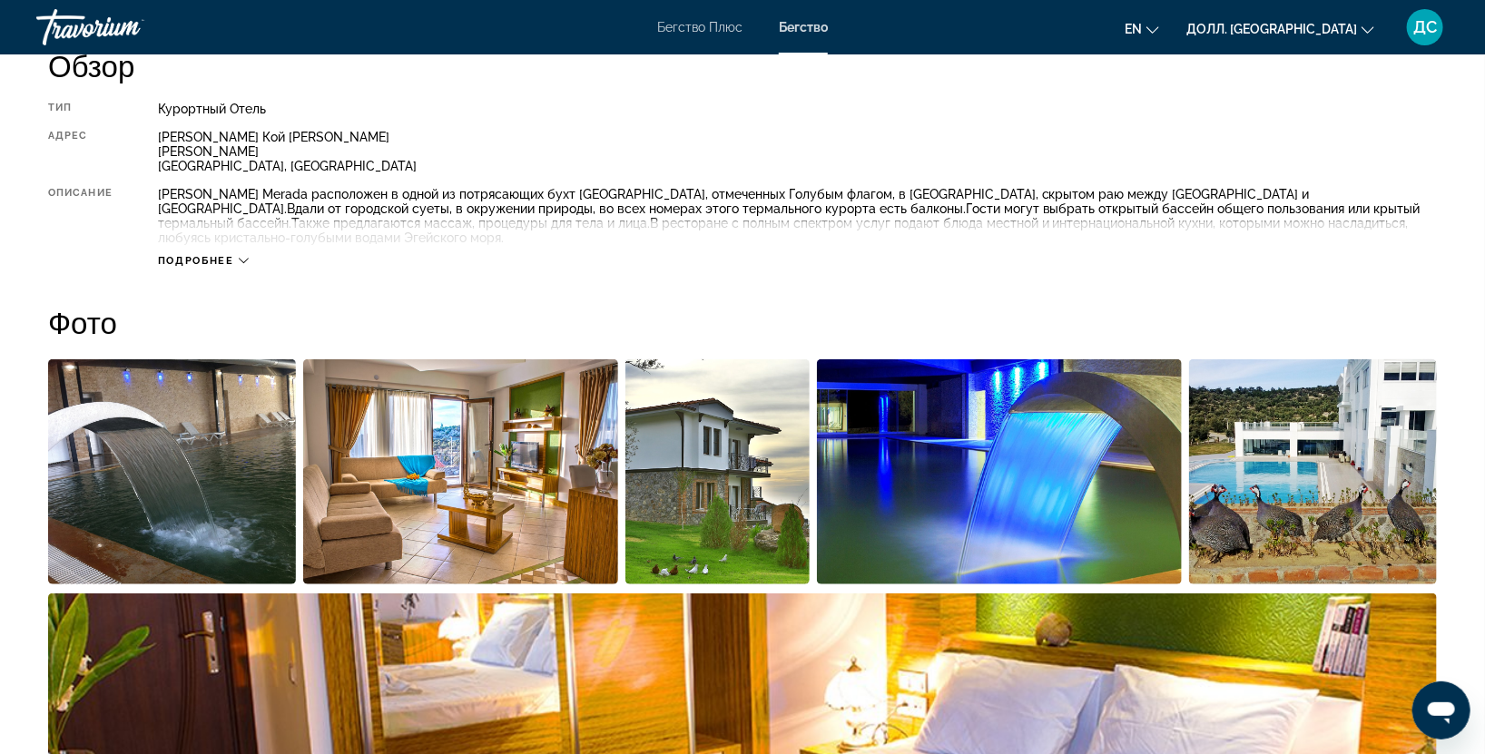
click at [238, 255] on div "Подробнее" at bounding box center [203, 261] width 91 height 12
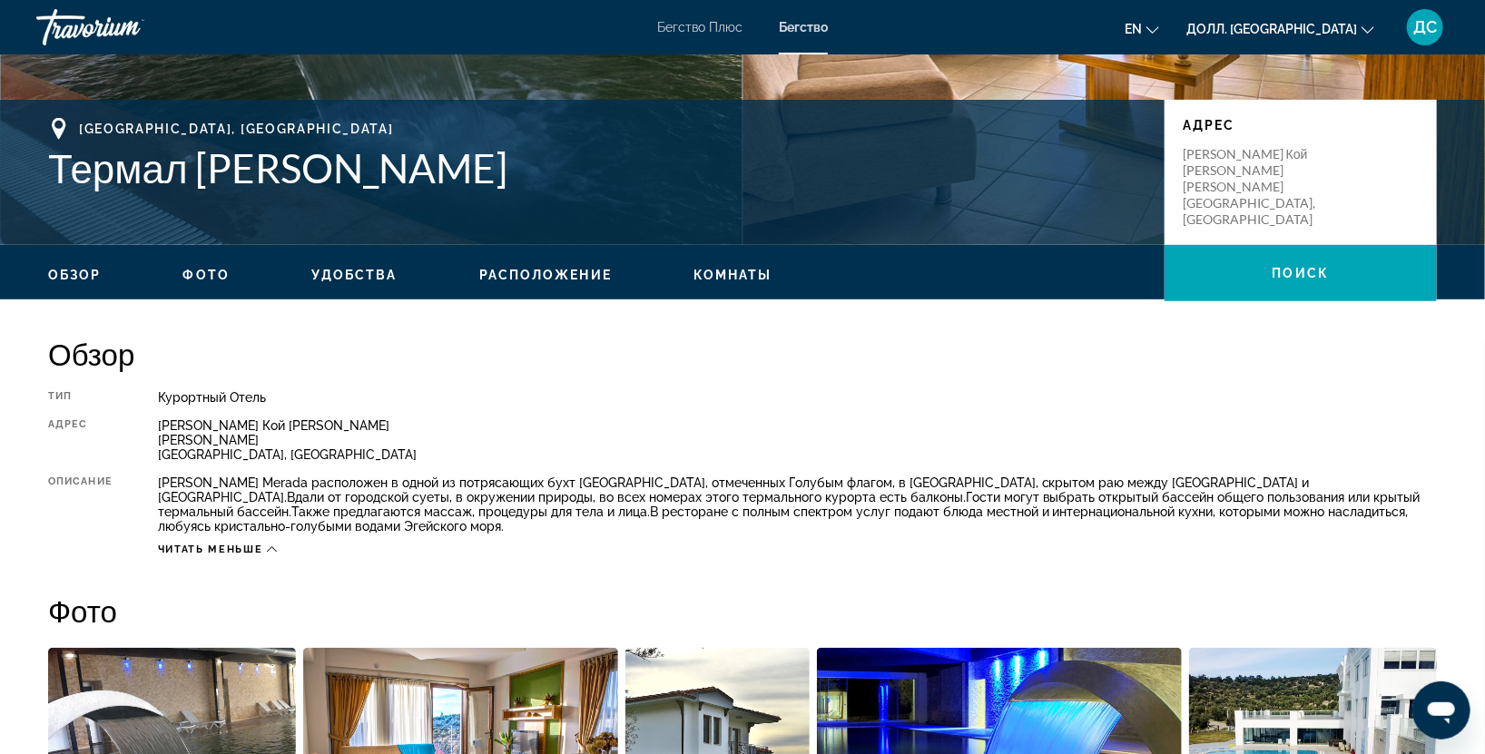
scroll to position [0, 0]
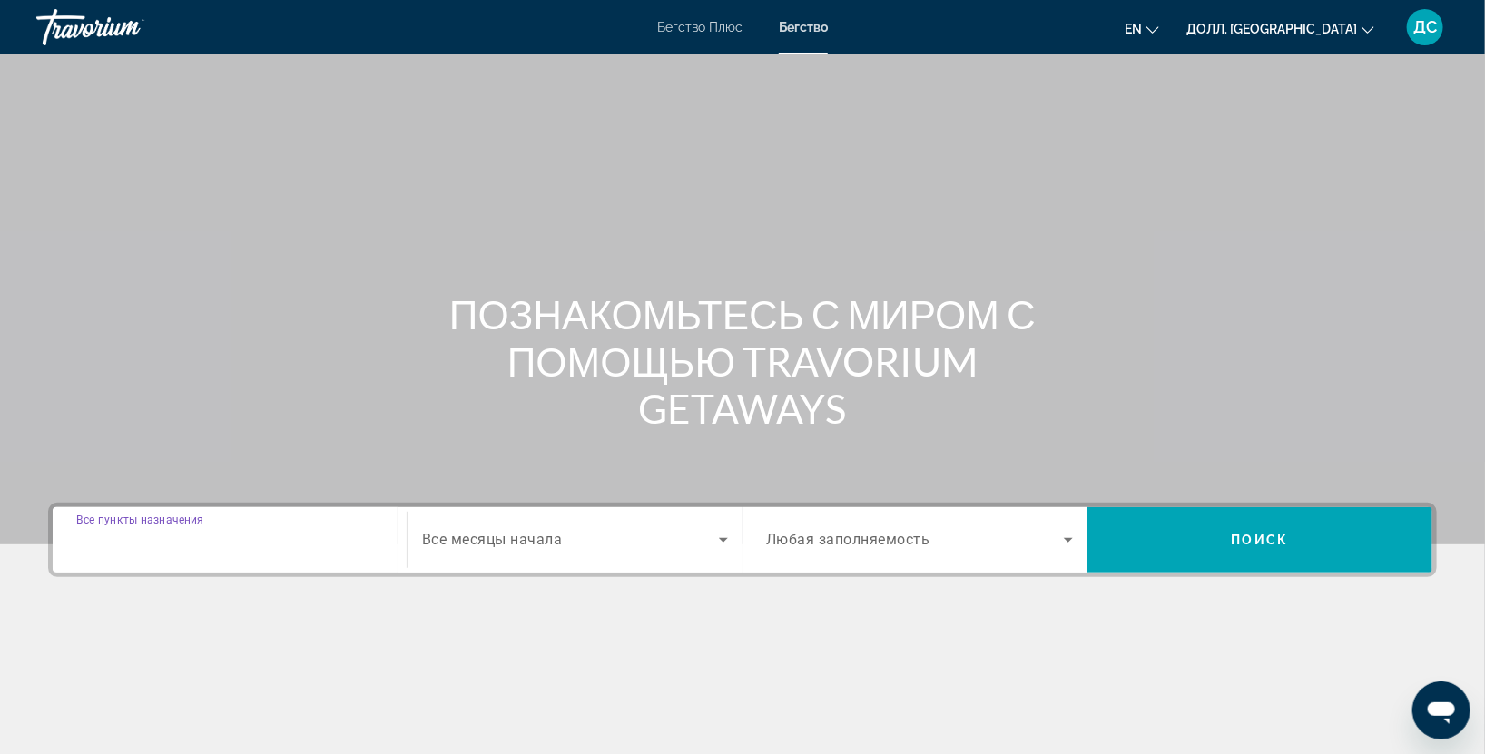
click at [332, 548] on input "Пункт назначения Все пункты назначения" at bounding box center [229, 541] width 307 height 22
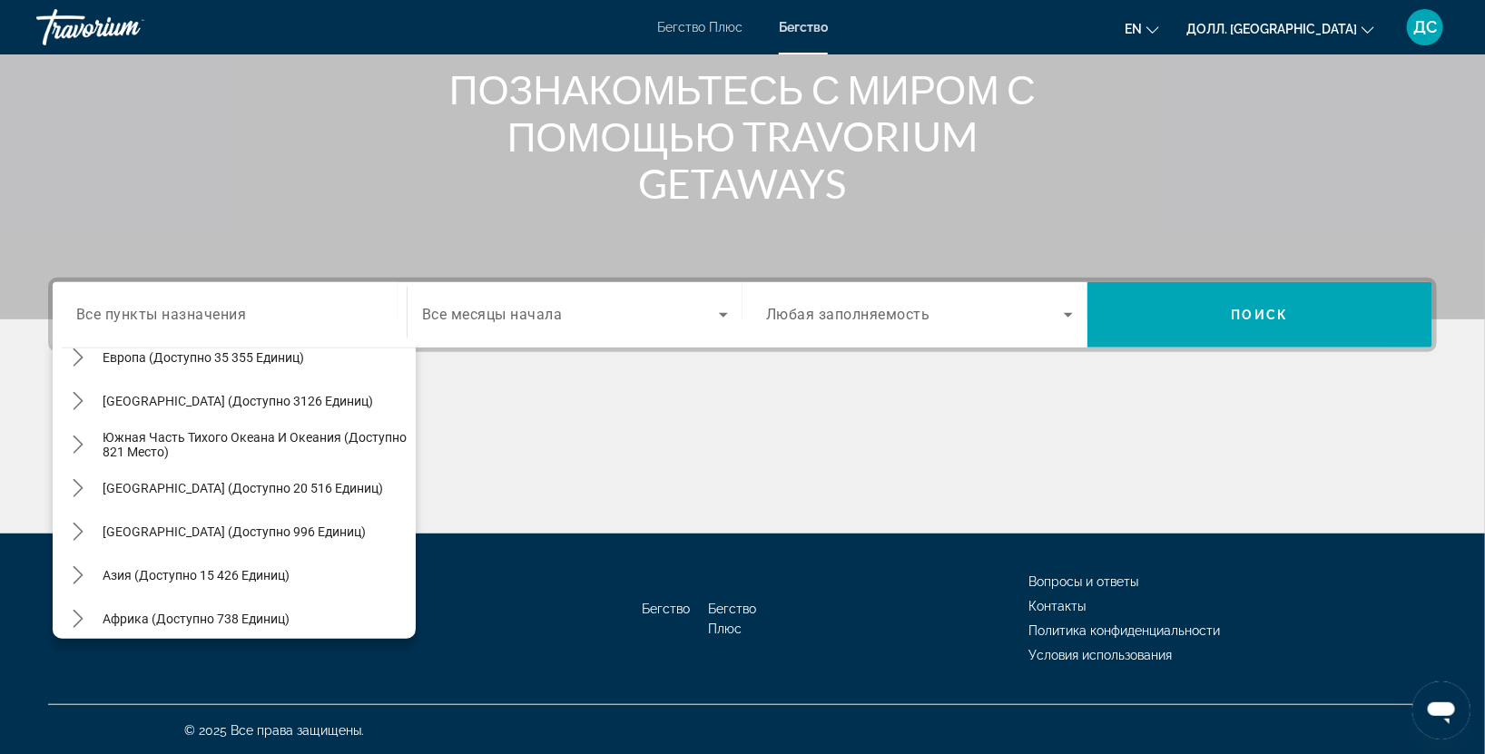
scroll to position [293, 0]
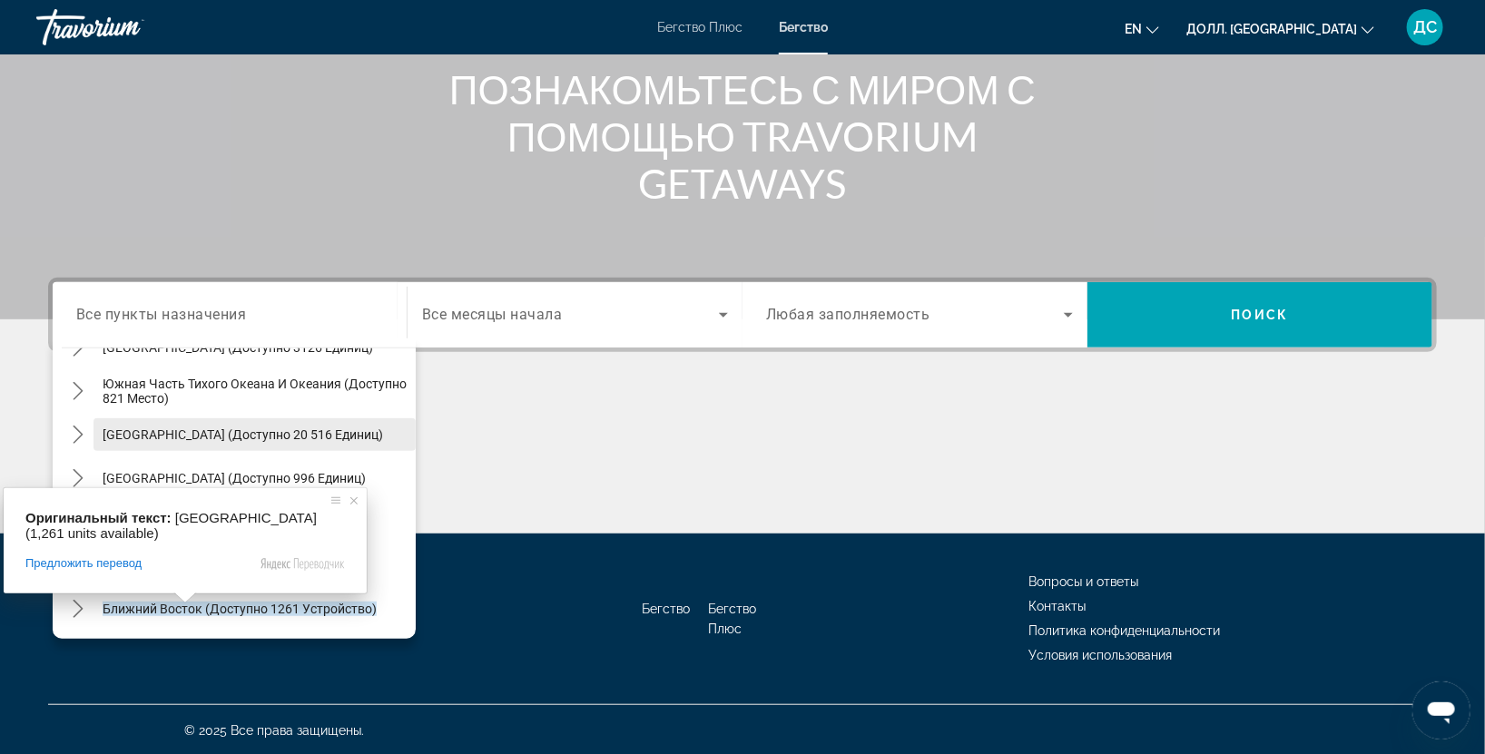
click at [374, 427] on span "Выберите пункт назначения: Южная Америка (доступно 20 516 единиц)" at bounding box center [254, 435] width 322 height 44
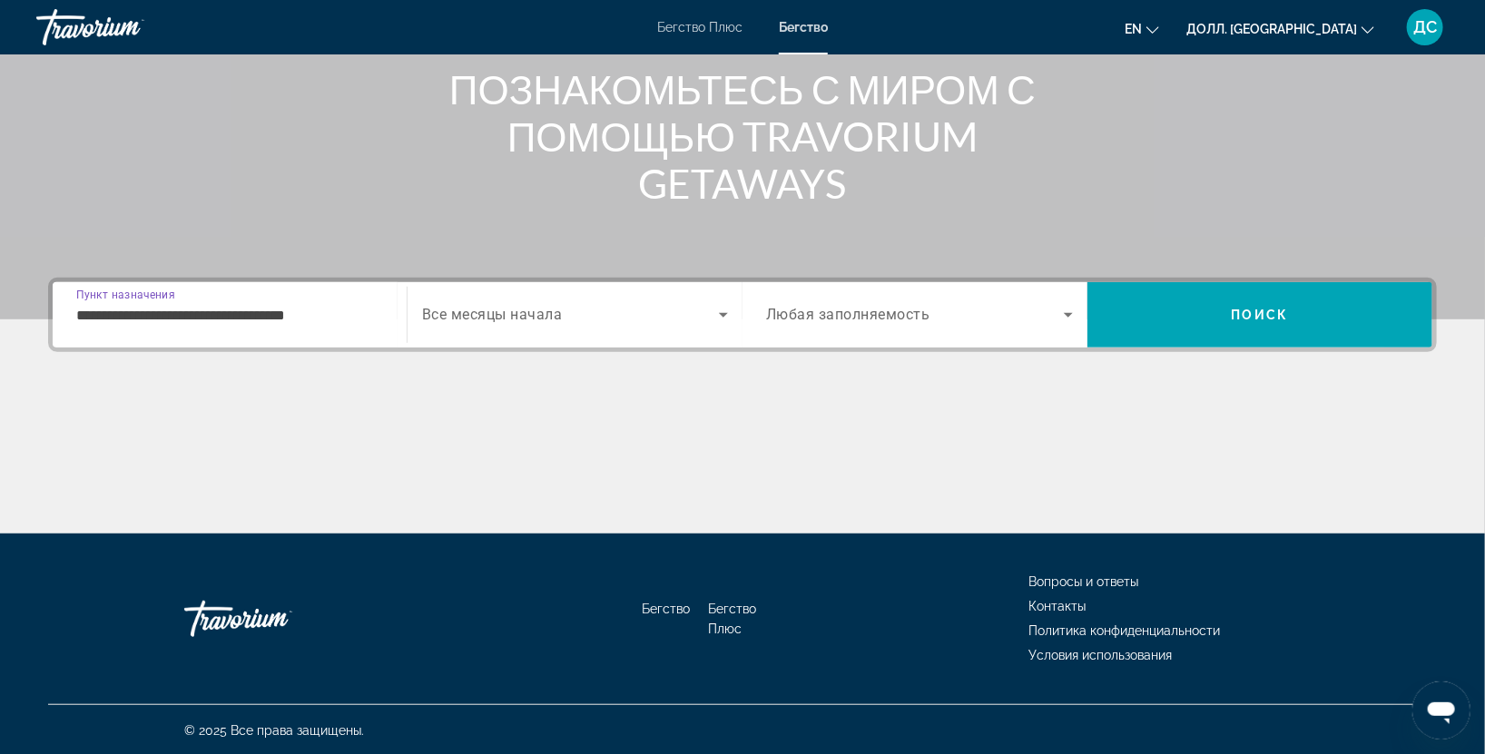
click at [385, 321] on div "**********" at bounding box center [230, 315] width 336 height 52
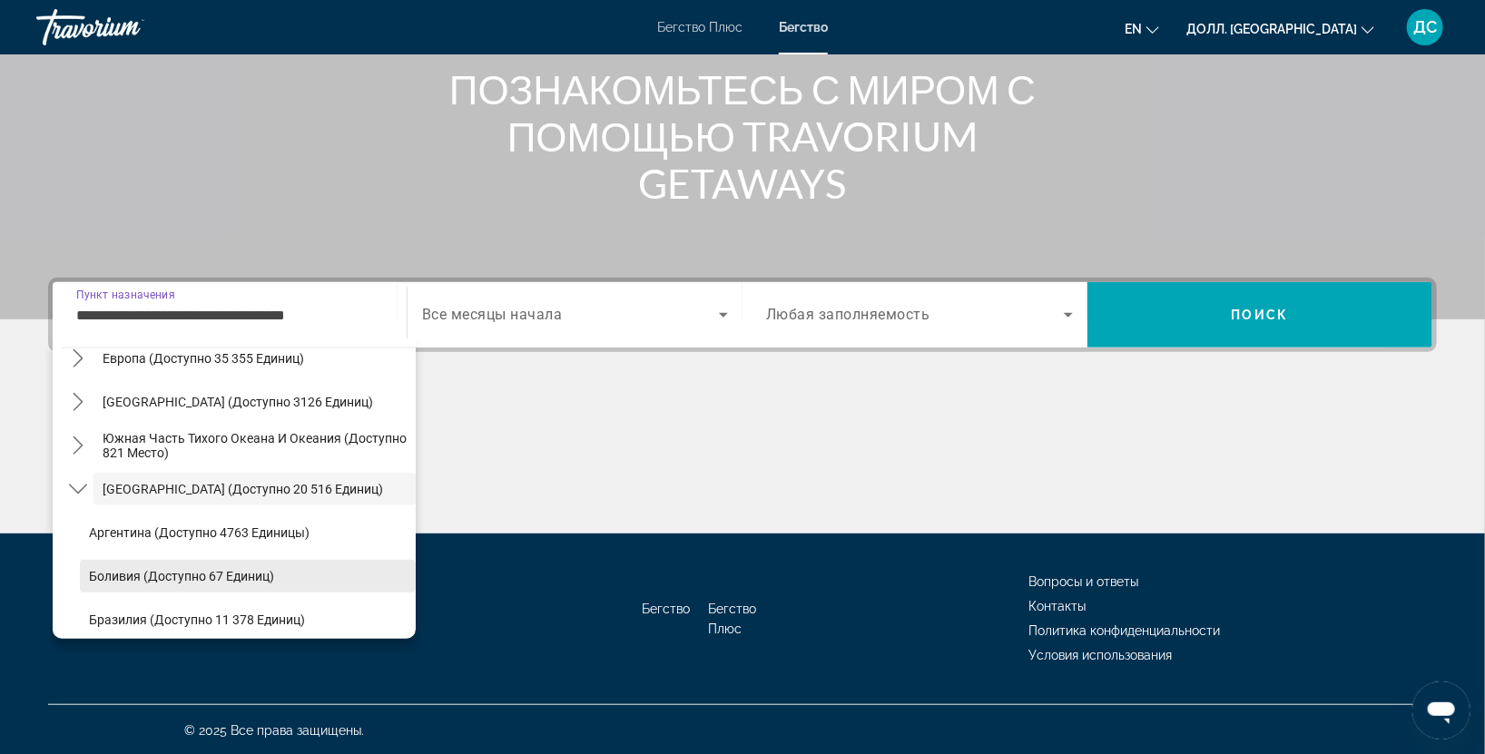
scroll to position [642, 0]
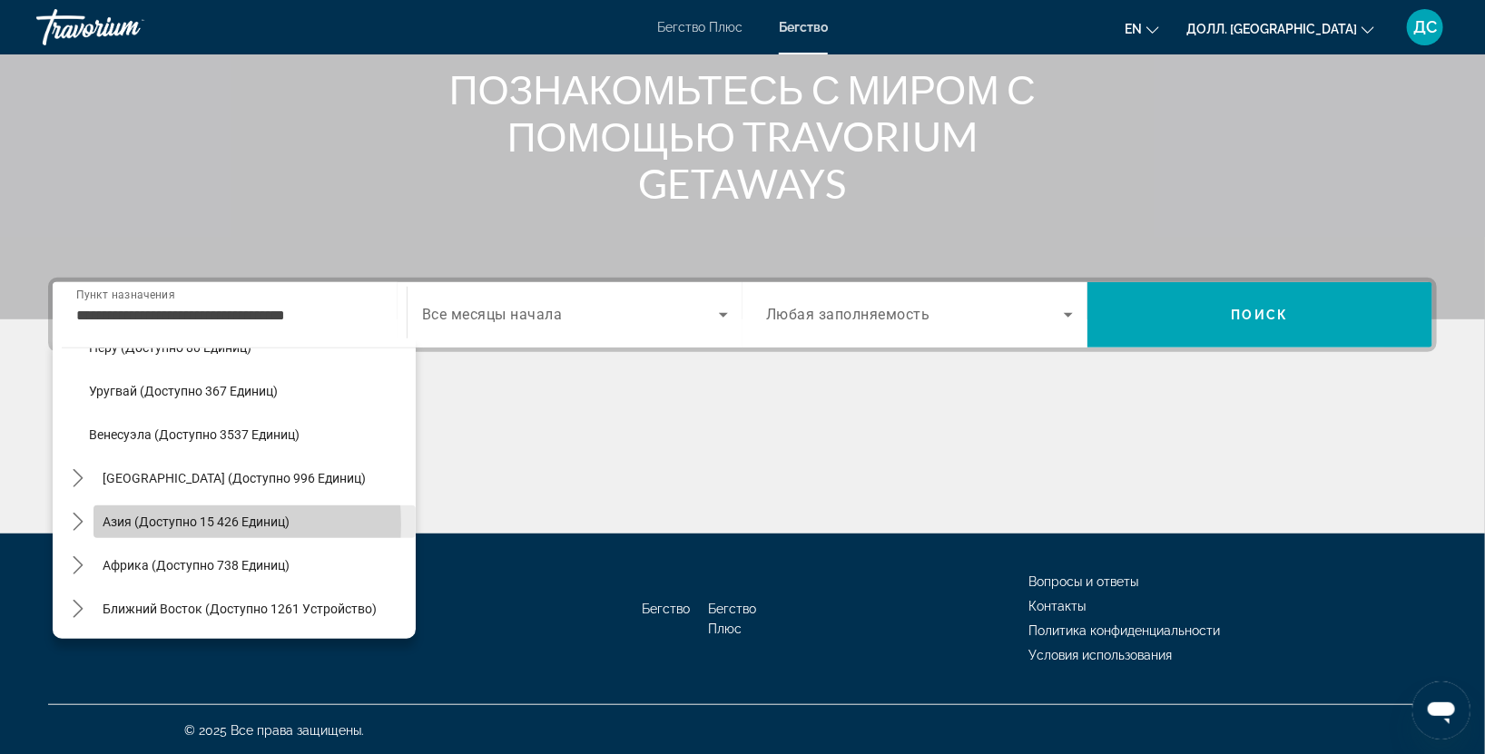
click at [172, 523] on ya-tr-span "Азия (доступно 15 426 единиц)" at bounding box center [196, 522] width 187 height 15
type input "**********"
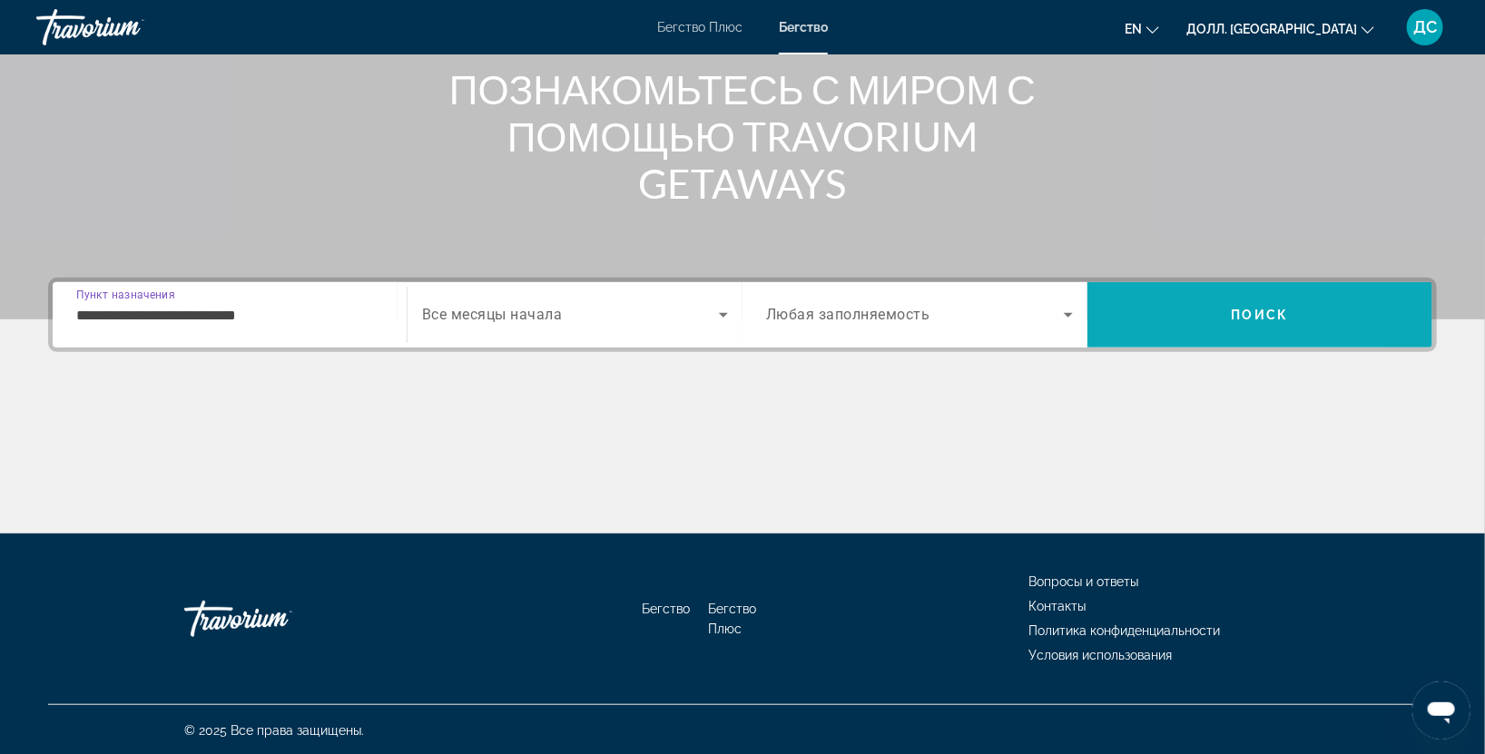
click at [1282, 322] on span "Поиск" at bounding box center [1259, 315] width 345 height 44
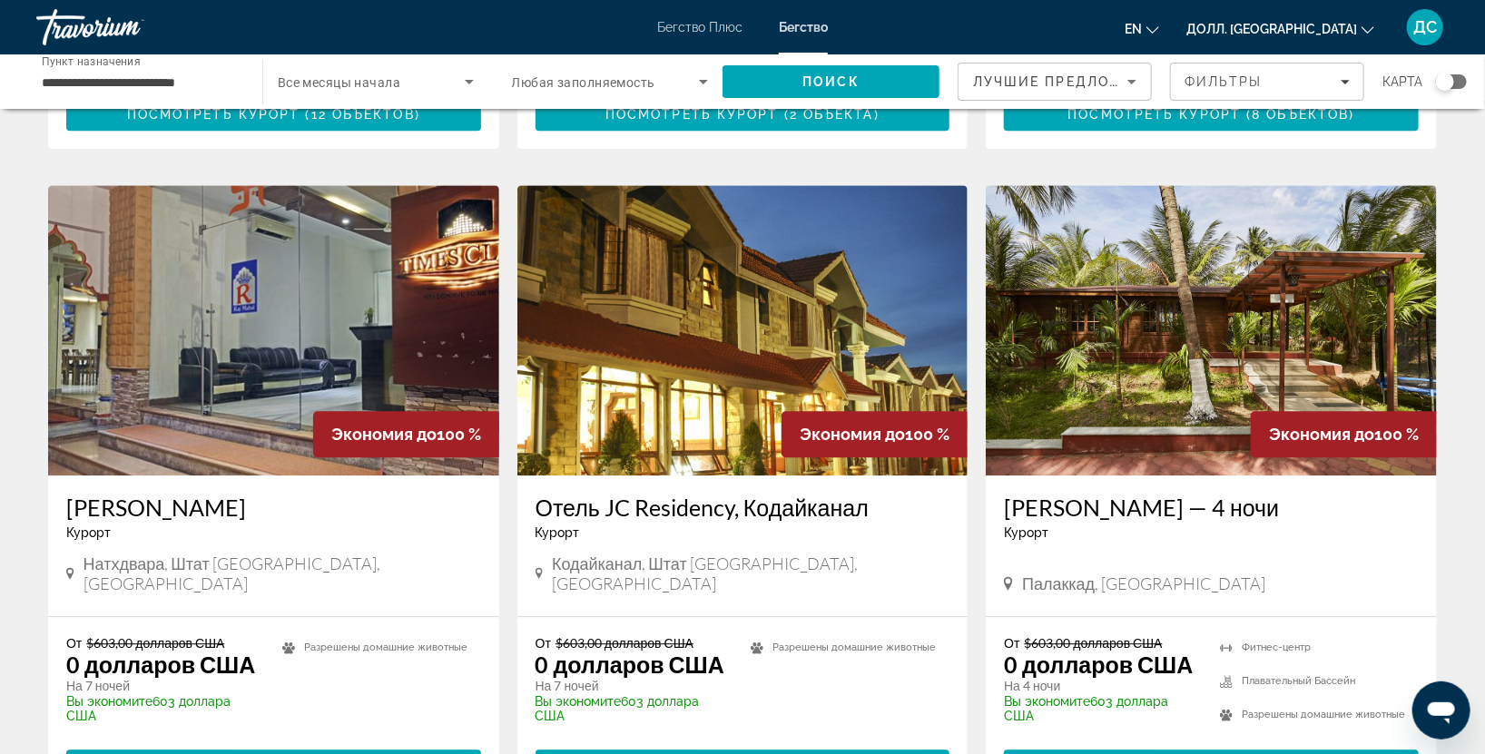
scroll to position [2015, 0]
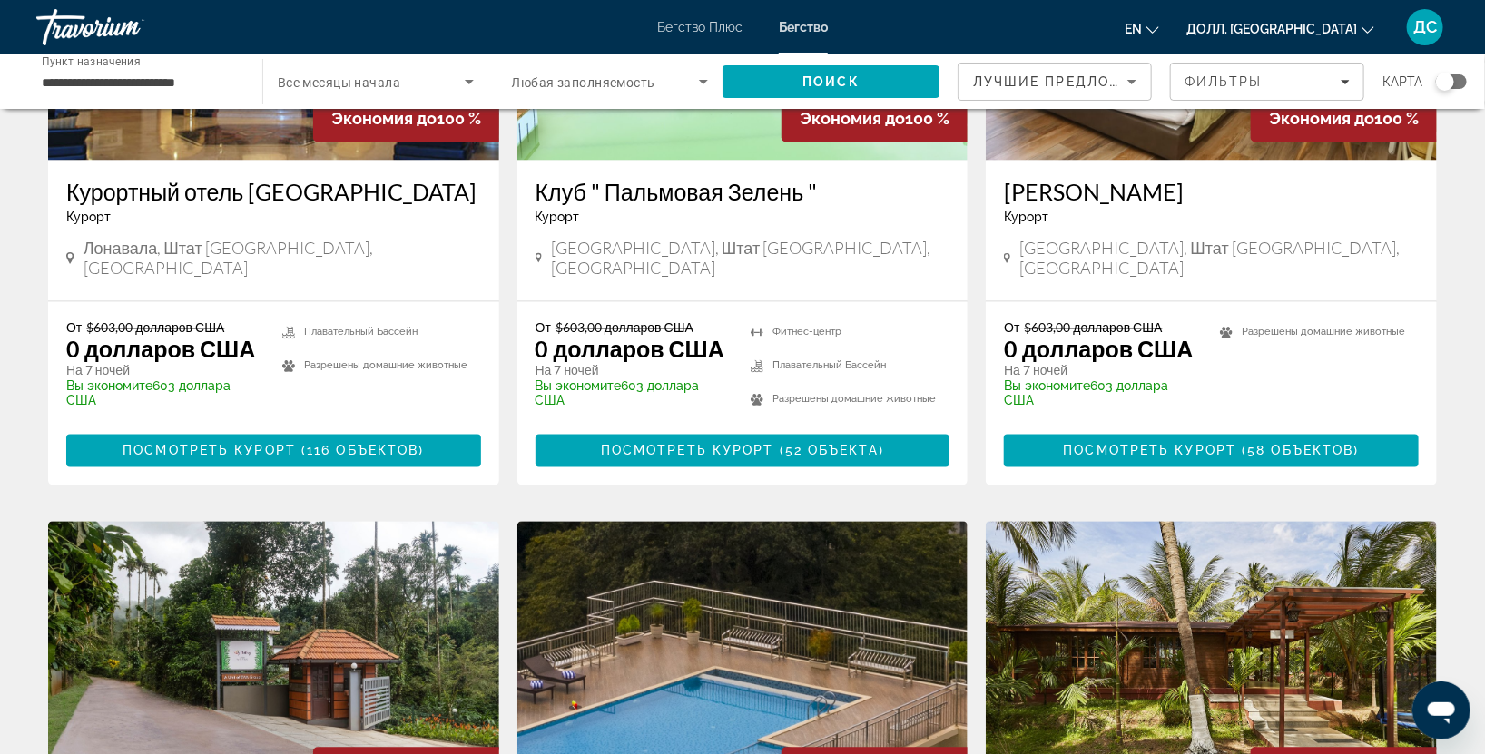
scroll to position [2151, 0]
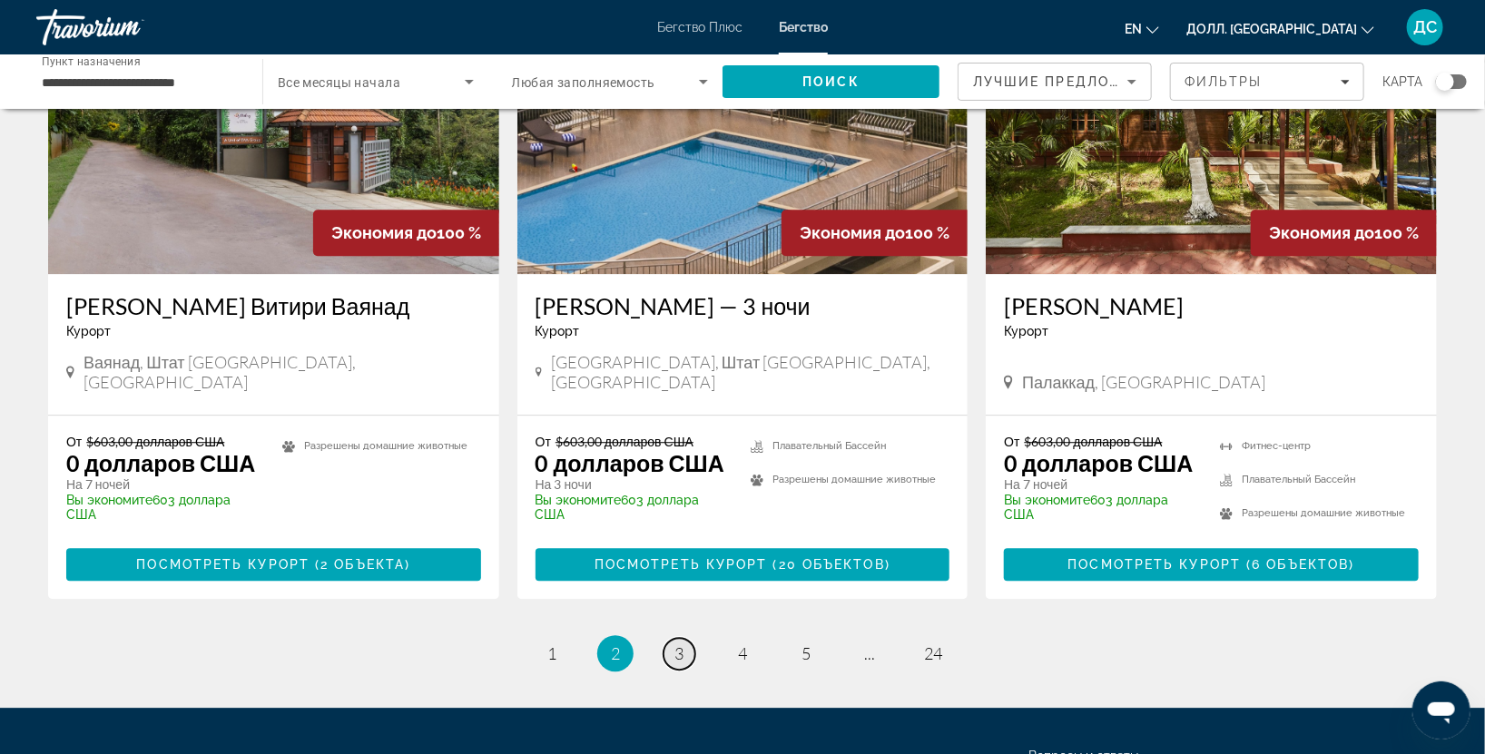
click at [686, 638] on link "страница 3" at bounding box center [679, 654] width 32 height 32
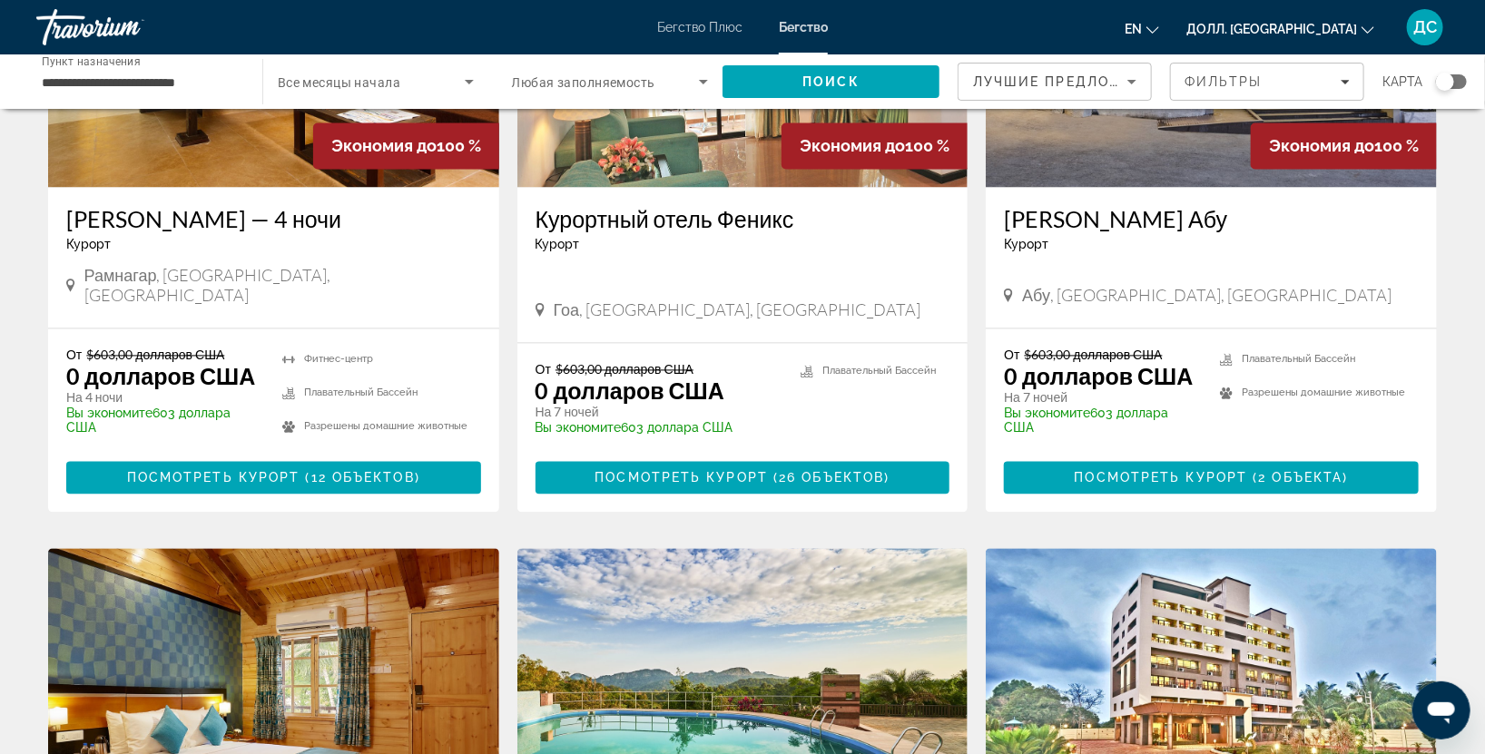
scroll to position [2208, 0]
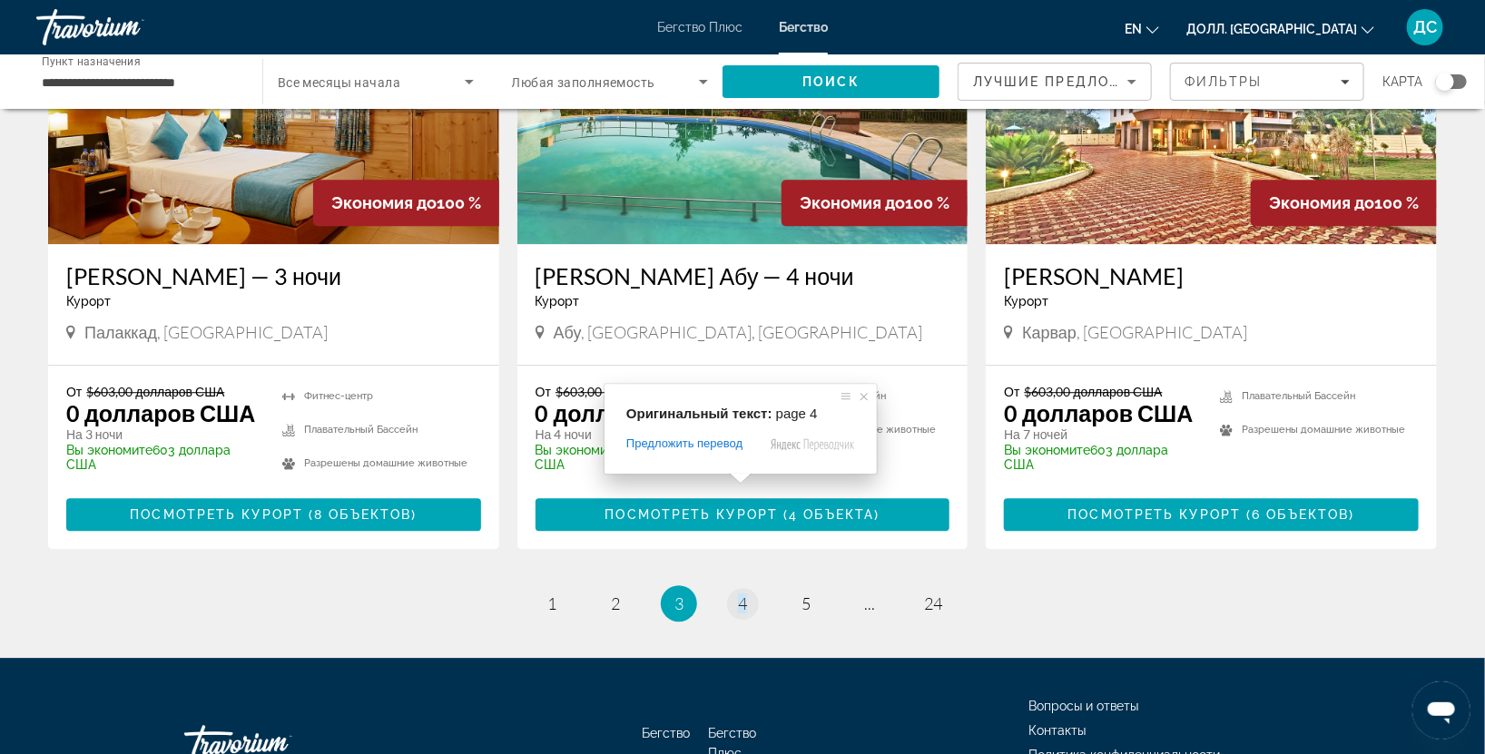
click at [745, 482] on span at bounding box center [741, 478] width 24 height 11
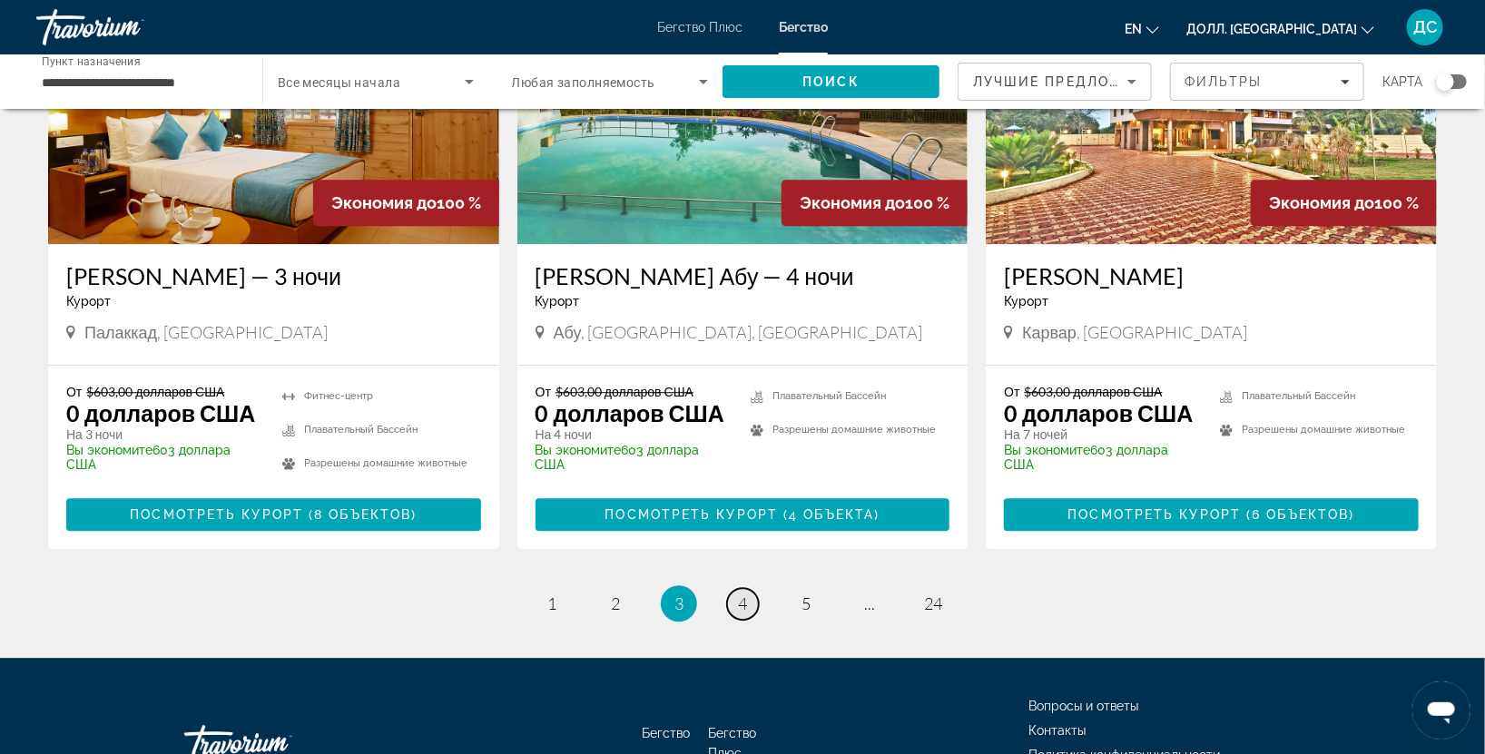
click at [739, 588] on link "страница 4" at bounding box center [743, 604] width 32 height 32
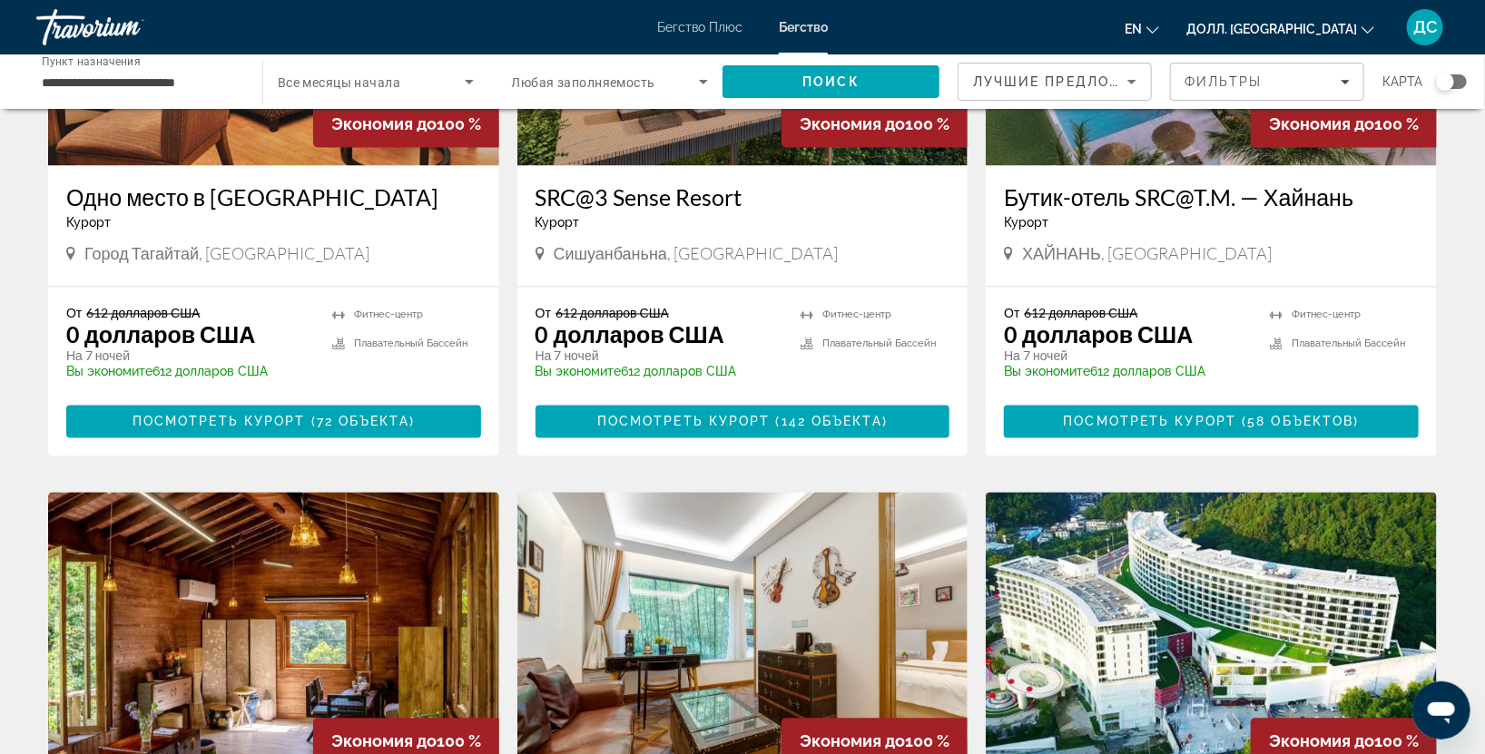
scroll to position [1074, 0]
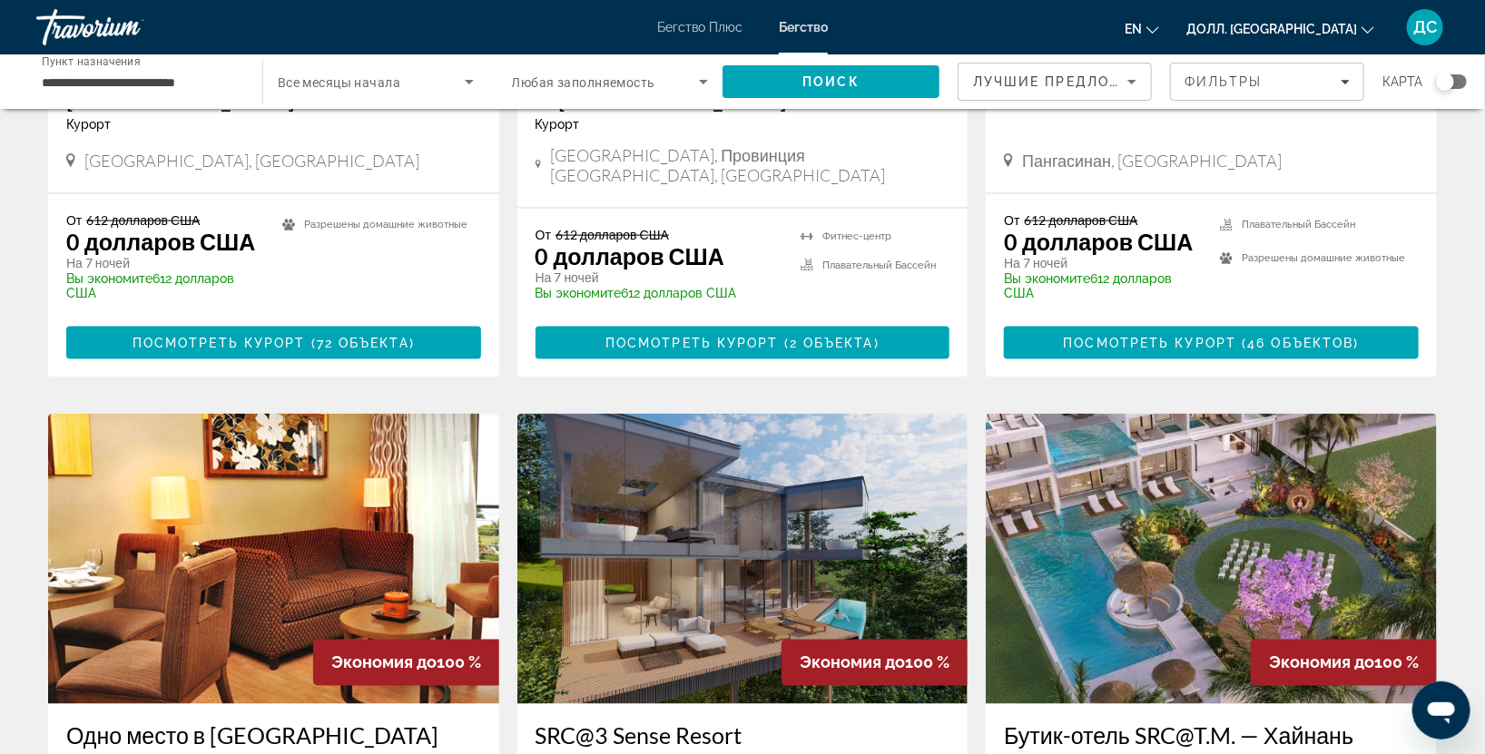
click at [1273, 500] on img "Основное содержание" at bounding box center [1210, 559] width 451 height 290
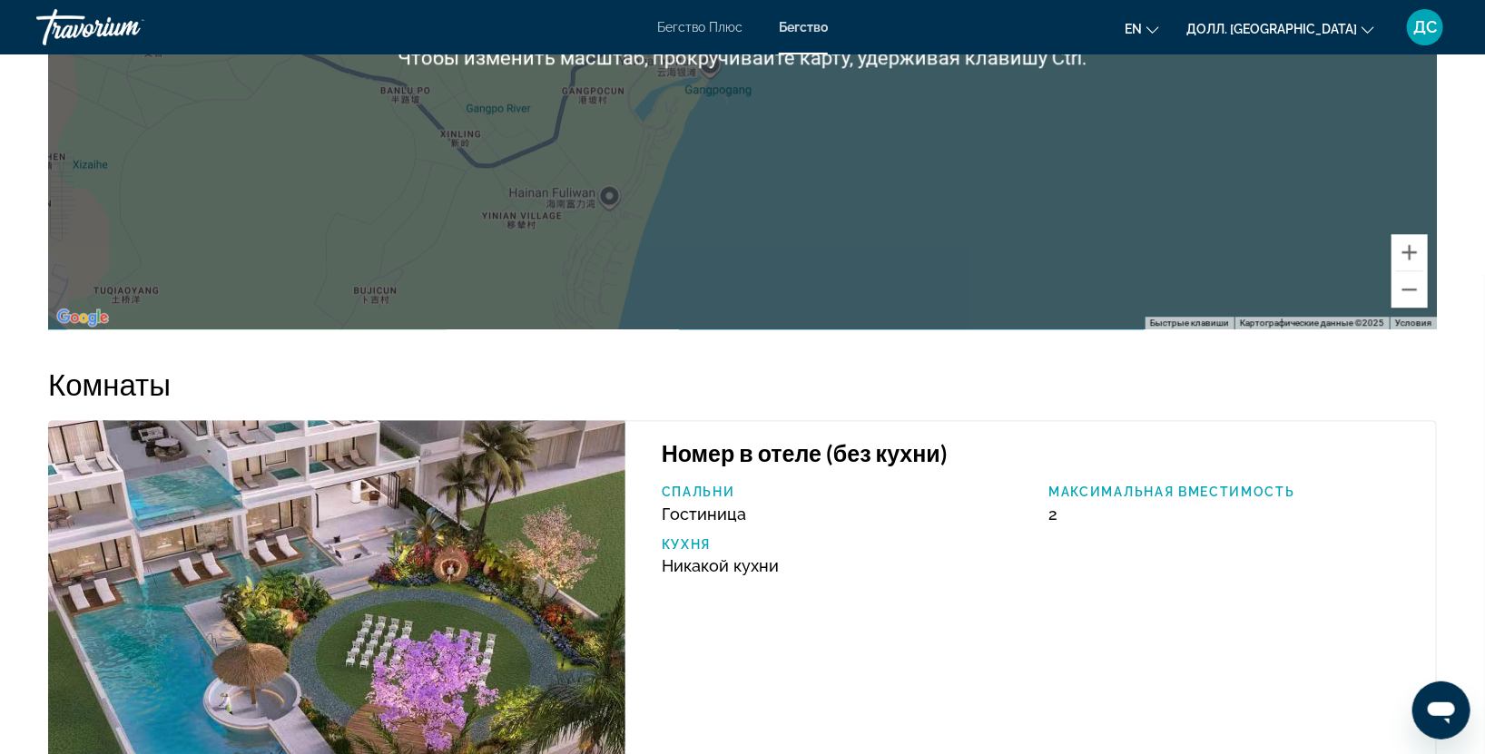
scroll to position [1724, 0]
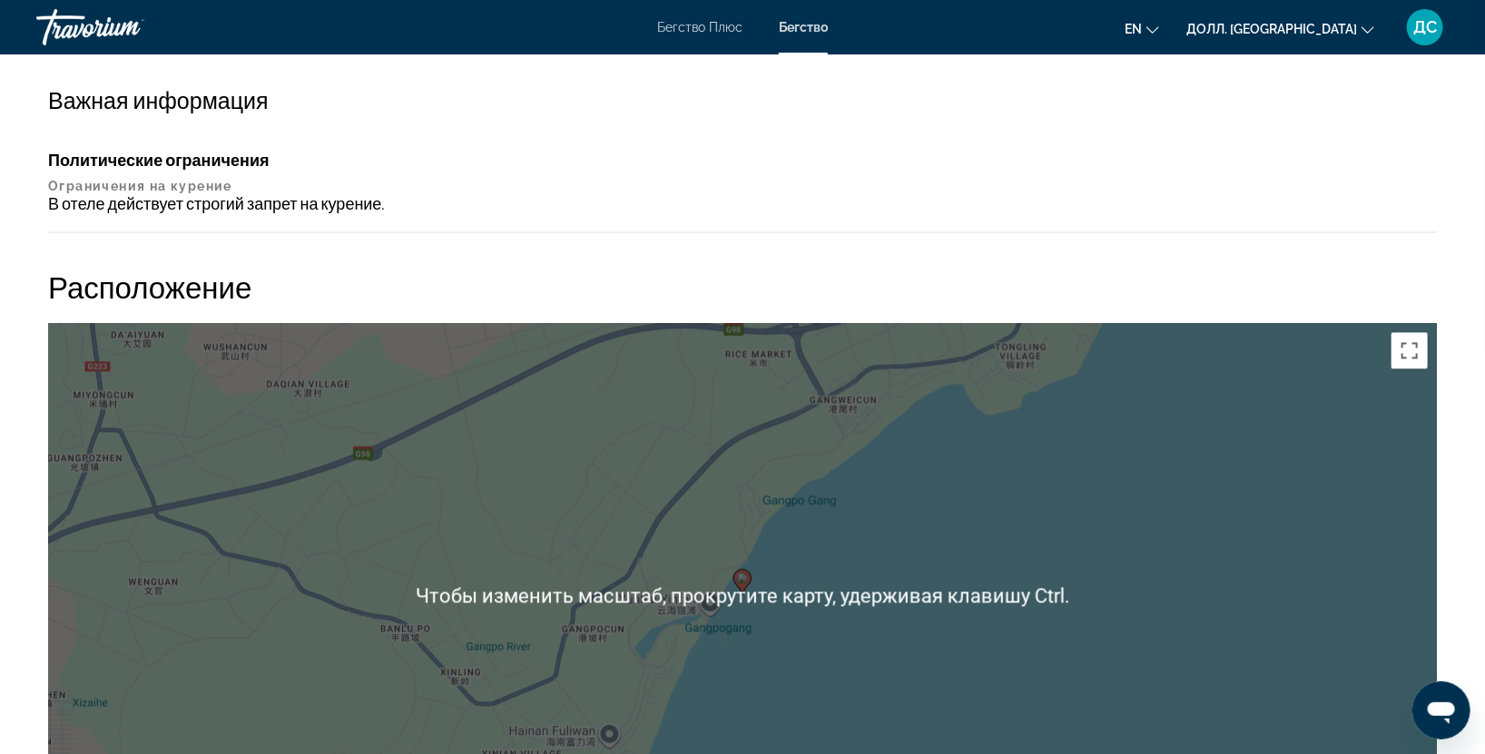
click at [743, 574] on icon "Основное содержание" at bounding box center [742, 582] width 16 height 24
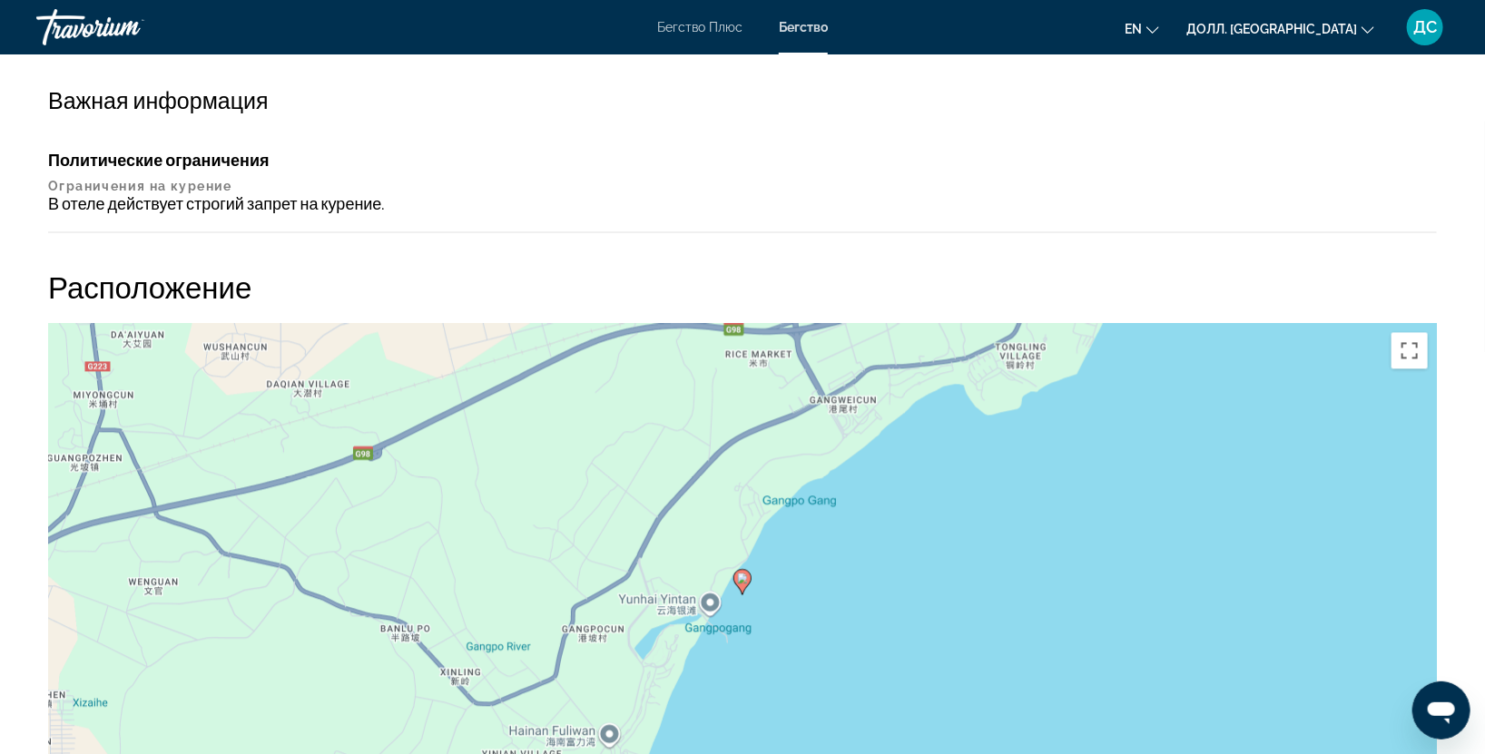
click at [744, 573] on image "Основное содержание" at bounding box center [742, 578] width 11 height 11
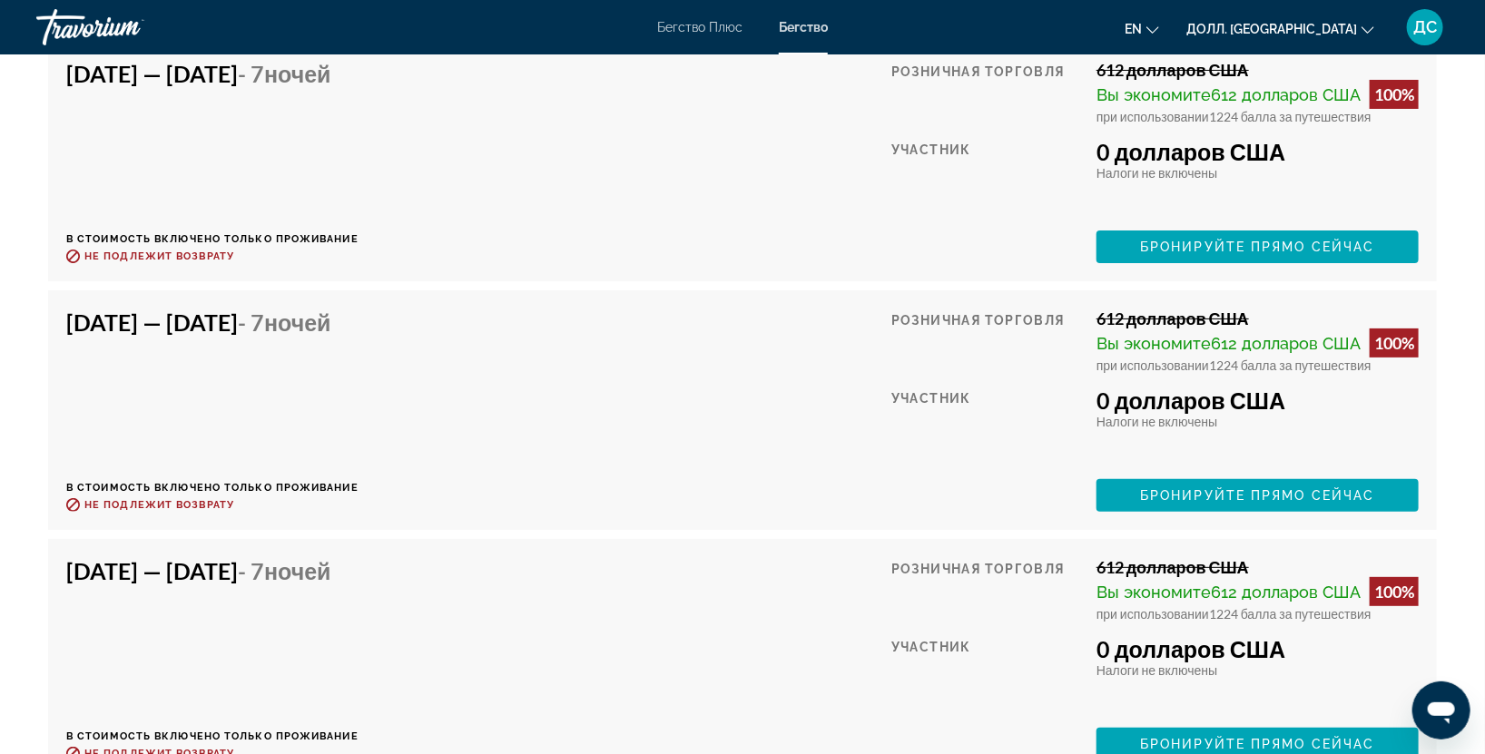
scroll to position [2800, 0]
